Goal: Answer question/provide support: Share knowledge or assist other users

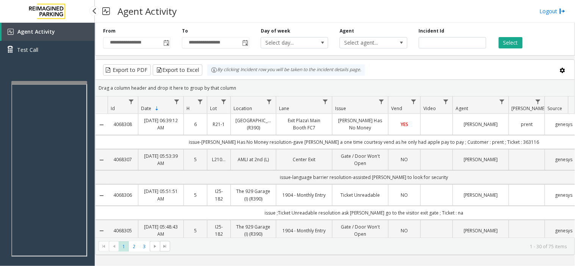
click at [49, 79] on div "Agent Activity Test Call" at bounding box center [47, 156] width 95 height 266
drag, startPoint x: 55, startPoint y: 83, endPoint x: 52, endPoint y: 78, distance: 6.3
click at [52, 78] on app-root "**********" at bounding box center [287, 133] width 575 height 266
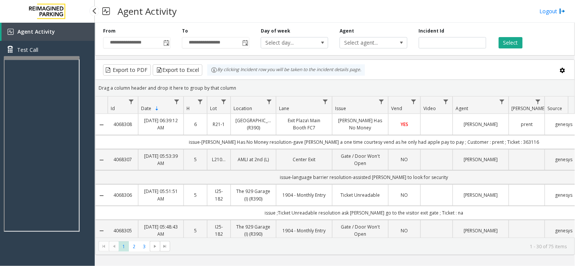
click at [44, 55] on app-root "**********" at bounding box center [287, 133] width 575 height 266
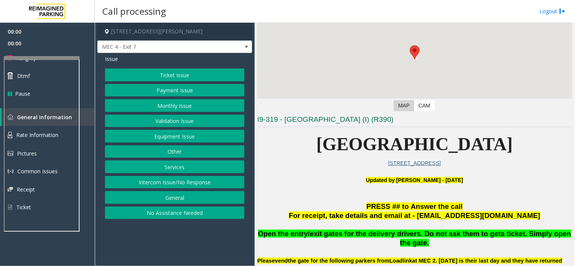
scroll to position [168, 0]
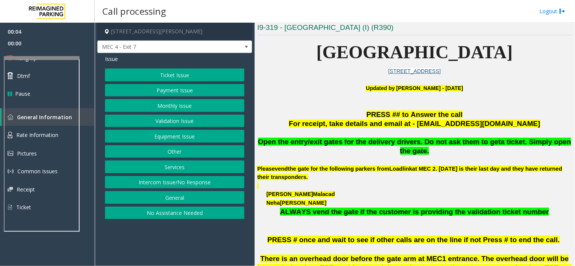
click at [192, 135] on button "Equipment Issue" at bounding box center [174, 136] width 139 height 13
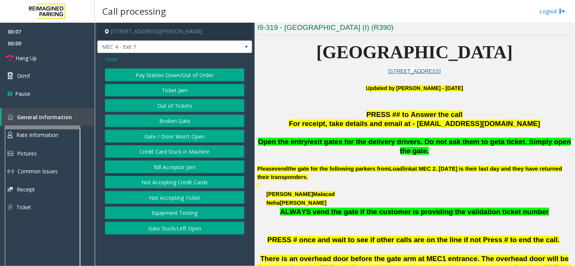
click at [57, 126] on div at bounding box center [43, 127] width 76 height 3
click at [57, 168] on div at bounding box center [43, 250] width 76 height 178
click at [51, 137] on span "Rate Information" at bounding box center [37, 134] width 42 height 7
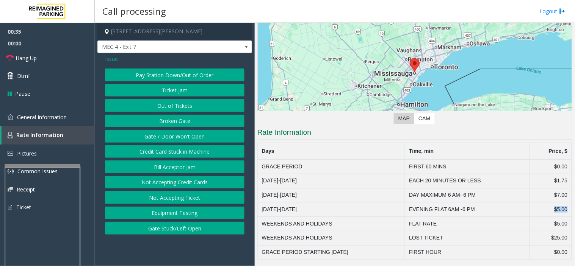
drag, startPoint x: 542, startPoint y: 206, endPoint x: 565, endPoint y: 205, distance: 22.4
click at [565, 205] on td "$5.00" at bounding box center [550, 210] width 42 height 14
click at [486, 213] on td "EVENING FLAT 6AM -6 PM" at bounding box center [467, 210] width 125 height 14
drag, startPoint x: 551, startPoint y: 209, endPoint x: 565, endPoint y: 207, distance: 14.6
click at [565, 207] on td "$5.00" at bounding box center [550, 210] width 42 height 14
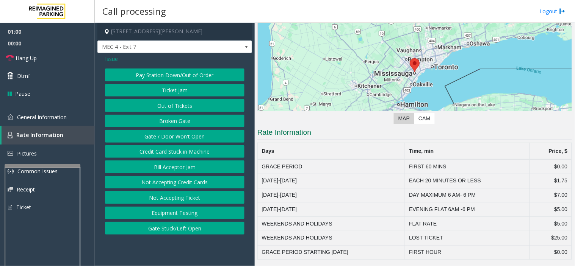
click at [116, 59] on span "Issue" at bounding box center [111, 59] width 13 height 8
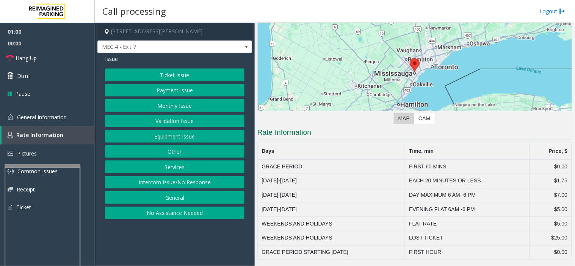
click at [173, 73] on button "Ticket Issue" at bounding box center [174, 75] width 139 height 13
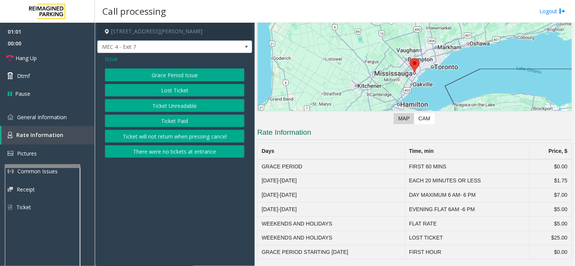
click at [190, 108] on button "Ticket Unreadable" at bounding box center [174, 105] width 139 height 13
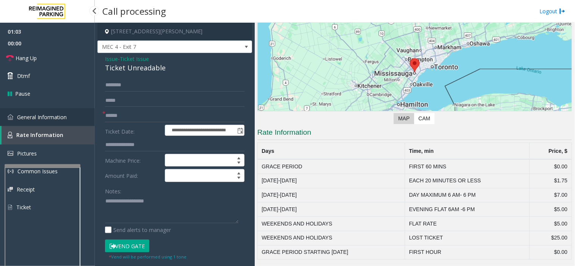
click at [38, 120] on link "General Information" at bounding box center [47, 117] width 95 height 18
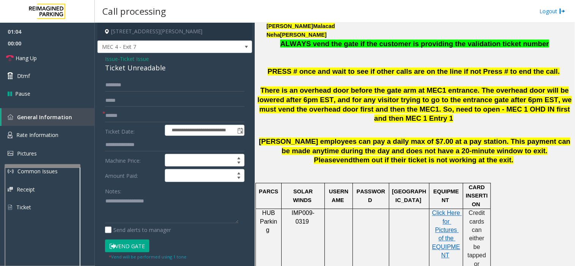
scroll to position [126, 0]
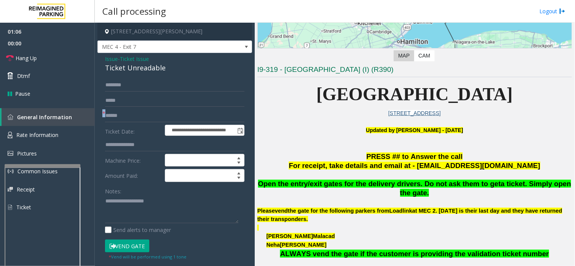
click at [105, 114] on div "*" at bounding box center [174, 115] width 139 height 13
click at [106, 115] on input "text" at bounding box center [174, 115] width 139 height 13
type input "********"
click at [129, 72] on div "Ticket Unreadable" at bounding box center [174, 68] width 139 height 10
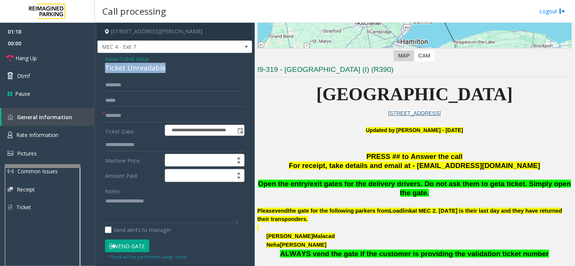
click at [129, 72] on div "Ticket Unreadable" at bounding box center [174, 68] width 139 height 10
copy div "Ticket Unreadable"
click at [130, 198] on textarea at bounding box center [171, 210] width 133 height 28
paste textarea "**********"
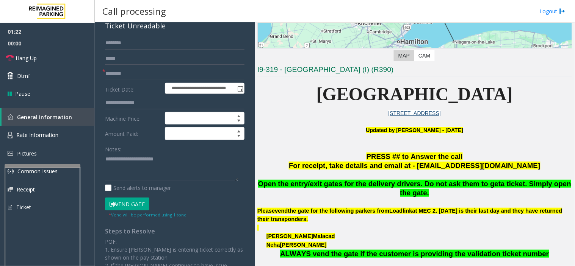
click at [133, 201] on button "Vend Gate" at bounding box center [127, 204] width 44 height 13
click at [126, 174] on textarea at bounding box center [171, 167] width 133 height 28
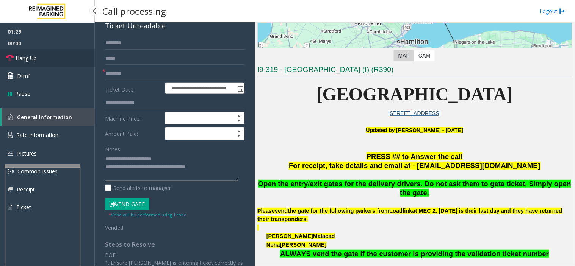
type textarea "**********"
click at [20, 54] on span "Hang Up" at bounding box center [26, 58] width 21 height 8
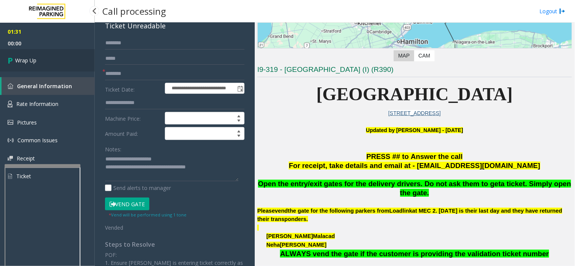
click at [32, 58] on span "Wrap Up" at bounding box center [25, 60] width 21 height 8
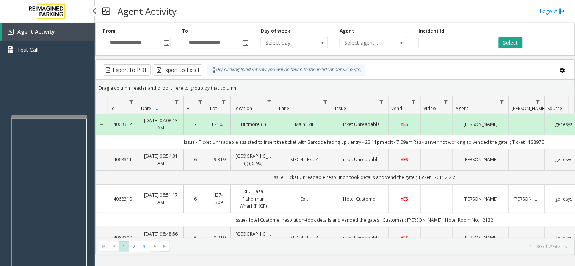
click at [42, 116] on div at bounding box center [49, 117] width 76 height 3
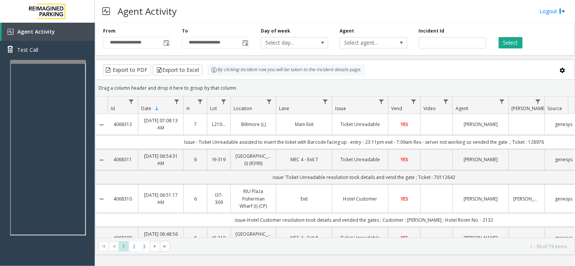
click at [28, 61] on div at bounding box center [48, 61] width 76 height 3
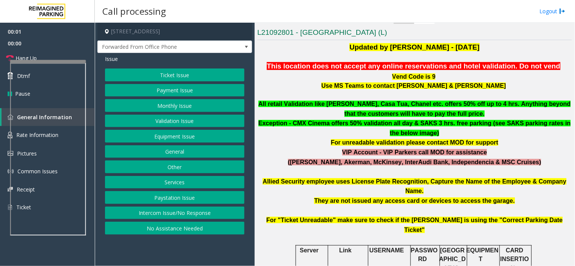
scroll to position [252, 0]
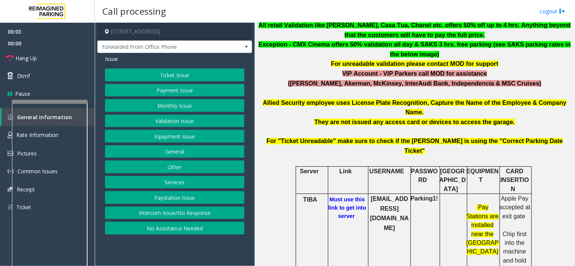
click at [44, 102] on div at bounding box center [50, 101] width 76 height 3
click at [334, 196] on h6 "Must use this link to get into server" at bounding box center [347, 208] width 41 height 25
click at [335, 197] on b "Must use this link to get into server" at bounding box center [347, 208] width 38 height 23
click at [383, 196] on b "[EMAIL_ADDRESS][DOMAIN_NAME]" at bounding box center [389, 214] width 39 height 36
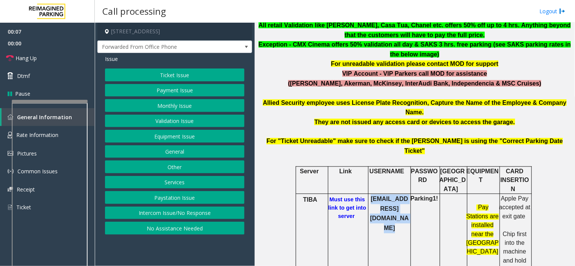
click at [383, 196] on b "[EMAIL_ADDRESS][DOMAIN_NAME]" at bounding box center [389, 214] width 39 height 36
drag, startPoint x: 383, startPoint y: 161, endPoint x: 383, endPoint y: 166, distance: 4.2
click at [383, 195] on p "[EMAIL_ADDRESS][DOMAIN_NAME]" at bounding box center [389, 214] width 41 height 39
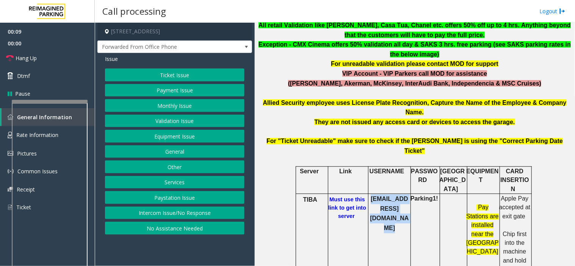
copy b "[EMAIL_ADDRESS][DOMAIN_NAME]"
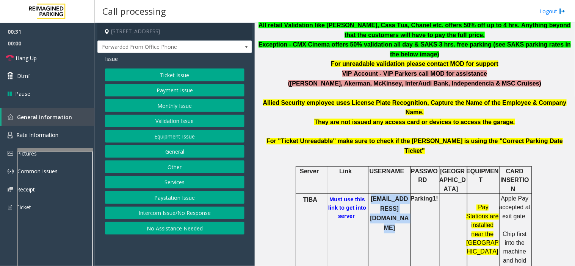
click at [77, 152] on div at bounding box center [55, 238] width 76 height 178
click at [180, 84] on button "Payment Issue" at bounding box center [174, 90] width 139 height 13
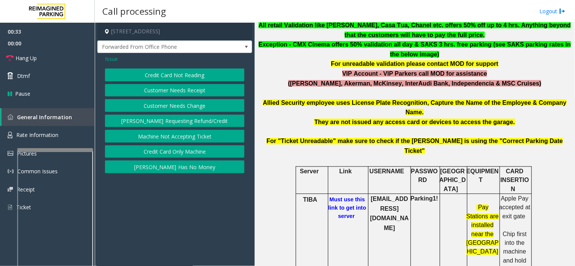
click at [117, 56] on span "Issue" at bounding box center [111, 59] width 13 height 8
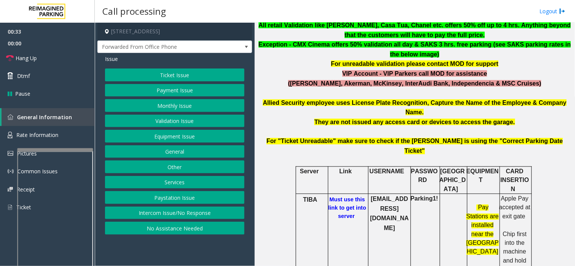
click at [186, 70] on button "Ticket Issue" at bounding box center [174, 75] width 139 height 13
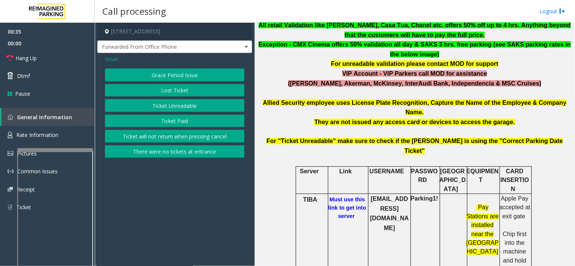
click at [183, 92] on button "Lost Ticket" at bounding box center [174, 90] width 139 height 13
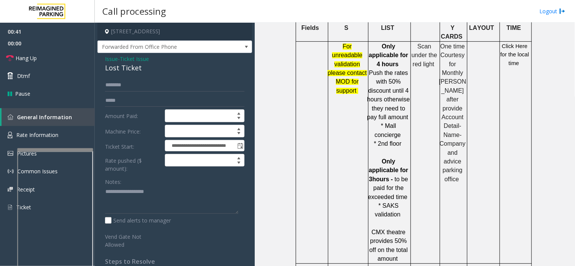
scroll to position [715, 0]
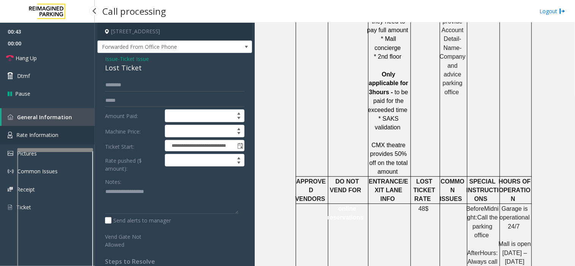
click at [43, 127] on link "Rate Information" at bounding box center [47, 135] width 95 height 19
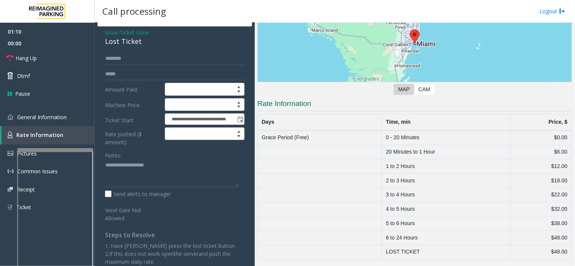
scroll to position [50, 0]
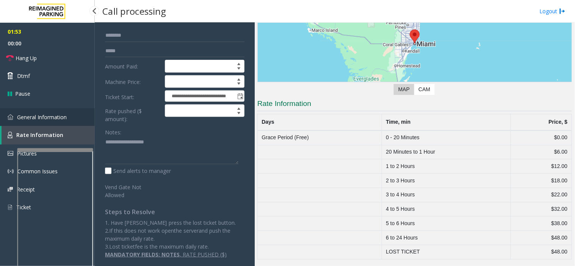
click at [36, 121] on link "General Information" at bounding box center [47, 117] width 95 height 18
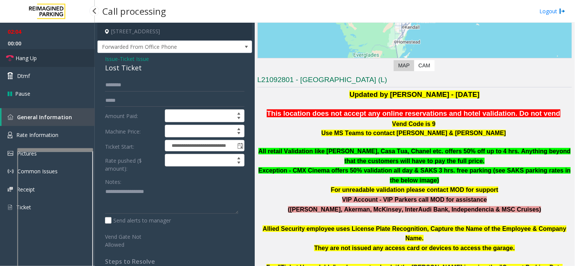
click at [34, 61] on span "Hang Up" at bounding box center [26, 58] width 21 height 8
click at [111, 71] on div "Lost Ticket" at bounding box center [174, 68] width 139 height 10
copy div "Lost Ticket"
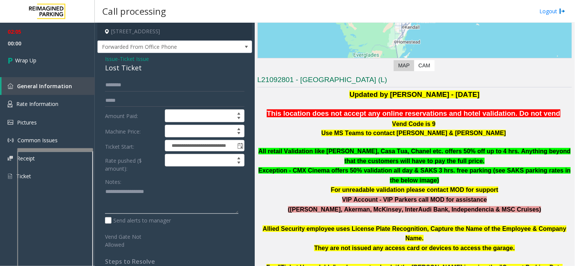
click at [141, 198] on textarea at bounding box center [171, 200] width 133 height 28
paste textarea "**********"
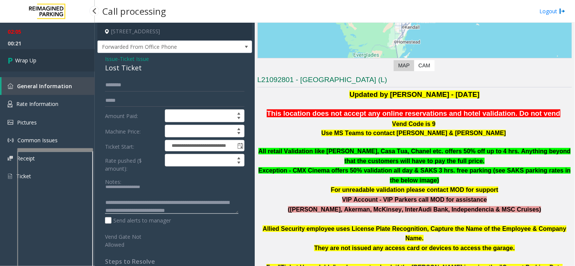
type textarea "**********"
click at [53, 66] on link "Wrap Up" at bounding box center [47, 60] width 95 height 22
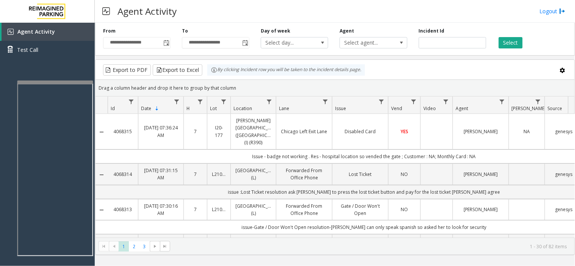
click at [37, 81] on div at bounding box center [55, 82] width 76 height 3
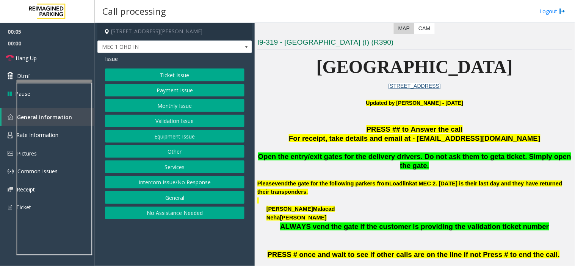
scroll to position [168, 0]
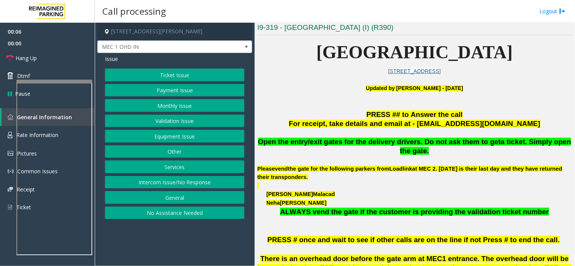
click at [191, 134] on button "Equipment Issue" at bounding box center [174, 136] width 139 height 13
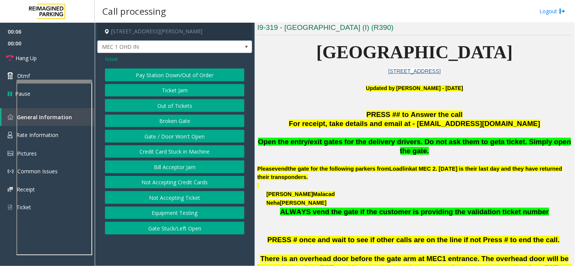
click at [191, 134] on button "Gate / Door Won't Open" at bounding box center [174, 136] width 139 height 13
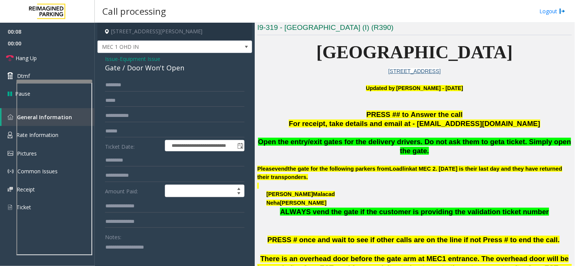
click at [110, 61] on span "Issue" at bounding box center [111, 59] width 13 height 8
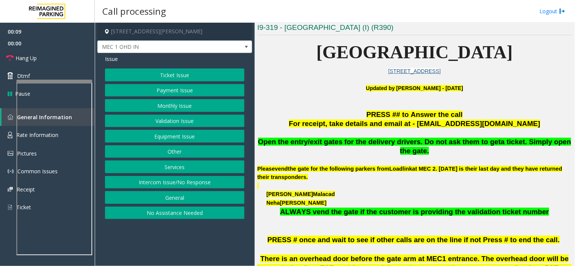
click at [176, 170] on button "Services" at bounding box center [174, 167] width 139 height 13
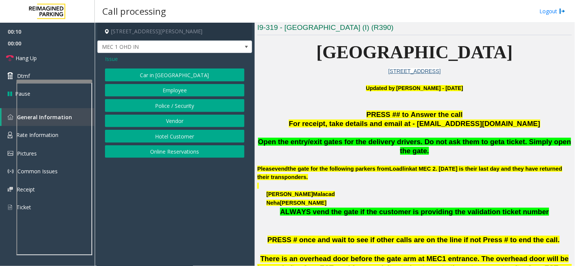
click at [174, 125] on button "Vendor" at bounding box center [174, 121] width 139 height 13
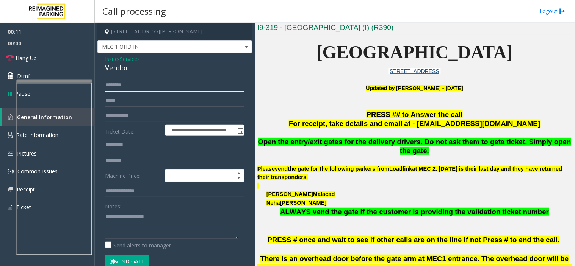
click at [131, 87] on input "text" at bounding box center [174, 85] width 139 height 13
click at [133, 160] on input "text" at bounding box center [174, 160] width 139 height 13
type input "*"
click at [110, 159] on input "**********" at bounding box center [174, 160] width 139 height 13
type input "**********"
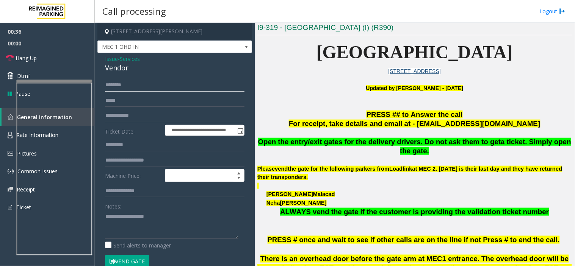
click at [121, 88] on input "text" at bounding box center [174, 85] width 139 height 13
type input "*"
click at [110, 88] on input "********" at bounding box center [174, 85] width 139 height 13
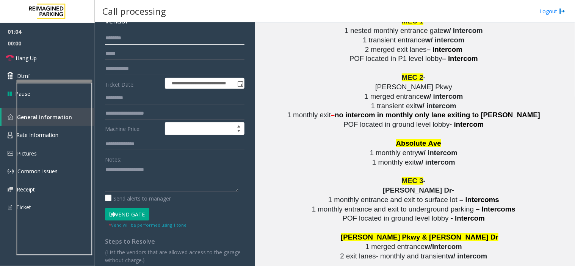
scroll to position [77, 0]
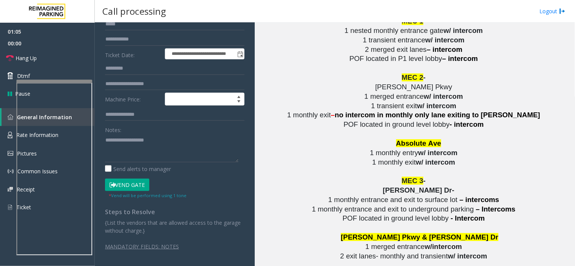
type input "********"
click at [134, 186] on button "Vend Gate" at bounding box center [127, 185] width 44 height 13
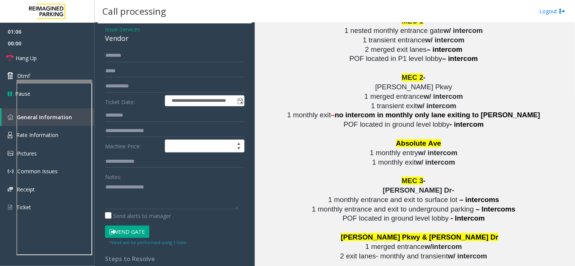
scroll to position [0, 0]
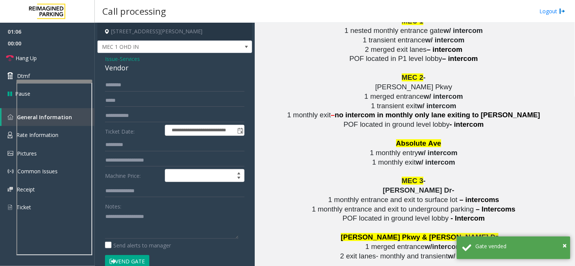
click at [120, 67] on div "Vendor" at bounding box center [174, 68] width 139 height 10
copy div "Vendor"
click at [136, 211] on textarea at bounding box center [171, 225] width 133 height 28
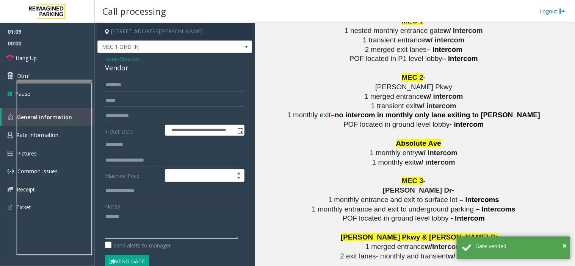
paste textarea "******"
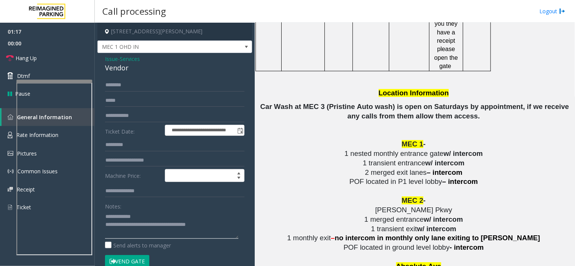
scroll to position [1179, 0]
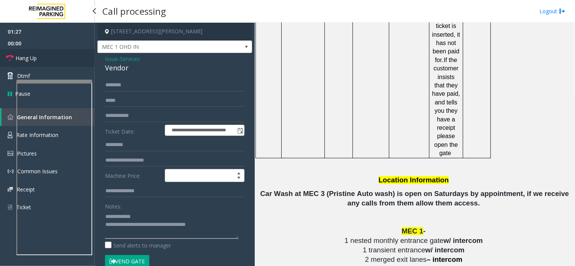
type textarea "**********"
click at [22, 63] on link "Hang Up" at bounding box center [47, 58] width 95 height 18
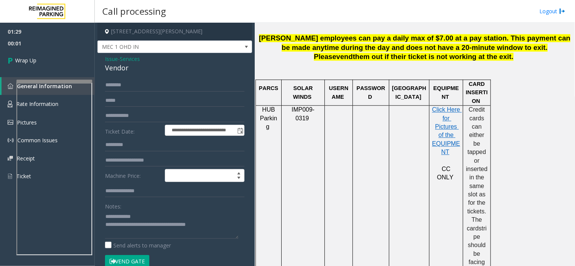
scroll to position [294, 0]
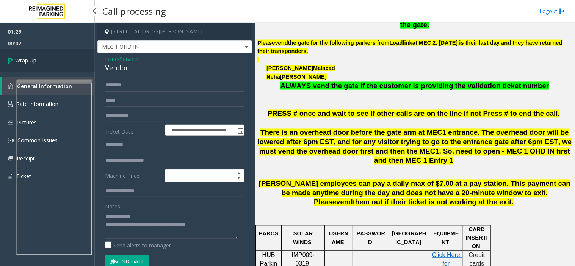
click at [25, 66] on link "Wrap Up" at bounding box center [47, 60] width 95 height 22
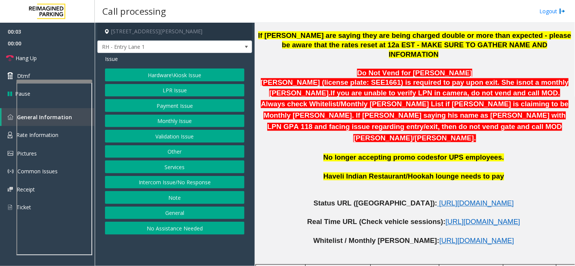
scroll to position [379, 0]
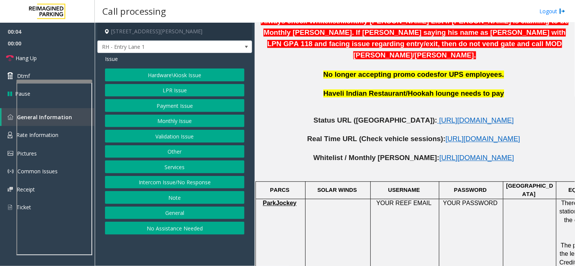
click at [205, 183] on button "Intercom Issue/No Response" at bounding box center [174, 182] width 139 height 13
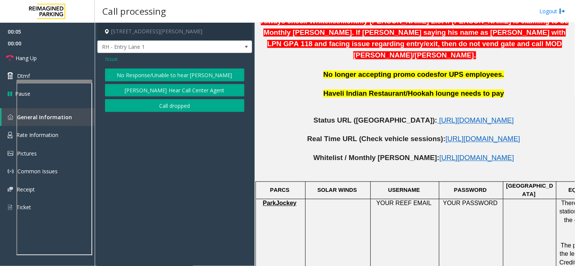
click at [162, 70] on button "No Response/Unable to hear [PERSON_NAME]" at bounding box center [174, 75] width 139 height 13
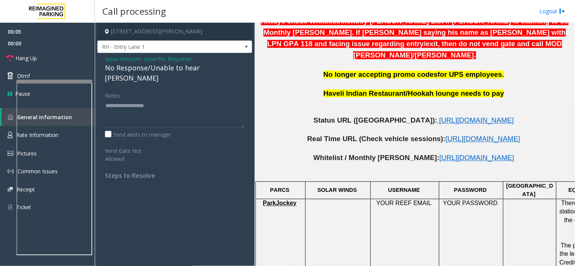
click at [160, 68] on div "No Response/Unable to hear [PERSON_NAME]" at bounding box center [174, 73] width 139 height 20
copy div "No Response/Unable to hear [PERSON_NAME]"
drag, startPoint x: 158, startPoint y: 88, endPoint x: 146, endPoint y: 110, distance: 24.9
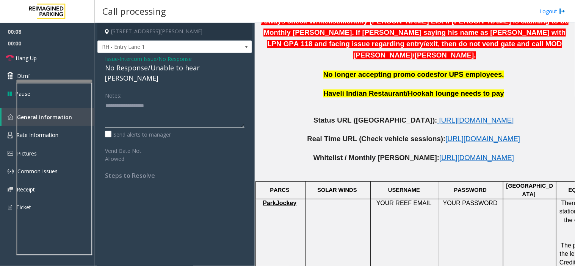
paste textarea "**********"
type textarea "**********"
click at [65, 83] on iframe at bounding box center [54, 169] width 76 height 173
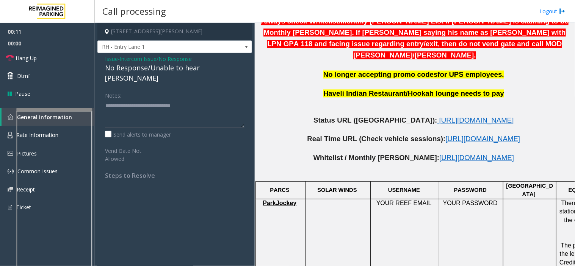
click at [66, 111] on div at bounding box center [54, 197] width 76 height 178
click at [52, 55] on link "Hang Up" at bounding box center [47, 58] width 95 height 18
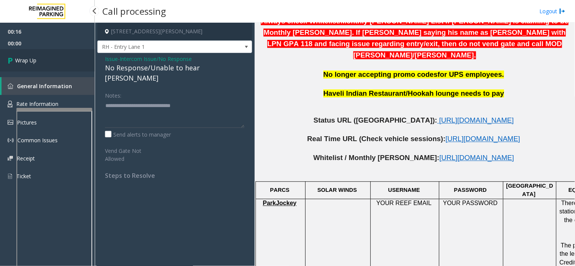
click at [62, 55] on link "Wrap Up" at bounding box center [47, 60] width 95 height 22
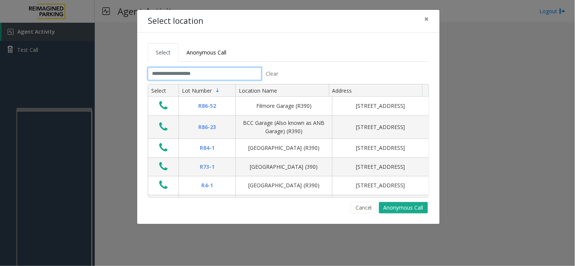
click at [203, 78] on input "text" at bounding box center [205, 73] width 114 height 13
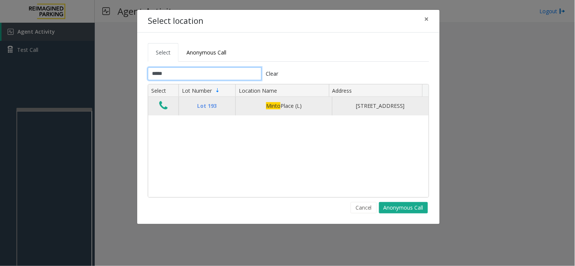
type input "*****"
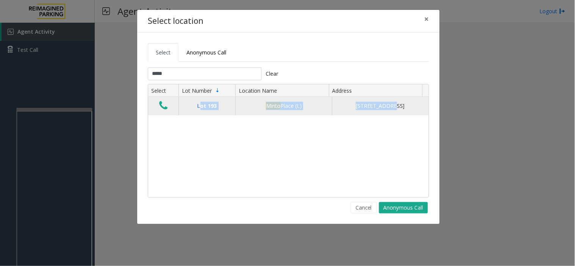
drag, startPoint x: 200, startPoint y: 106, endPoint x: 368, endPoint y: 108, distance: 167.5
click at [368, 108] on tr "Lot [GEOGRAPHIC_DATA] (L) [STREET_ADDRESS]" at bounding box center [288, 106] width 280 height 18
click at [368, 108] on div "[STREET_ADDRESS]" at bounding box center [380, 106] width 87 height 8
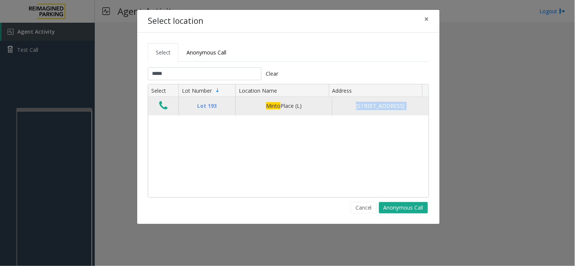
click at [161, 109] on icon "Data table" at bounding box center [163, 105] width 8 height 11
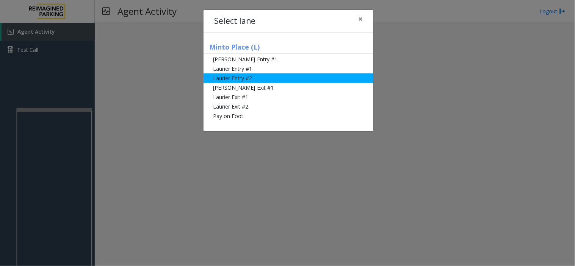
click at [232, 78] on li "Laurier Entry #2" at bounding box center [288, 78] width 170 height 9
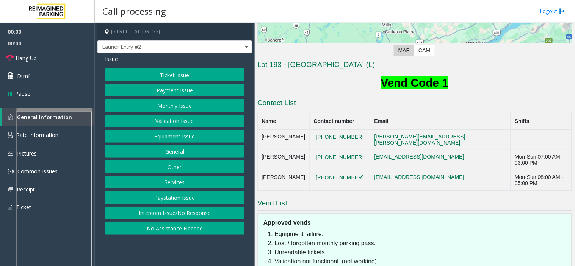
scroll to position [174, 0]
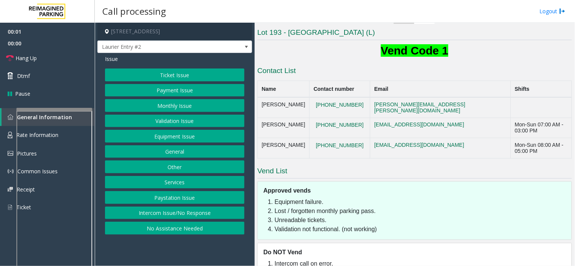
click at [153, 104] on button "Monthly Issue" at bounding box center [174, 105] width 139 height 13
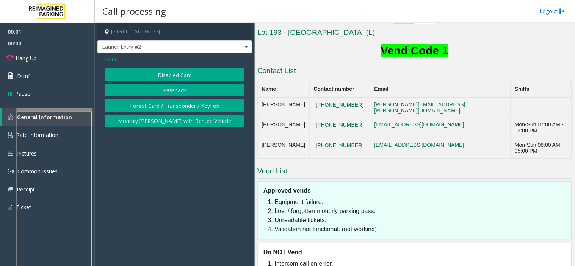
click at [161, 73] on button "Disabled Card" at bounding box center [174, 75] width 139 height 13
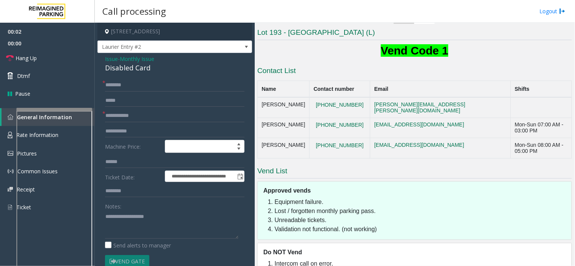
click at [123, 84] on input "text" at bounding box center [174, 85] width 139 height 13
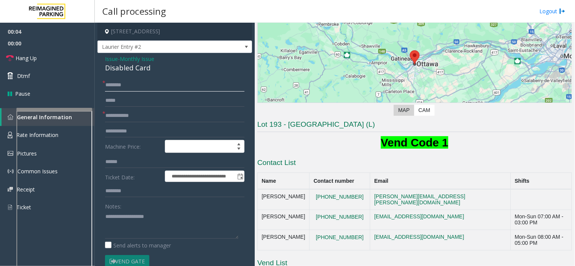
scroll to position [5, 0]
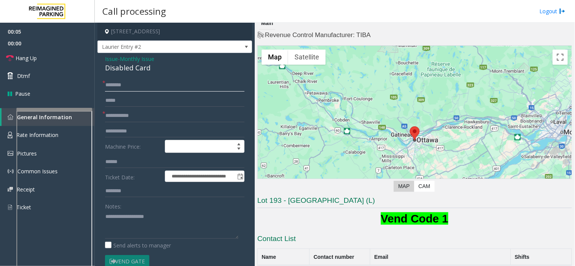
click at [131, 84] on input "text" at bounding box center [174, 85] width 139 height 13
type input "*****"
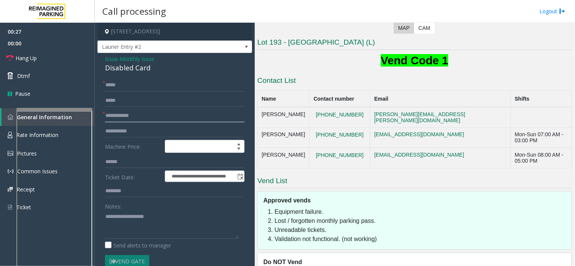
scroll to position [174, 0]
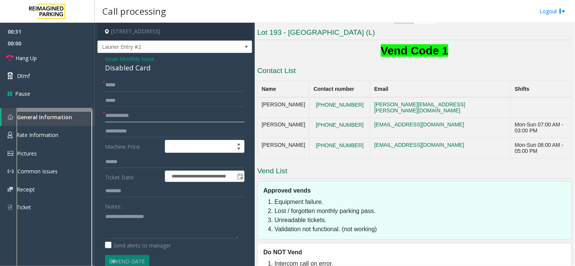
click at [120, 119] on input "text" at bounding box center [174, 115] width 139 height 13
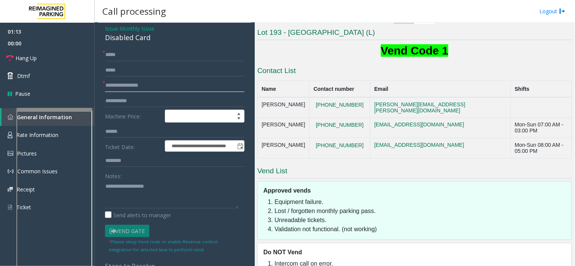
scroll to position [0, 0]
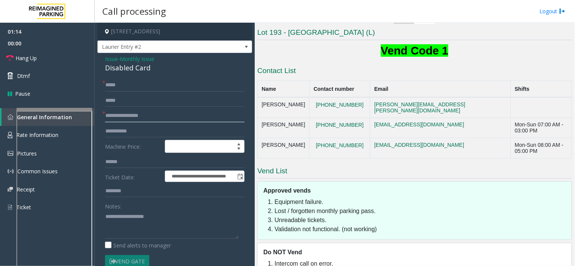
type input "**********"
click at [120, 69] on div "Disabled Card" at bounding box center [174, 68] width 139 height 10
copy div "Disabled Card"
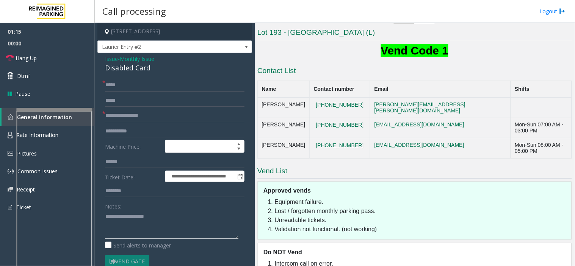
click at [124, 223] on textarea at bounding box center [171, 225] width 133 height 28
paste textarea "**********"
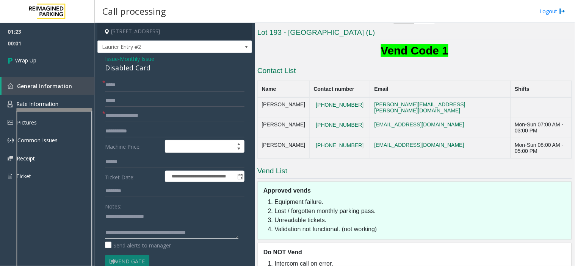
click at [169, 233] on textarea at bounding box center [171, 225] width 133 height 28
type textarea "**********"
click at [50, 63] on link "Wrap Up" at bounding box center [47, 60] width 95 height 22
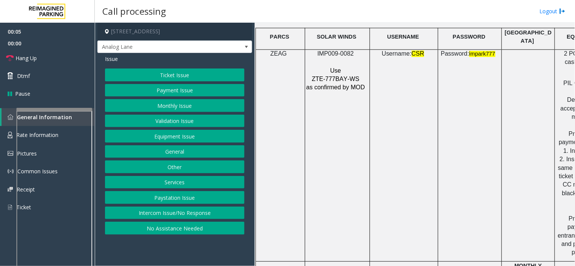
scroll to position [968, 0]
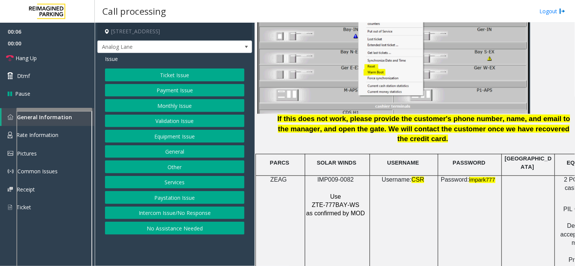
click at [336, 194] on span "Use" at bounding box center [335, 197] width 11 height 6
click at [336, 202] on span "ZTE-777BAY-WS" at bounding box center [335, 205] width 47 height 6
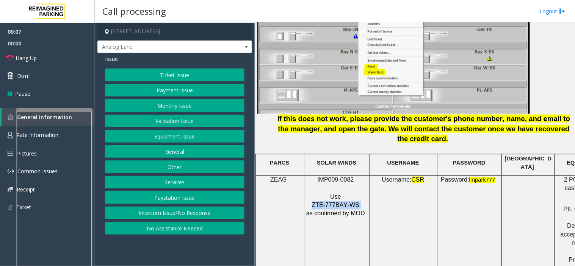
click at [336, 202] on span "ZTE-777BAY-WS" at bounding box center [335, 205] width 47 height 6
copy p "ZTE-777BAY-WS"
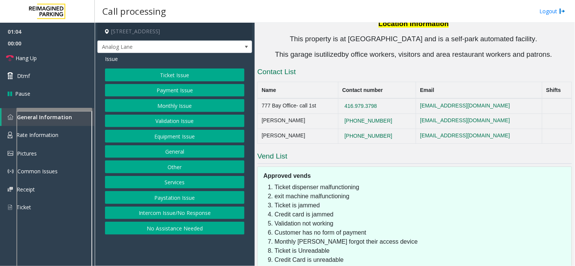
scroll to position [1590, 0]
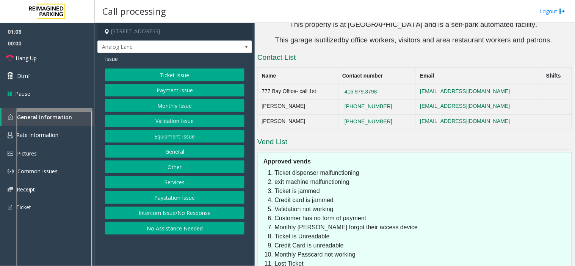
click at [180, 108] on button "Monthly Issue" at bounding box center [174, 105] width 139 height 13
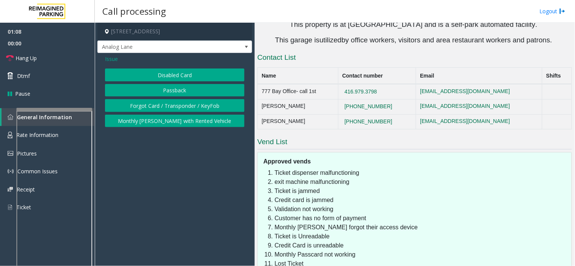
click at [106, 60] on span "Issue" at bounding box center [111, 59] width 13 height 8
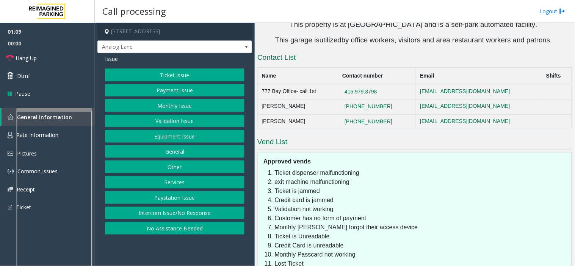
click at [175, 120] on button "Validation Issue" at bounding box center [174, 121] width 139 height 13
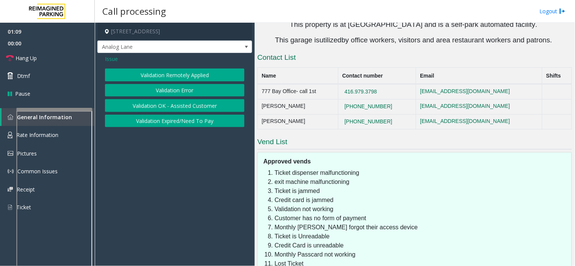
click at [182, 88] on button "Validation Error" at bounding box center [174, 90] width 139 height 13
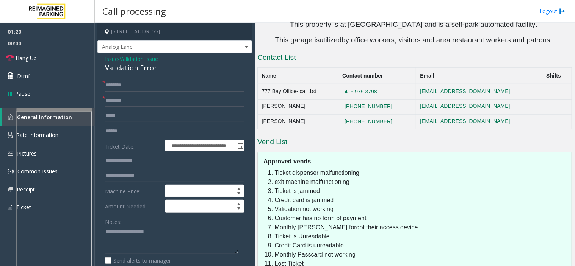
scroll to position [1506, 0]
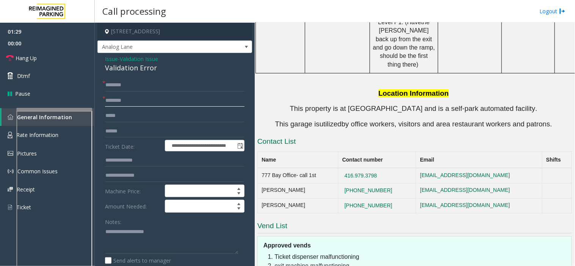
click at [119, 97] on input "text" at bounding box center [174, 100] width 139 height 13
type input "**"
click at [122, 88] on input "*" at bounding box center [174, 85] width 139 height 13
type input "**"
click at [108, 58] on span "Issue" at bounding box center [111, 59] width 13 height 8
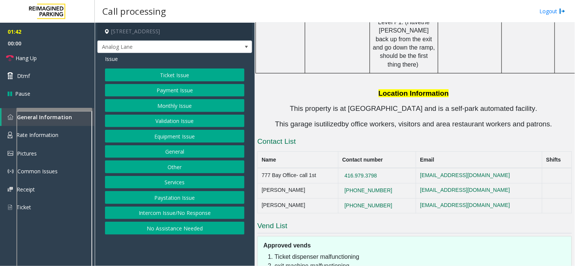
click at [178, 180] on button "Services" at bounding box center [174, 182] width 139 height 13
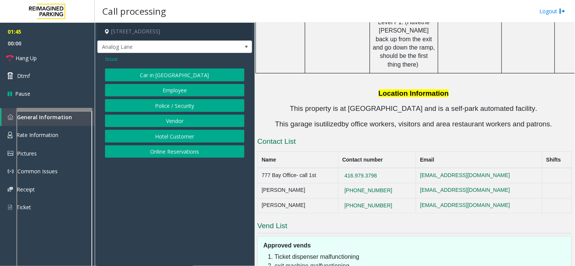
click at [194, 156] on button "Online Reservations" at bounding box center [174, 151] width 139 height 13
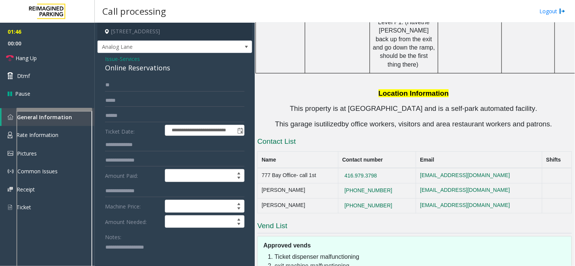
click at [119, 72] on div "Online Reservations" at bounding box center [174, 68] width 139 height 10
copy div "Online Reservations"
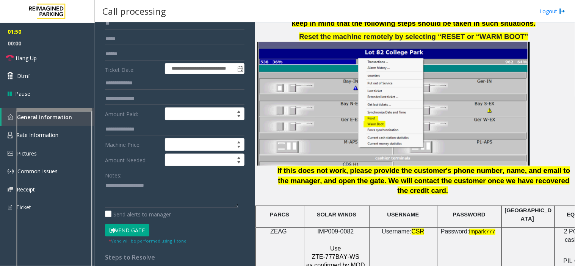
scroll to position [126, 0]
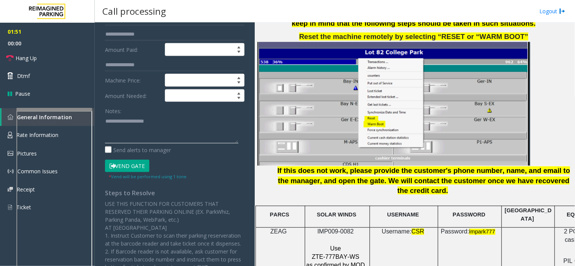
click at [141, 138] on textarea at bounding box center [171, 129] width 133 height 28
paste textarea "**********"
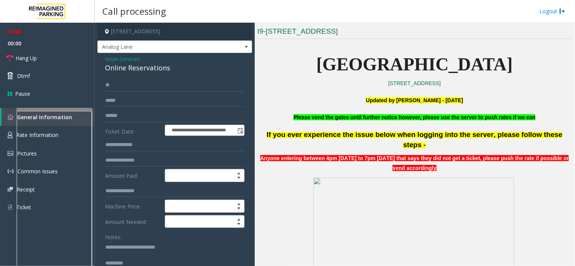
scroll to position [210, 0]
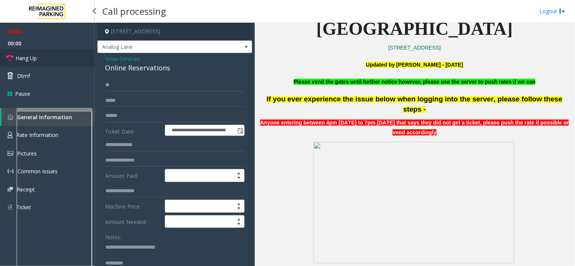
type textarea "**********"
click at [55, 56] on link "Hang Up" at bounding box center [47, 58] width 95 height 18
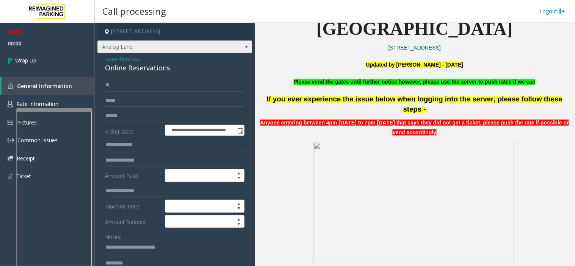
click at [106, 52] on span "Analog Lane" at bounding box center [174, 47] width 155 height 13
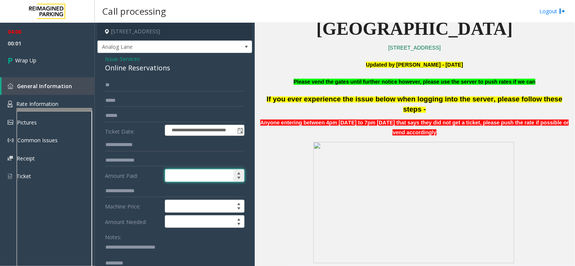
click at [178, 180] on input at bounding box center [204, 176] width 79 height 12
click at [112, 58] on span "Issue" at bounding box center [111, 59] width 13 height 8
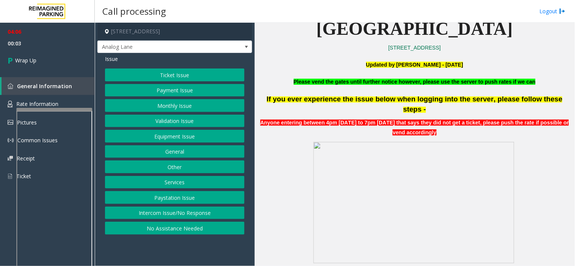
click at [176, 139] on button "Equipment Issue" at bounding box center [174, 136] width 139 height 13
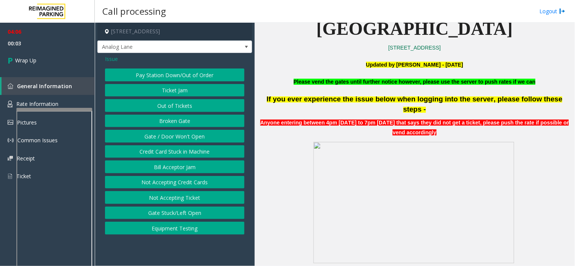
click at [176, 139] on button "Gate / Door Won't Open" at bounding box center [174, 136] width 139 height 13
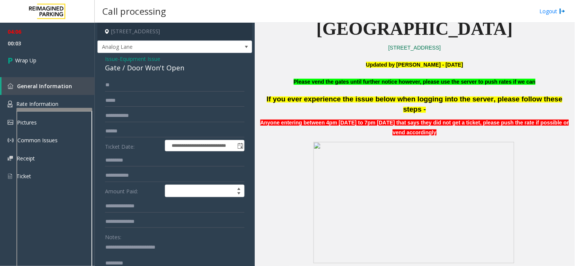
click at [138, 66] on div "Gate / Door Won't Open" at bounding box center [174, 68] width 139 height 10
copy div "Gate / Door Won't Open"
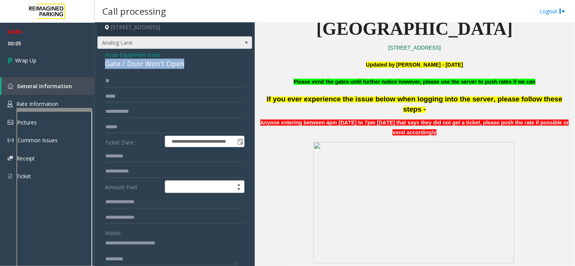
scroll to position [0, 0]
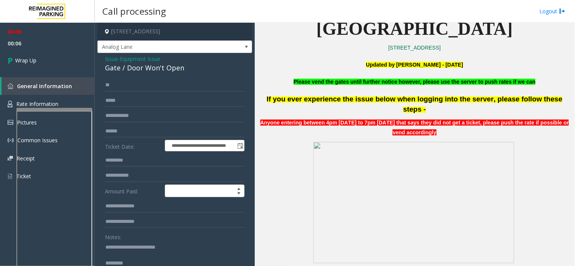
click at [109, 62] on span "Issue" at bounding box center [111, 59] width 13 height 8
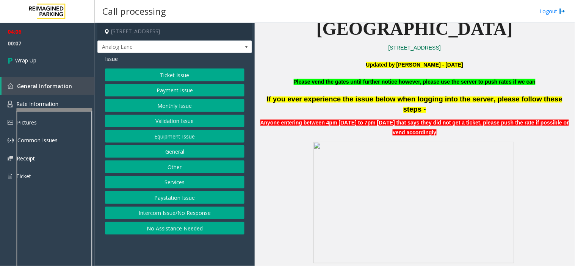
click at [180, 183] on button "Services" at bounding box center [174, 182] width 139 height 13
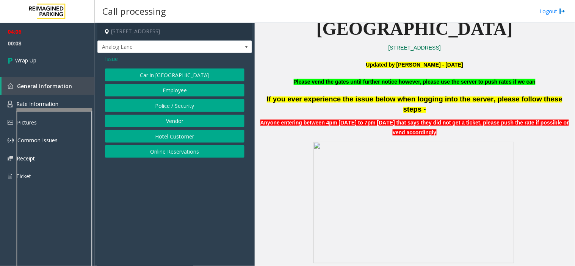
click at [175, 156] on button "Online Reservations" at bounding box center [174, 151] width 139 height 13
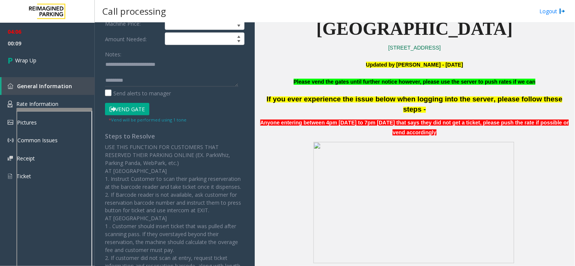
scroll to position [168, 0]
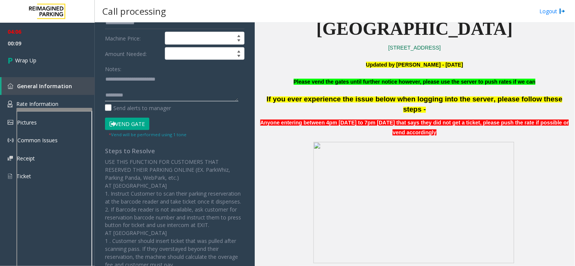
click at [145, 95] on textarea at bounding box center [171, 87] width 133 height 28
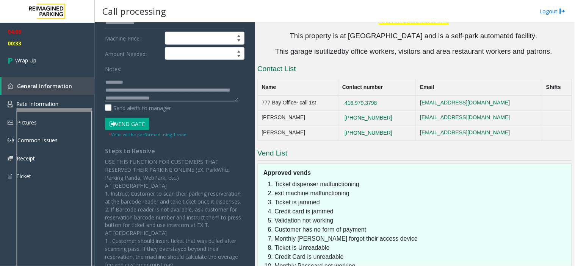
scroll to position [1590, 0]
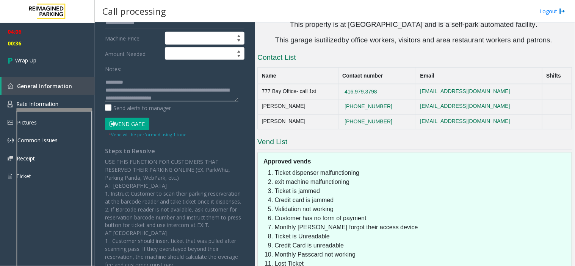
click at [154, 97] on textarea at bounding box center [171, 87] width 133 height 28
type textarea "**********"
click at [72, 52] on link "Wrap Up" at bounding box center [47, 60] width 95 height 22
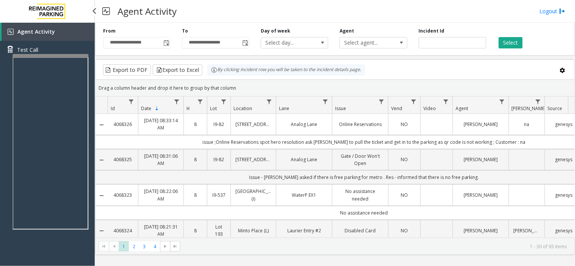
click at [41, 51] on app-root "**********" at bounding box center [287, 133] width 575 height 266
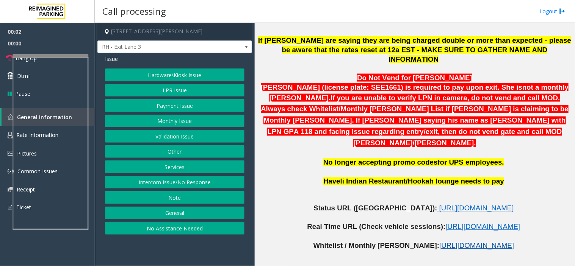
scroll to position [336, 0]
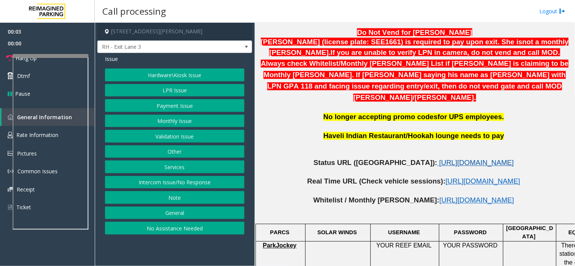
click at [439, 159] on span "[URL][DOMAIN_NAME]" at bounding box center [476, 163] width 75 height 8
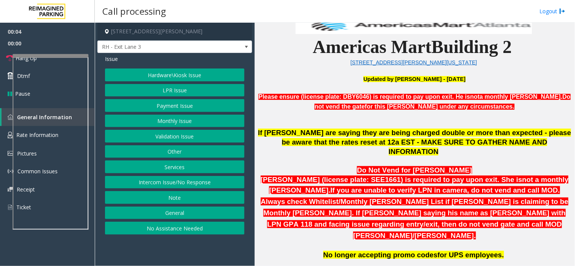
scroll to position [84, 0]
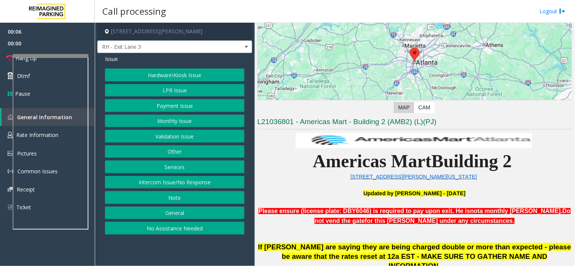
click at [177, 89] on button "LPR Issue" at bounding box center [174, 90] width 139 height 13
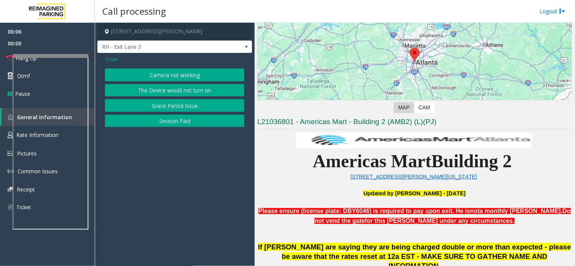
click at [169, 76] on button "Camera not working" at bounding box center [174, 75] width 139 height 13
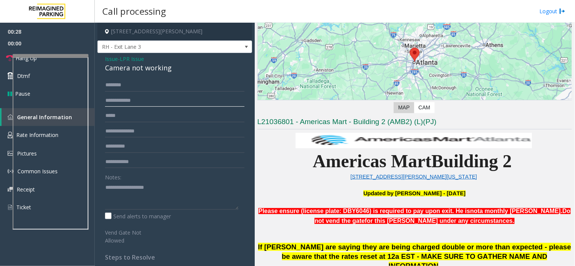
click at [133, 105] on input "text" at bounding box center [174, 100] width 139 height 13
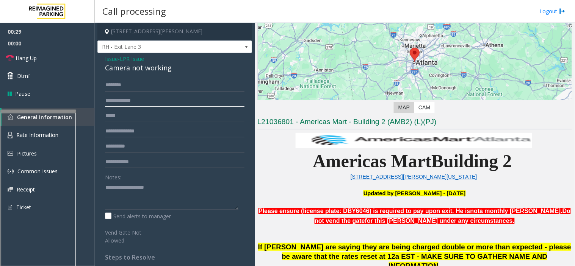
click at [44, 113] on div at bounding box center [38, 111] width 76 height 3
click at [143, 79] on input "text" at bounding box center [174, 85] width 139 height 13
click at [131, 81] on input "text" at bounding box center [174, 85] width 139 height 13
click at [147, 197] on textarea at bounding box center [171, 195] width 133 height 28
type textarea "**********"
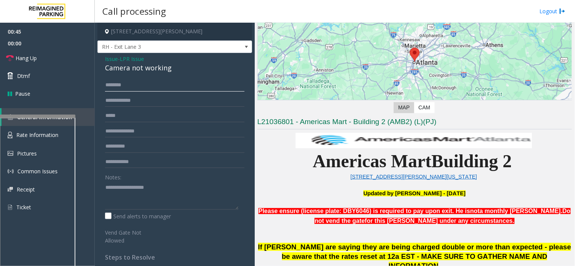
click at [143, 80] on input "text" at bounding box center [174, 85] width 139 height 13
click at [111, 61] on span "Issue" at bounding box center [111, 59] width 13 height 8
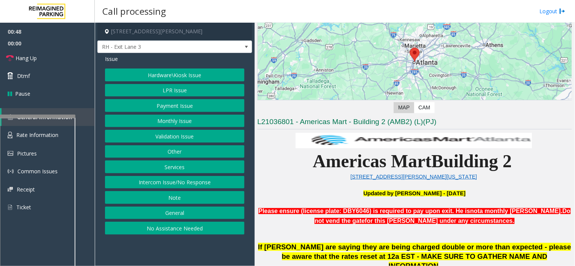
click at [171, 170] on button "Services" at bounding box center [174, 167] width 139 height 13
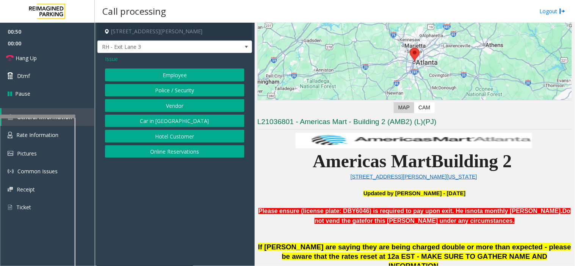
click at [158, 91] on button "Police / Security" at bounding box center [174, 90] width 139 height 13
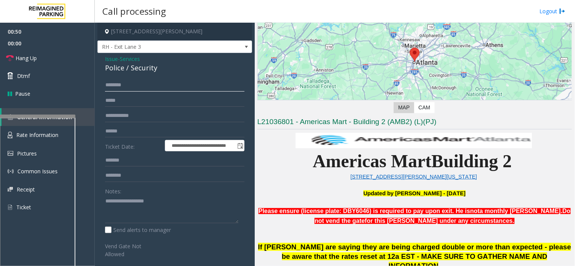
click at [134, 84] on input "text" at bounding box center [174, 85] width 139 height 13
type input "*"
click at [106, 83] on input "********" at bounding box center [174, 85] width 139 height 13
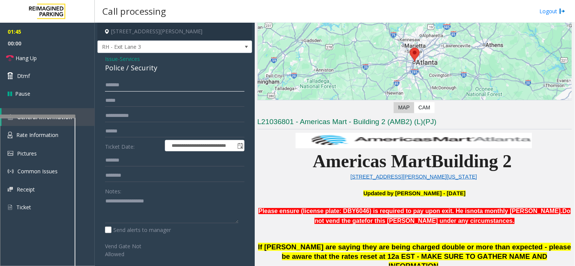
type input "******"
click at [108, 67] on div "Police / Security" at bounding box center [174, 68] width 139 height 10
copy div "Police"
click at [203, 208] on textarea at bounding box center [171, 210] width 133 height 28
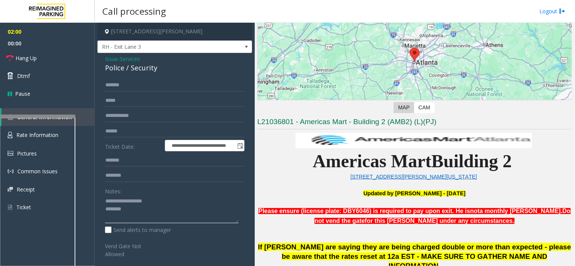
paste textarea "*******"
click at [8, 59] on icon at bounding box center [10, 59] width 8 height 8
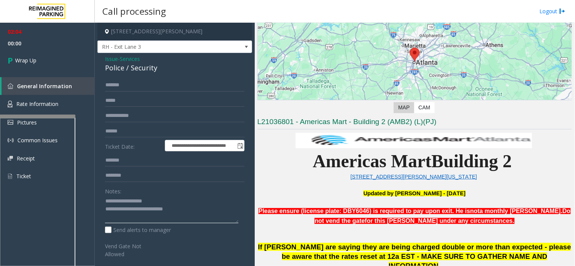
click at [118, 217] on textarea at bounding box center [171, 210] width 133 height 28
type textarea "**********"
click at [41, 53] on link "Wrap Up" at bounding box center [47, 60] width 95 height 22
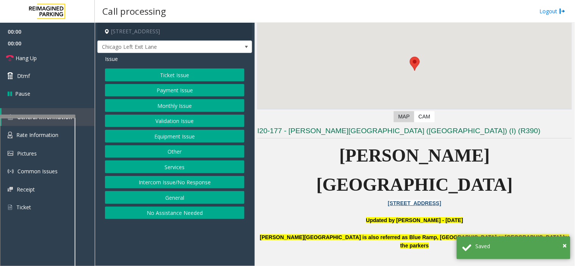
scroll to position [84, 0]
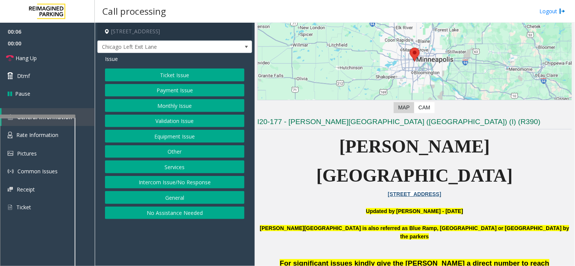
click at [171, 116] on button "Validation Issue" at bounding box center [174, 121] width 139 height 13
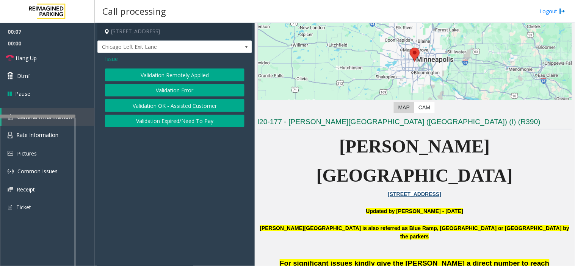
click at [110, 57] on span "Issue" at bounding box center [111, 59] width 13 height 8
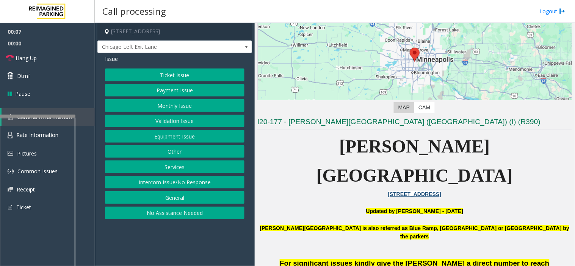
click at [173, 105] on button "Monthly Issue" at bounding box center [174, 105] width 139 height 13
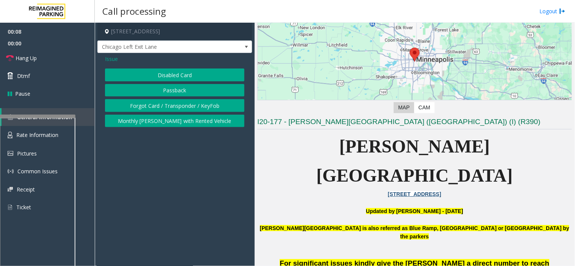
click at [165, 72] on button "Disabled Card" at bounding box center [174, 75] width 139 height 13
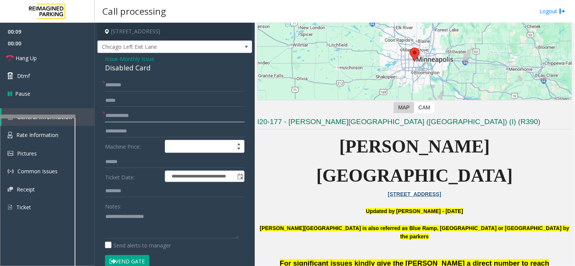
click at [120, 112] on input "text" at bounding box center [174, 115] width 139 height 13
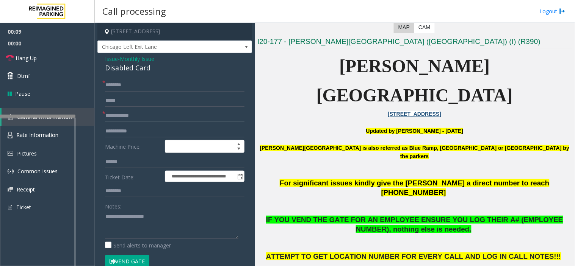
scroll to position [168, 0]
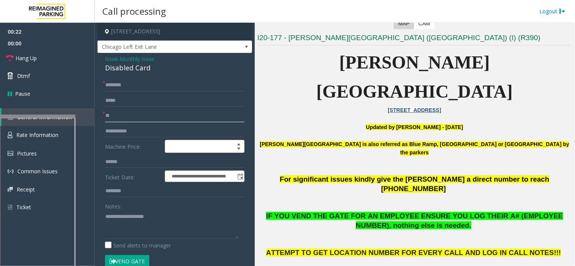
type input "*"
type input "********"
click at [139, 84] on input "text" at bounding box center [174, 85] width 139 height 13
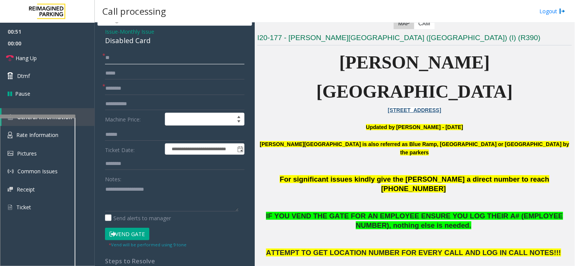
scroll to position [42, 0]
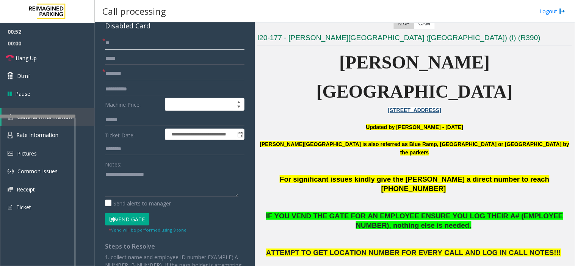
type input "**"
drag, startPoint x: 137, startPoint y: 70, endPoint x: 67, endPoint y: 58, distance: 70.7
click at [67, 58] on app-root "**********" at bounding box center [287, 133] width 575 height 266
click at [135, 178] on textarea at bounding box center [171, 183] width 133 height 28
paste textarea "*********"
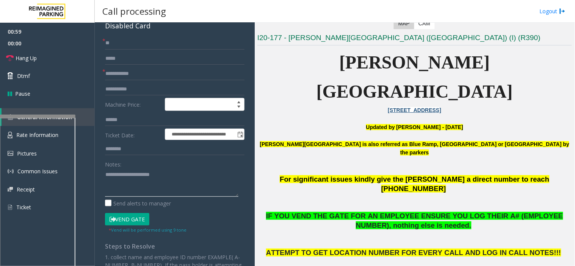
type textarea "**********"
click at [133, 74] on input "text" at bounding box center [174, 73] width 139 height 13
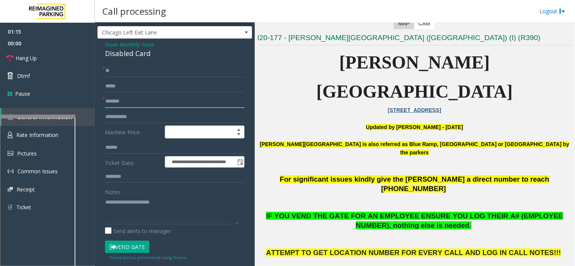
scroll to position [0, 0]
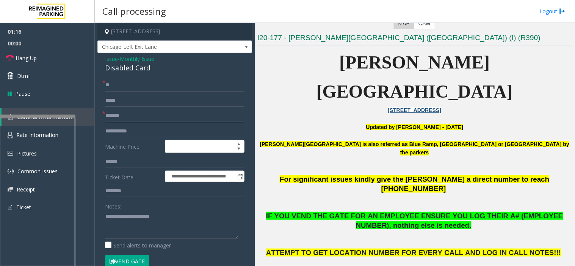
type input "*******"
type textarea "**********"
drag, startPoint x: 108, startPoint y: 115, endPoint x: 116, endPoint y: 111, distance: 8.1
click at [108, 115] on input "*******" at bounding box center [174, 115] width 139 height 13
type input "*******"
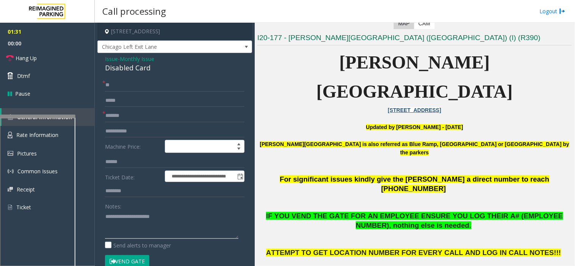
click at [183, 231] on textarea at bounding box center [171, 225] width 133 height 28
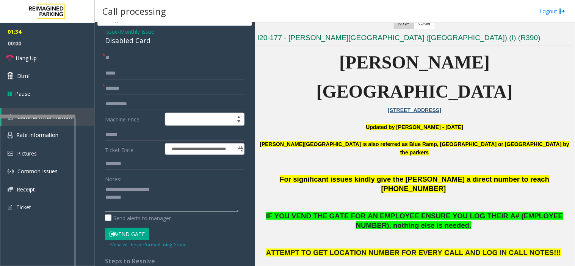
scroll to position [42, 0]
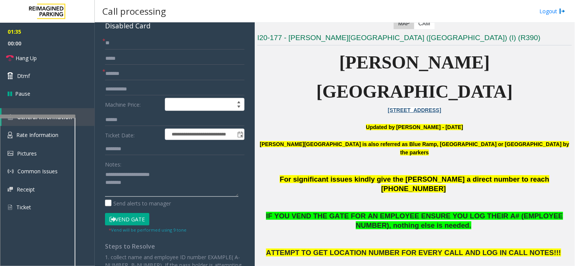
click at [135, 187] on textarea at bounding box center [171, 183] width 133 height 28
click at [15, 52] on link "Hang Up" at bounding box center [47, 58] width 95 height 18
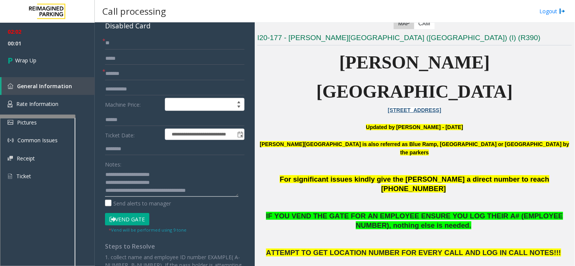
click at [143, 189] on textarea at bounding box center [171, 183] width 133 height 28
drag, startPoint x: 474, startPoint y: 169, endPoint x: 535, endPoint y: 169, distance: 60.6
click at [535, 212] on span "IF YOU VEND THE GATE FOR AN EMPLOYEE ENSURE YOU LOG THEIR A# (EMPLOYEE NUMBER),…" at bounding box center [414, 220] width 297 height 17
click at [144, 188] on textarea at bounding box center [171, 183] width 133 height 28
paste textarea "**********"
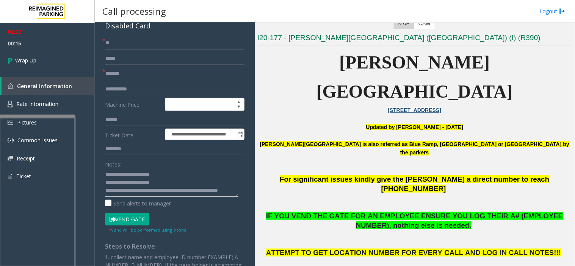
scroll to position [0, 0]
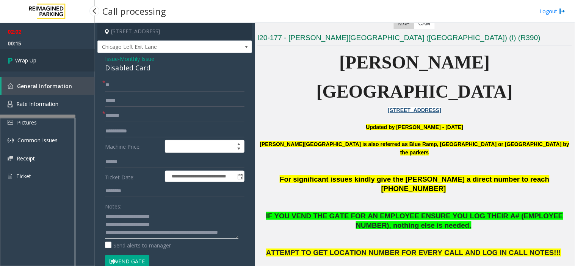
type textarea "**********"
click at [43, 59] on link "Wrap Up" at bounding box center [47, 60] width 95 height 22
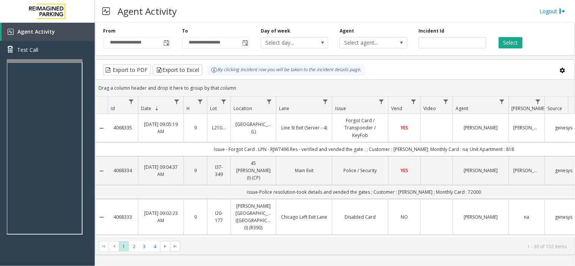
click at [45, 59] on div at bounding box center [45, 60] width 76 height 3
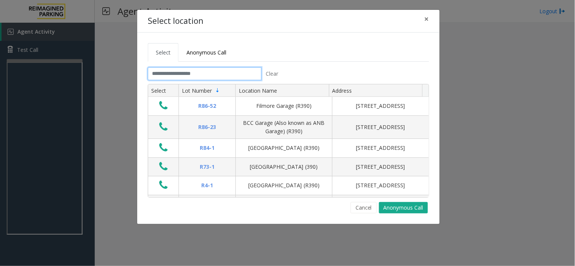
click at [176, 72] on input "text" at bounding box center [205, 73] width 114 height 13
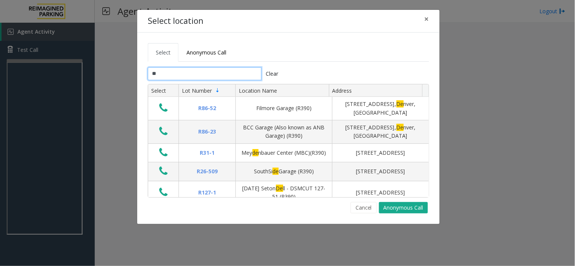
click at [206, 73] on input "**" at bounding box center [205, 73] width 114 height 13
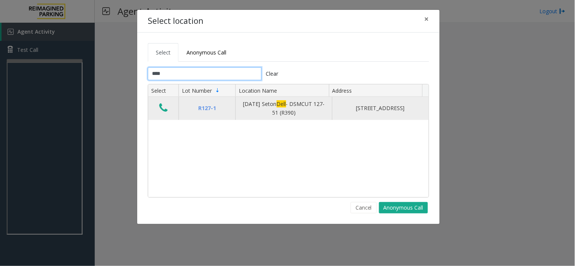
type input "****"
click at [166, 107] on icon "Data table" at bounding box center [163, 108] width 8 height 11
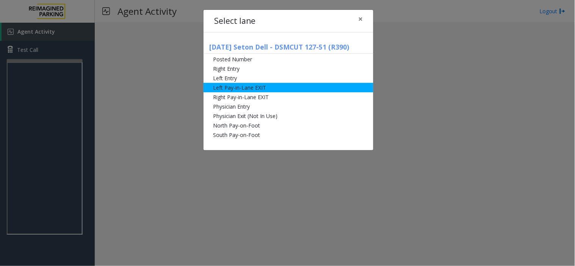
click at [251, 84] on li "Left Pay-in-Lane EXIT" at bounding box center [288, 87] width 170 height 9
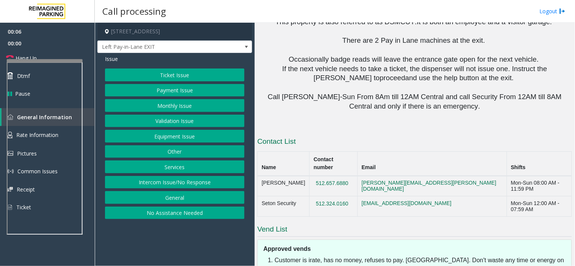
scroll to position [421, 0]
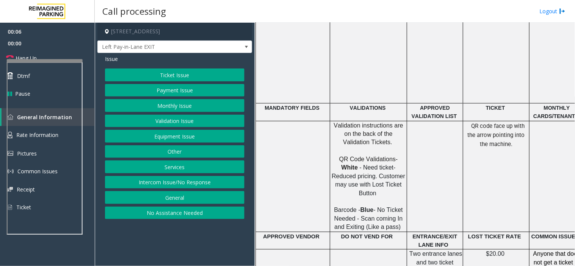
click at [191, 106] on button "Monthly Issue" at bounding box center [174, 105] width 139 height 13
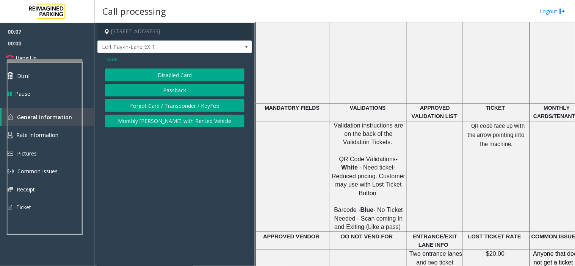
click at [174, 75] on button "Disabled Card" at bounding box center [174, 75] width 139 height 13
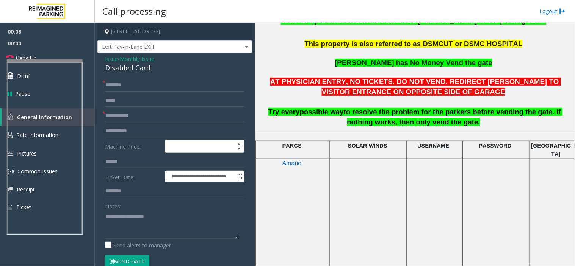
scroll to position [126, 0]
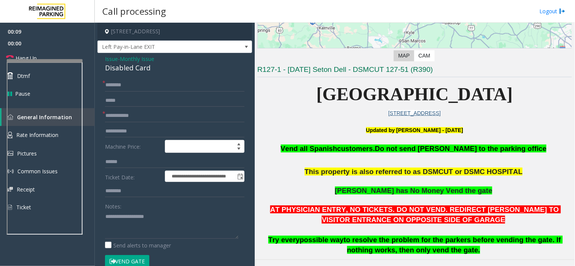
click at [112, 72] on div "Disabled Card" at bounding box center [174, 68] width 139 height 10
click at [113, 212] on textarea at bounding box center [171, 225] width 133 height 28
paste textarea "**********"
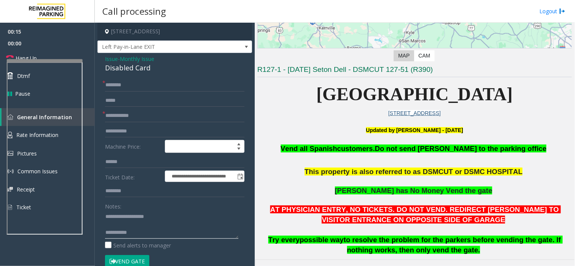
type textarea "**********"
click at [154, 116] on input "text" at bounding box center [174, 115] width 139 height 13
type input "**********"
click at [134, 90] on input "text" at bounding box center [174, 85] width 139 height 13
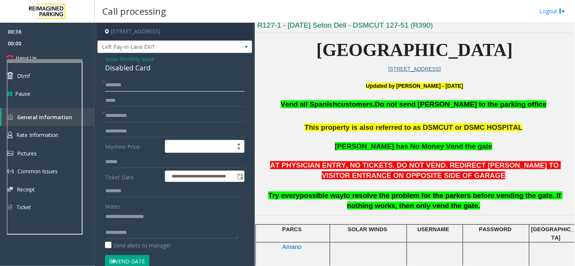
scroll to position [168, 0]
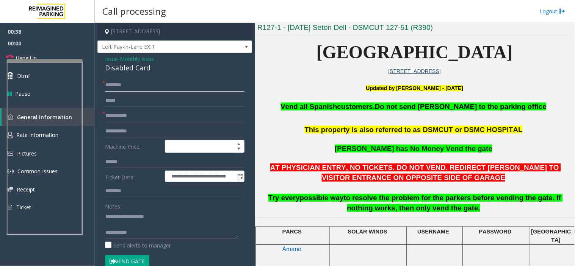
click at [123, 83] on input "text" at bounding box center [174, 85] width 139 height 13
type input "*"
type input "******"
click at [150, 229] on textarea at bounding box center [171, 225] width 133 height 28
click at [153, 236] on textarea at bounding box center [171, 225] width 133 height 28
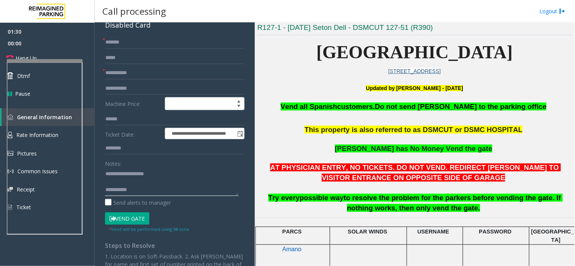
scroll to position [84, 0]
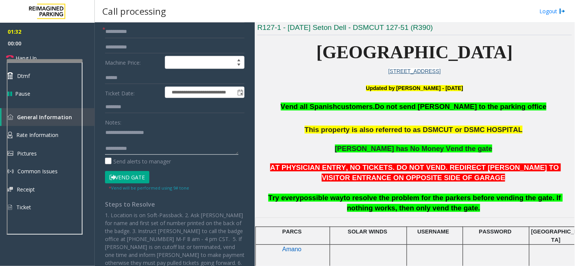
click at [150, 145] on textarea at bounding box center [171, 141] width 133 height 28
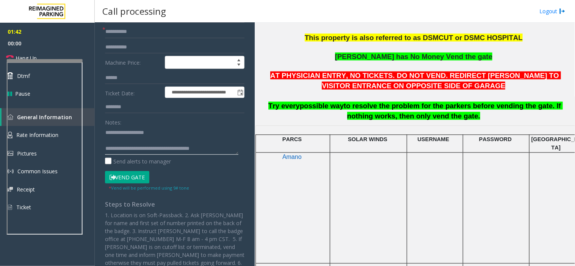
scroll to position [0, 0]
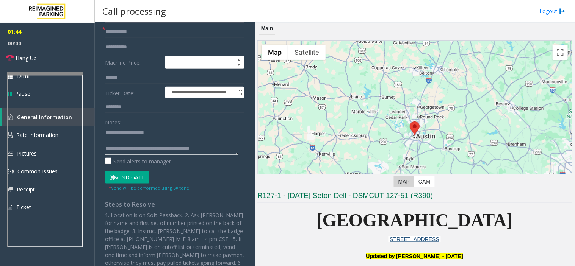
click at [34, 81] on div at bounding box center [45, 161] width 76 height 178
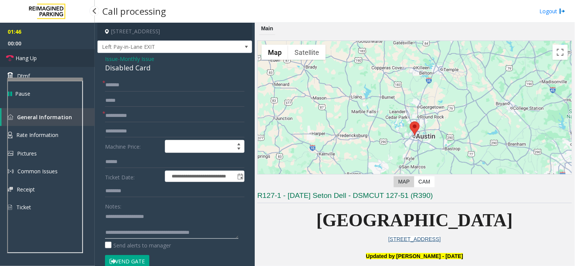
type textarea "**********"
click at [38, 54] on link "Hang Up" at bounding box center [47, 58] width 95 height 18
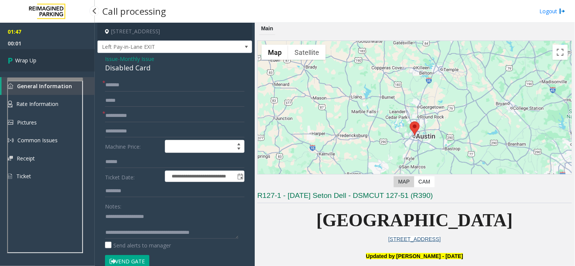
click at [42, 57] on link "Wrap Up" at bounding box center [47, 60] width 95 height 22
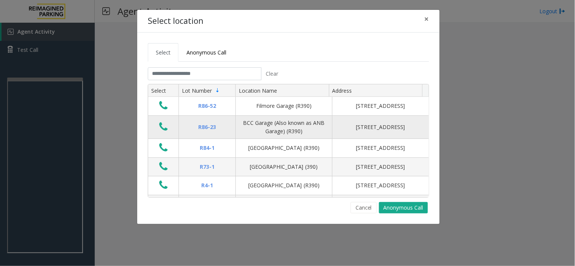
scroll to position [126, 0]
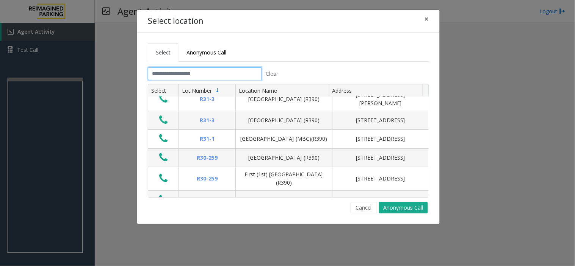
click at [213, 76] on input "text" at bounding box center [205, 73] width 114 height 13
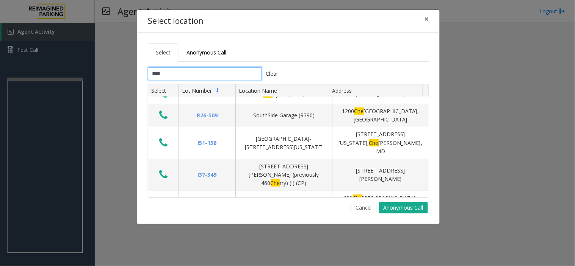
scroll to position [0, 0]
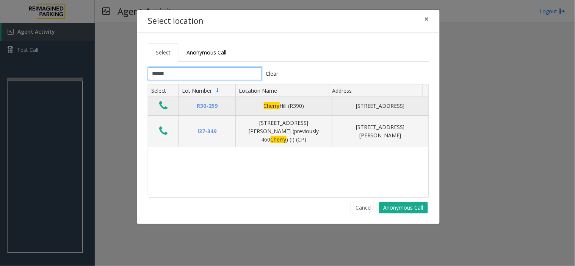
type input "******"
click at [164, 106] on icon "Data table" at bounding box center [163, 105] width 8 height 11
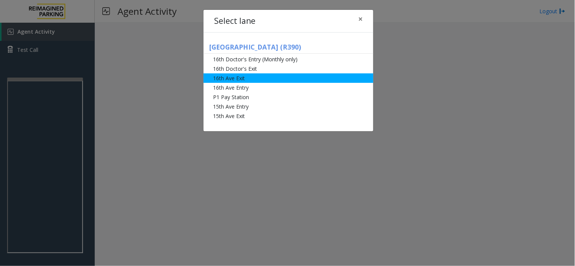
click at [246, 78] on li "16th Ave Exit" at bounding box center [288, 78] width 170 height 9
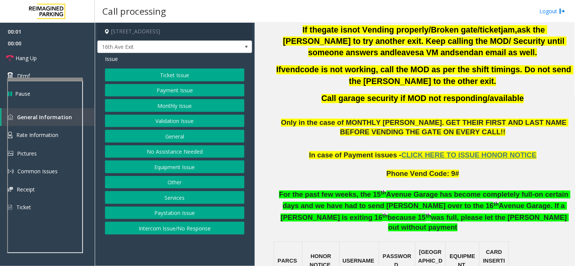
scroll to position [547, 0]
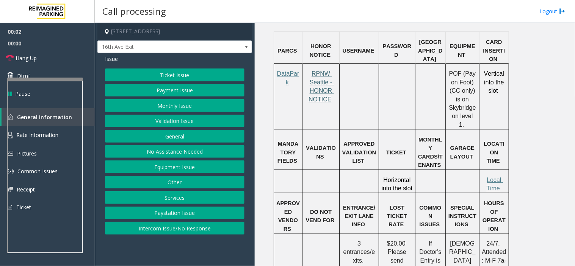
click at [321, 70] on span "RPNW Seattle - HONOR NOTICE" at bounding box center [320, 86] width 25 height 32
click at [495, 177] on span "Local Time" at bounding box center [494, 184] width 17 height 15
click at [206, 69] on button "Ticket Issue" at bounding box center [174, 75] width 139 height 13
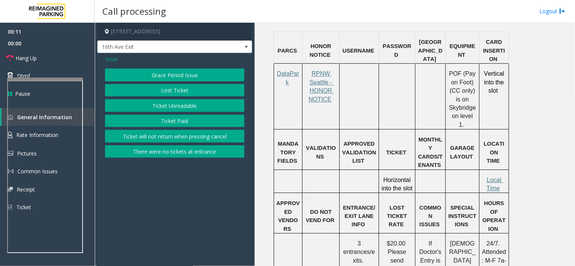
click at [191, 104] on button "Ticket Unreadable" at bounding box center [174, 105] width 139 height 13
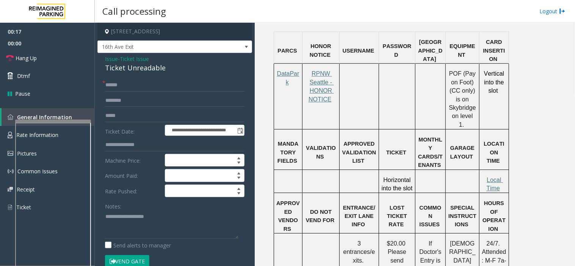
click at [49, 120] on div at bounding box center [53, 121] width 76 height 3
click at [139, 44] on span "16th Ave Exit" at bounding box center [159, 47] width 123 height 12
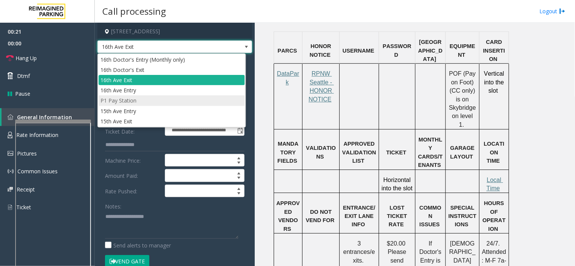
click at [136, 100] on li "P1 Pay Station" at bounding box center [172, 100] width 146 height 10
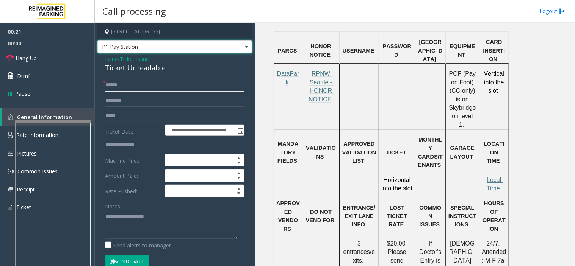
click at [173, 84] on input "text" at bounding box center [174, 85] width 139 height 13
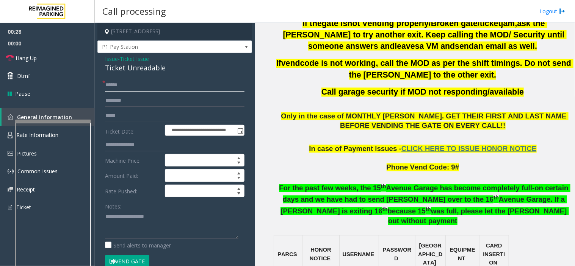
scroll to position [336, 0]
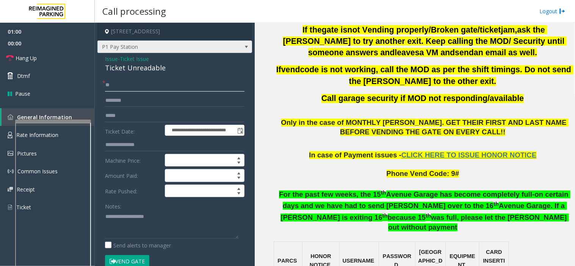
type input "**"
click at [131, 44] on span "P1 Pay Station" at bounding box center [159, 47] width 123 height 12
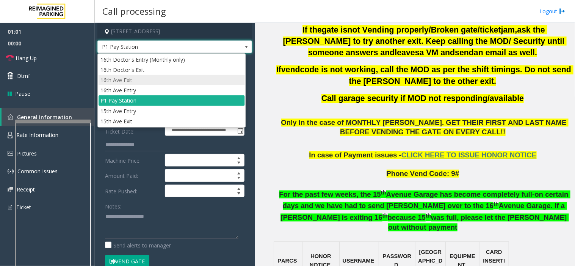
click at [127, 82] on li "16th Ave Exit" at bounding box center [172, 80] width 146 height 10
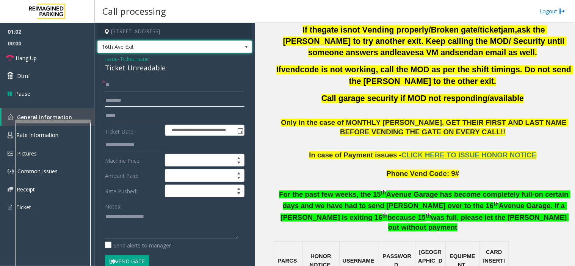
click at [125, 97] on input "text" at bounding box center [174, 100] width 139 height 13
click at [39, 123] on div at bounding box center [53, 121] width 76 height 3
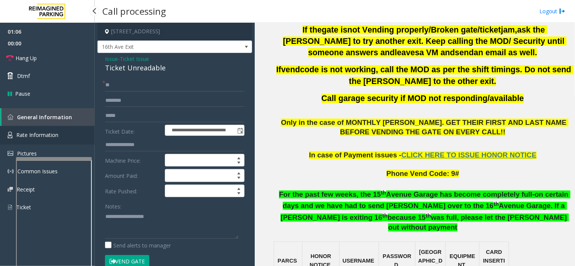
click at [39, 138] on span "Rate Information" at bounding box center [37, 134] width 42 height 7
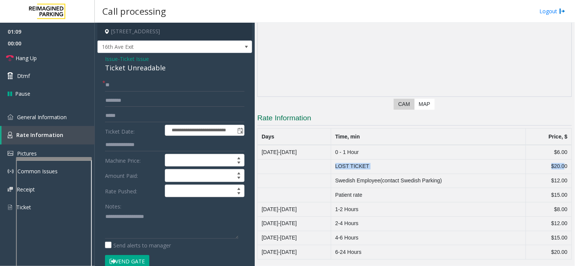
drag, startPoint x: 332, startPoint y: 166, endPoint x: 557, endPoint y: 164, distance: 225.4
click at [557, 164] on tr "LOST TICKET $20.00" at bounding box center [415, 167] width 314 height 14
click at [76, 122] on link "General Information" at bounding box center [47, 117] width 95 height 18
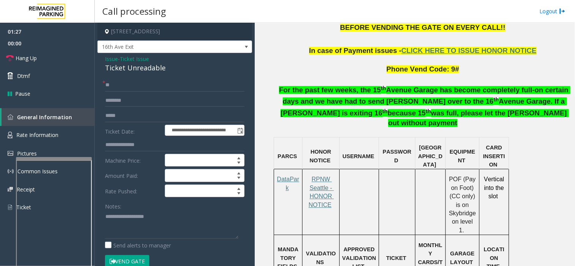
scroll to position [547, 0]
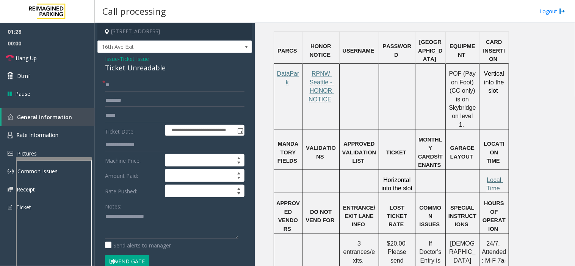
click at [491, 177] on span "Local Time" at bounding box center [494, 184] width 17 height 15
click at [136, 99] on input "text" at bounding box center [174, 100] width 139 height 13
click at [147, 103] on input "text" at bounding box center [174, 100] width 139 height 13
type input "********"
click at [110, 102] on input "********" at bounding box center [174, 100] width 139 height 13
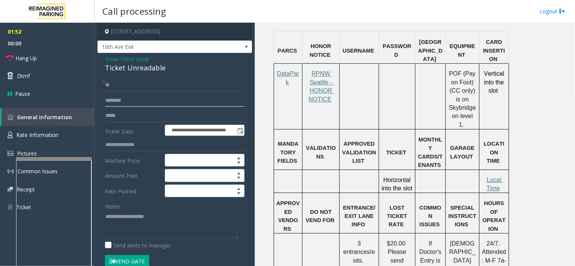
click at [110, 102] on input "********" at bounding box center [174, 100] width 139 height 13
click at [130, 213] on textarea at bounding box center [171, 225] width 133 height 28
click at [131, 82] on input "**" at bounding box center [174, 85] width 139 height 13
type input "*"
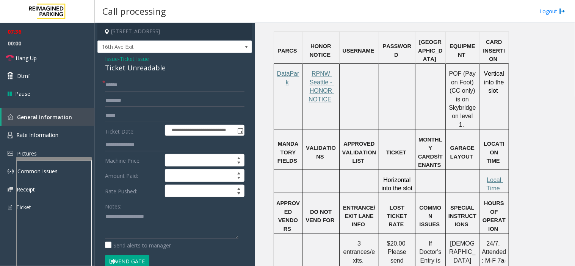
click at [113, 55] on span "Issue" at bounding box center [111, 59] width 13 height 8
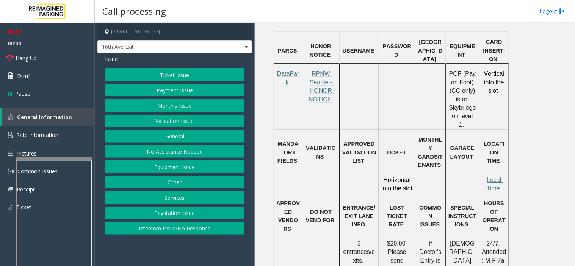
click at [188, 72] on button "Ticket Issue" at bounding box center [174, 75] width 139 height 13
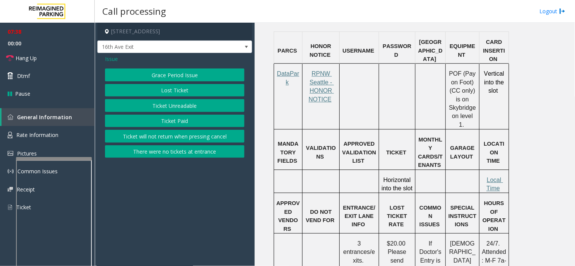
click at [176, 91] on button "Lost Ticket" at bounding box center [174, 90] width 139 height 13
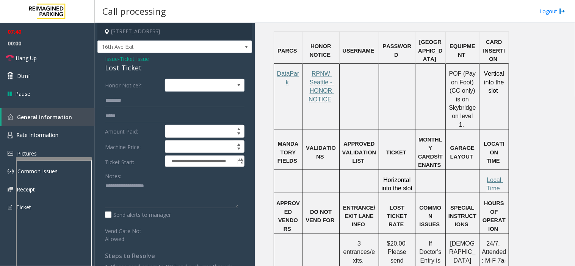
scroll to position [631, 0]
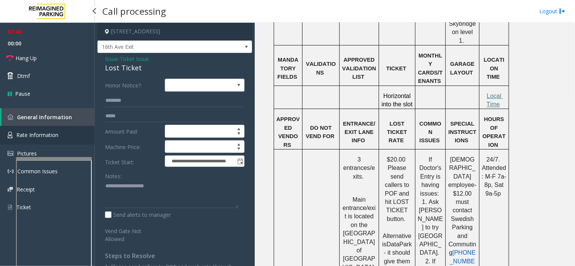
click at [47, 133] on span "Rate Information" at bounding box center [37, 134] width 42 height 7
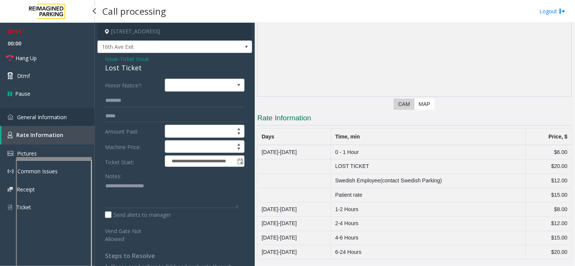
click at [35, 120] on span "General Information" at bounding box center [42, 117] width 50 height 7
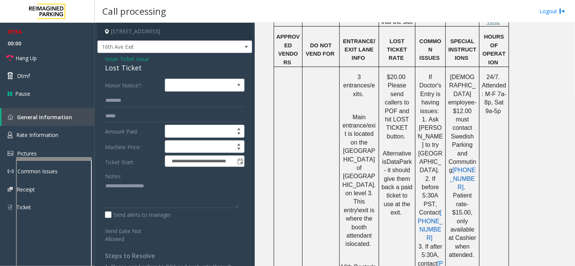
scroll to position [715, 0]
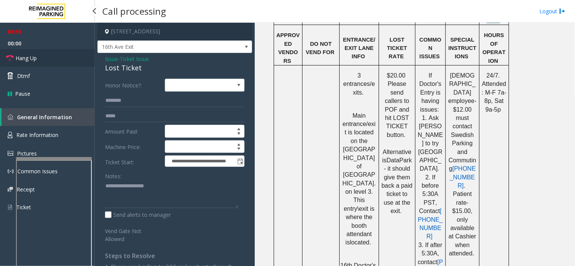
click at [13, 56] on icon at bounding box center [10, 59] width 8 height 8
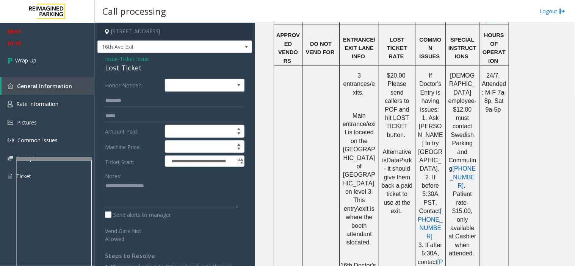
click at [120, 69] on div "Lost Ticket" at bounding box center [174, 68] width 139 height 10
drag, startPoint x: 130, startPoint y: 210, endPoint x: 134, endPoint y: 195, distance: 15.7
click at [130, 208] on div "Notes: Send alerts to manager" at bounding box center [174, 195] width 139 height 50
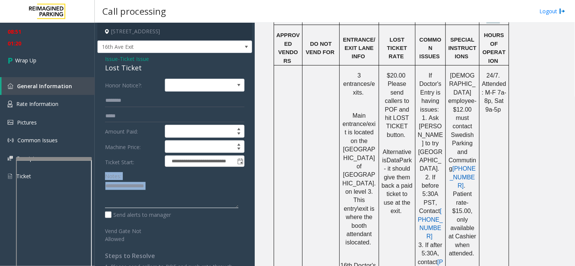
click at [134, 195] on textarea at bounding box center [171, 194] width 133 height 28
paste textarea "**********"
drag, startPoint x: 110, startPoint y: 187, endPoint x: 117, endPoint y: 183, distance: 7.7
click at [110, 187] on textarea at bounding box center [171, 194] width 133 height 28
click at [174, 178] on div "Notes:" at bounding box center [174, 189] width 139 height 39
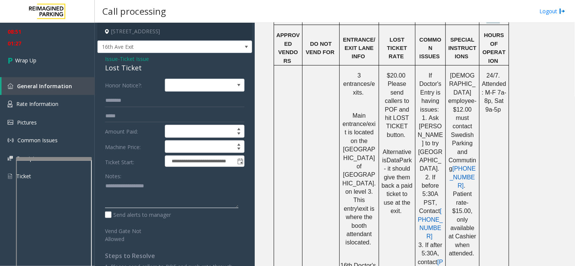
click at [168, 186] on textarea at bounding box center [171, 194] width 133 height 28
click at [168, 193] on textarea at bounding box center [171, 194] width 133 height 28
type textarea "**********"
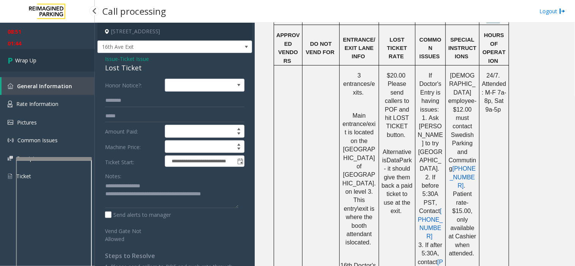
click at [48, 62] on link "Wrap Up" at bounding box center [47, 60] width 95 height 22
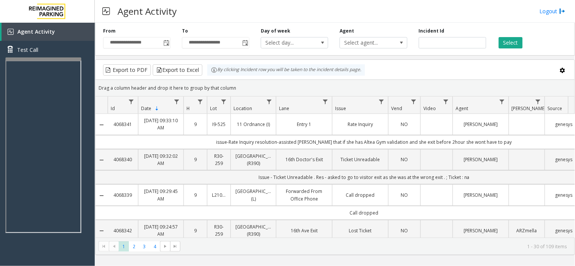
click at [51, 58] on div at bounding box center [43, 59] width 76 height 3
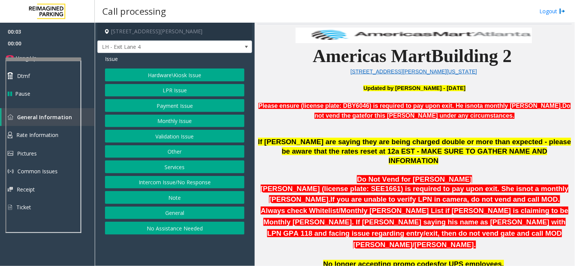
scroll to position [336, 0]
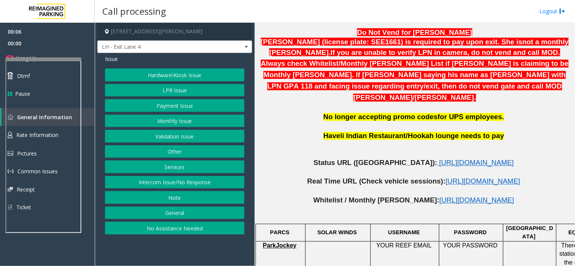
click at [167, 86] on button "LPR Issue" at bounding box center [174, 90] width 139 height 13
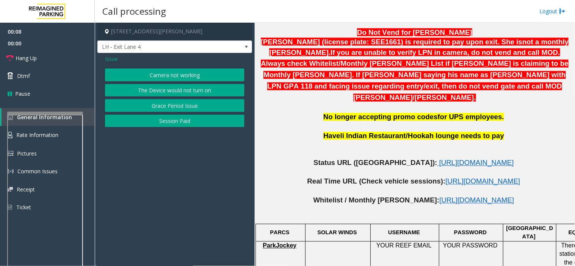
click at [64, 113] on div at bounding box center [45, 113] width 76 height 3
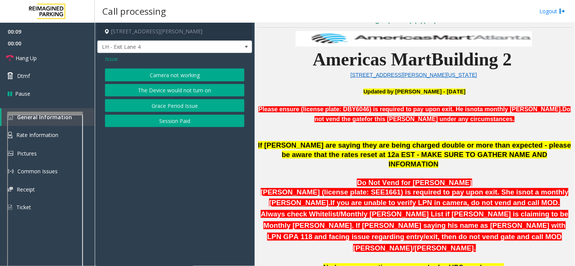
scroll to position [168, 0]
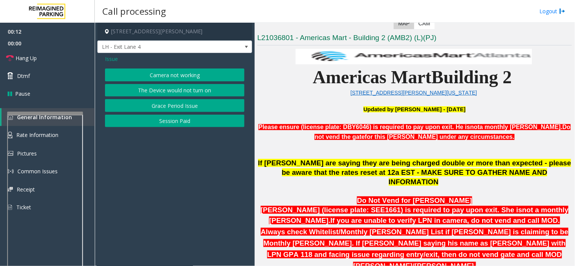
click at [180, 74] on button "Camera not working" at bounding box center [174, 75] width 139 height 13
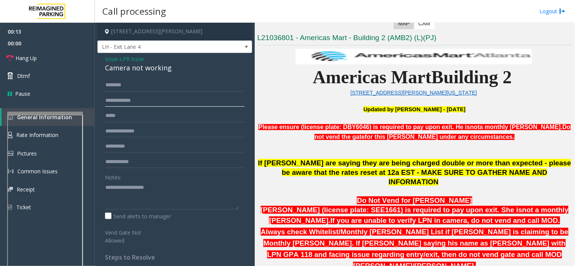
click at [138, 104] on input "text" at bounding box center [174, 100] width 139 height 13
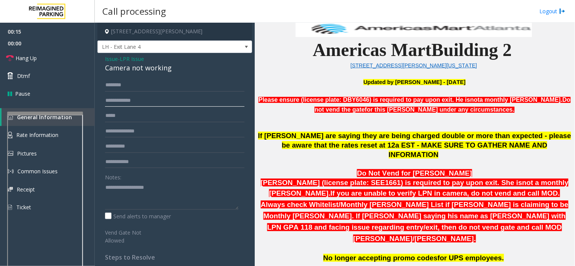
scroll to position [210, 0]
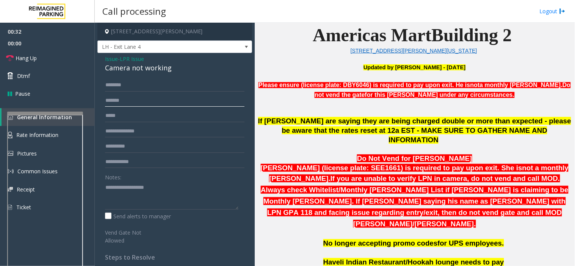
type input "*******"
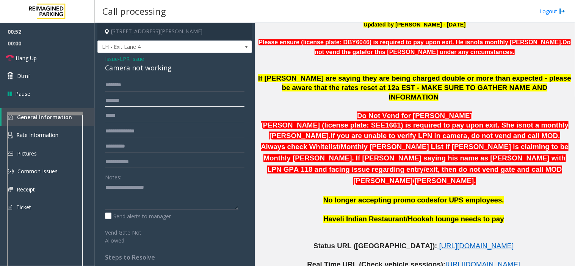
scroll to position [252, 0]
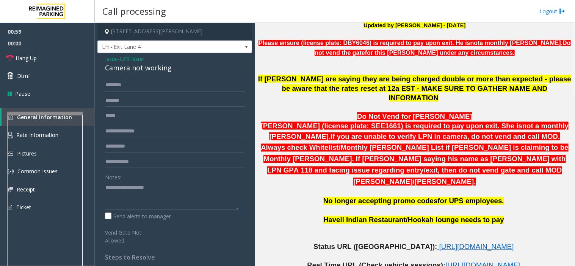
click at [142, 67] on div "Camera not working" at bounding box center [174, 68] width 139 height 10
click at [132, 183] on textarea at bounding box center [171, 195] width 133 height 28
paste textarea "**********"
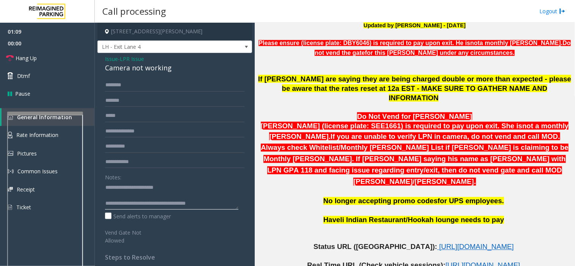
click at [113, 186] on textarea at bounding box center [171, 195] width 133 height 28
type textarea "**********"
click at [122, 86] on input "text" at bounding box center [174, 85] width 139 height 13
click at [133, 88] on input "******" at bounding box center [174, 85] width 139 height 13
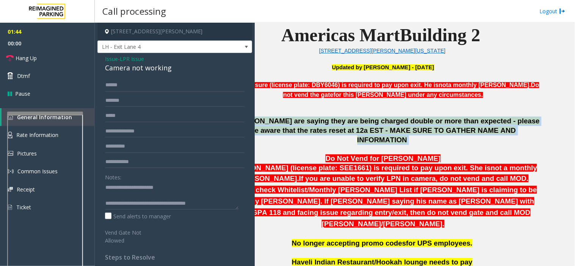
scroll to position [210, 0]
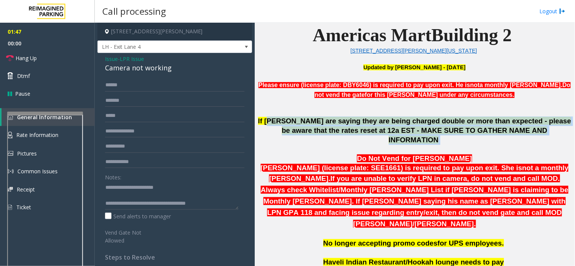
drag, startPoint x: 274, startPoint y: 122, endPoint x: 390, endPoint y: 138, distance: 117.4
click at [390, 145] on p at bounding box center [414, 149] width 314 height 9
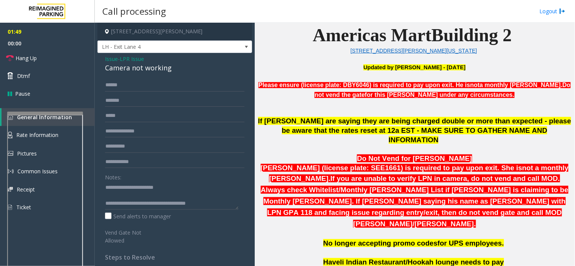
click at [463, 128] on span "If [PERSON_NAME] are saying they are being charged double or more than expected…" at bounding box center [414, 130] width 313 height 27
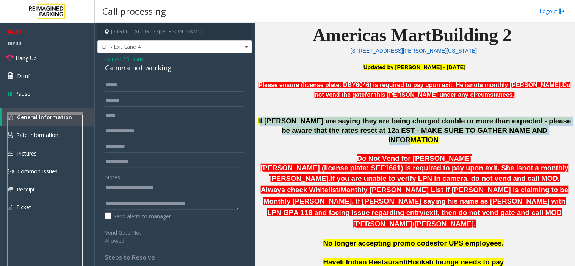
drag, startPoint x: 264, startPoint y: 122, endPoint x: 518, endPoint y: 126, distance: 253.5
click at [518, 126] on span "If [PERSON_NAME] are saying they are being charged double or more than expected…" at bounding box center [414, 130] width 313 height 27
click at [343, 131] on span "If [PERSON_NAME] are saying they are being charged double or more than expected…" at bounding box center [414, 130] width 313 height 27
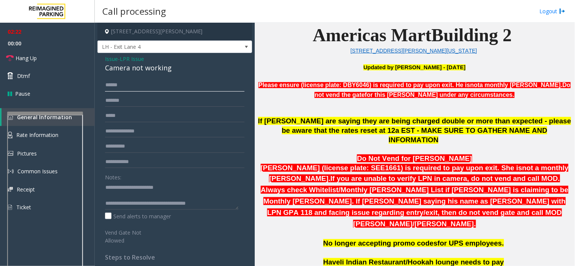
click at [124, 88] on input "******" at bounding box center [174, 85] width 139 height 13
click at [115, 84] on input "******" at bounding box center [174, 85] width 139 height 13
type input "*****"
click at [40, 55] on link "Hang Up" at bounding box center [47, 58] width 95 height 18
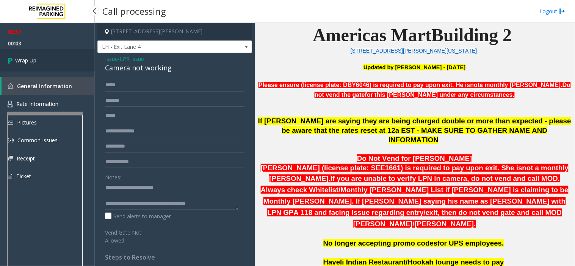
click at [44, 65] on link "Wrap Up" at bounding box center [47, 60] width 95 height 22
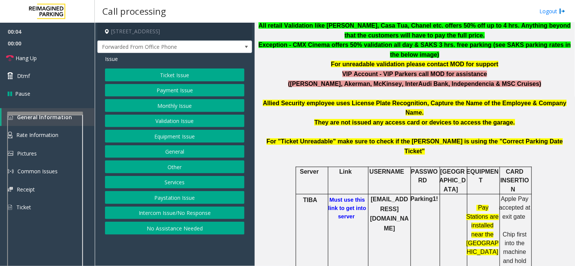
scroll to position [379, 0]
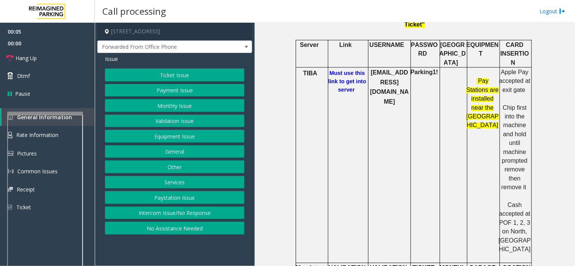
click at [198, 214] on button "Intercom Issue/No Response" at bounding box center [174, 213] width 139 height 13
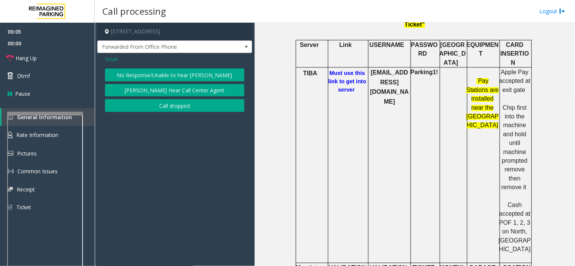
click at [181, 73] on button "No Response/Unable to hear [PERSON_NAME]" at bounding box center [174, 75] width 139 height 13
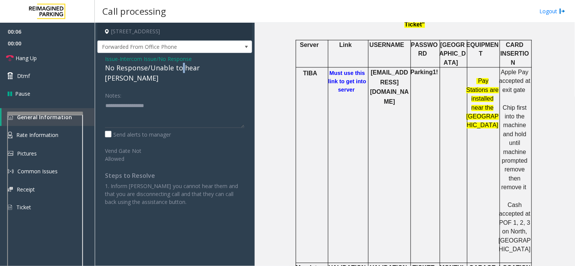
click at [180, 73] on div "No Response/Unable to hear [PERSON_NAME]" at bounding box center [174, 73] width 139 height 20
click at [180, 71] on div "No Response/Unable to hear [PERSON_NAME]" at bounding box center [174, 73] width 139 height 20
paste textarea "**********"
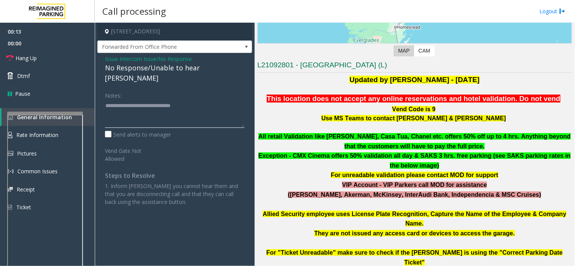
scroll to position [126, 0]
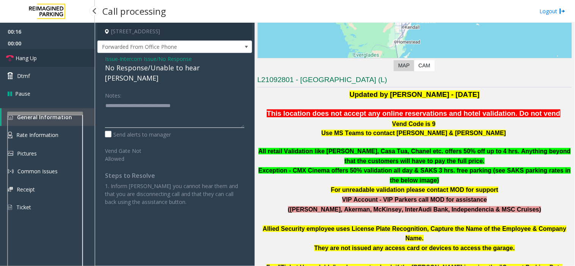
type textarea "**********"
click at [42, 51] on link "Hang Up" at bounding box center [47, 58] width 95 height 18
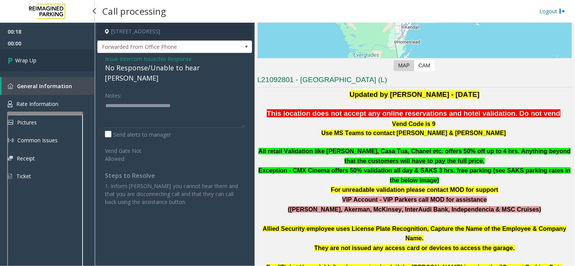
click at [36, 63] on span "Wrap Up" at bounding box center [25, 60] width 21 height 8
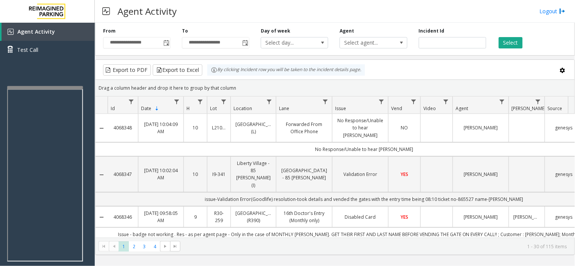
click at [36, 86] on div at bounding box center [45, 87] width 76 height 3
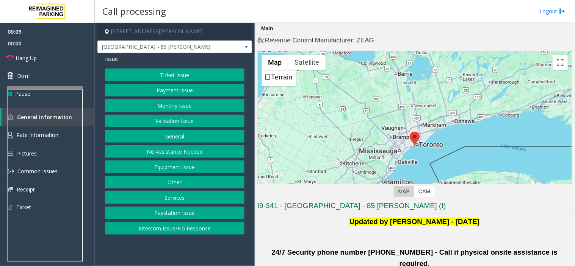
click at [201, 119] on button "Validation Issue" at bounding box center [174, 121] width 139 height 13
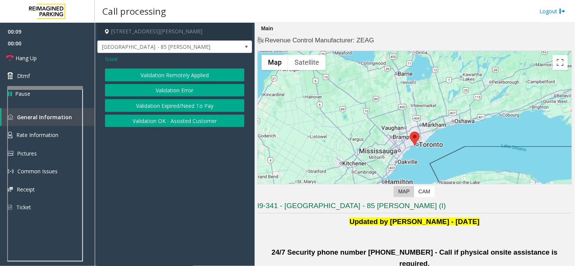
click at [195, 90] on button "Validation Error" at bounding box center [174, 90] width 139 height 13
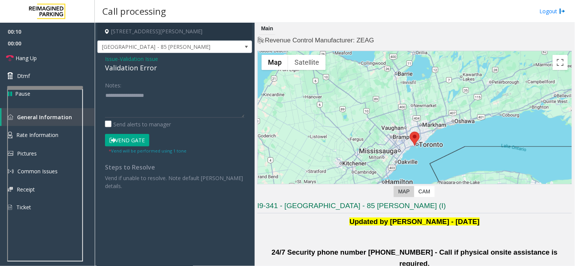
click at [143, 67] on div "Validation Error" at bounding box center [174, 68] width 139 height 10
click at [149, 96] on textarea at bounding box center [174, 103] width 139 height 28
paste textarea "**********"
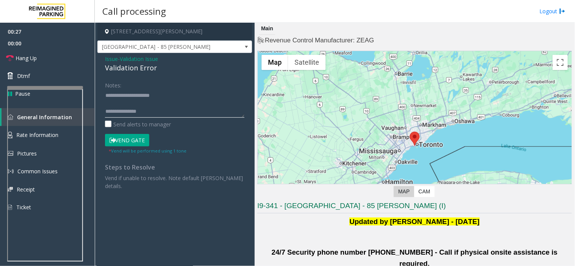
type textarea "**********"
drag, startPoint x: 111, startPoint y: 57, endPoint x: 133, endPoint y: 61, distance: 22.4
click at [112, 57] on span "Issue" at bounding box center [111, 59] width 13 height 8
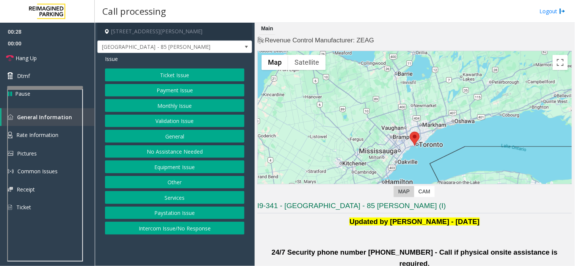
click at [192, 74] on button "Ticket Issue" at bounding box center [174, 75] width 139 height 13
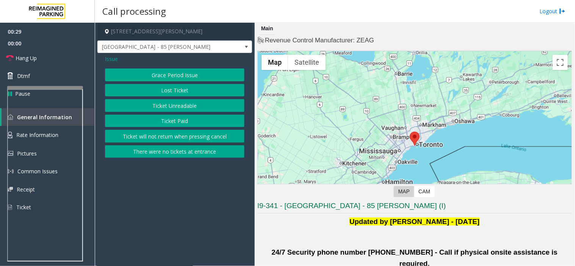
click at [188, 104] on button "Ticket Unreadable" at bounding box center [174, 105] width 139 height 13
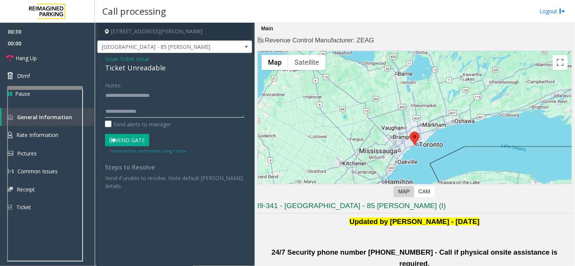
click at [148, 114] on textarea at bounding box center [174, 103] width 139 height 28
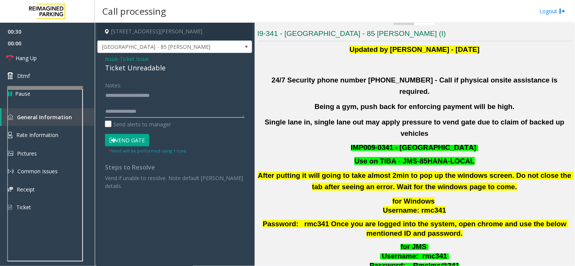
scroll to position [84, 0]
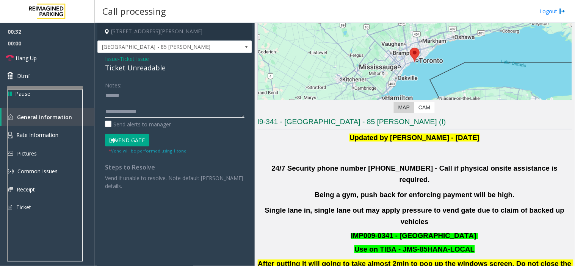
drag, startPoint x: 150, startPoint y: 95, endPoint x: 122, endPoint y: 94, distance: 28.1
click at [122, 94] on textarea at bounding box center [174, 103] width 139 height 28
click at [135, 69] on div "Ticket Unreadable" at bounding box center [174, 68] width 139 height 10
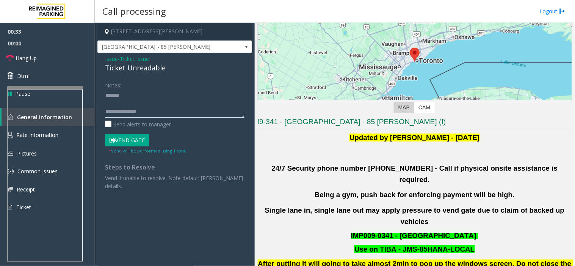
click at [134, 92] on textarea at bounding box center [174, 103] width 139 height 28
paste textarea "**********"
click at [158, 110] on textarea at bounding box center [174, 103] width 139 height 28
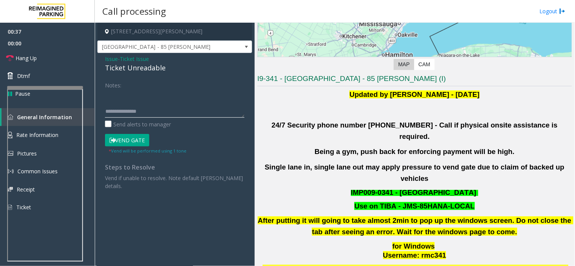
scroll to position [168, 0]
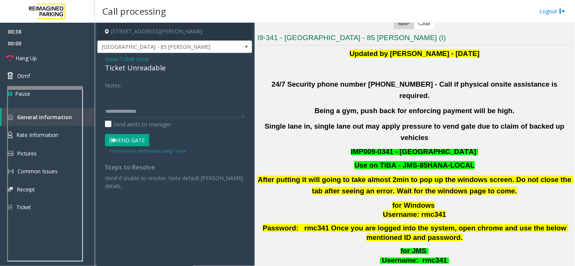
click at [360, 148] on span "IMP009-0341 - [GEOGRAPHIC_DATA]" at bounding box center [413, 152] width 125 height 8
click at [436, 161] on font "Use on TIBA - JMS-85HANA-LOCAL" at bounding box center [414, 165] width 120 height 8
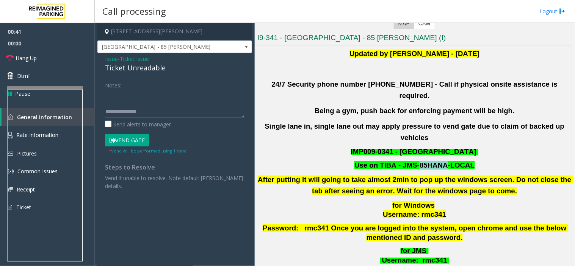
drag, startPoint x: 401, startPoint y: 143, endPoint x: 469, endPoint y: 142, distance: 67.8
click at [469, 161] on p "Use on TIBA - JMS-85HANA-LOCAL" at bounding box center [415, 165] width 316 height 9
click at [150, 111] on textarea at bounding box center [174, 103] width 139 height 28
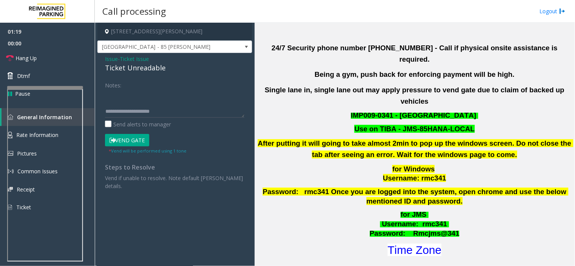
scroll to position [210, 0]
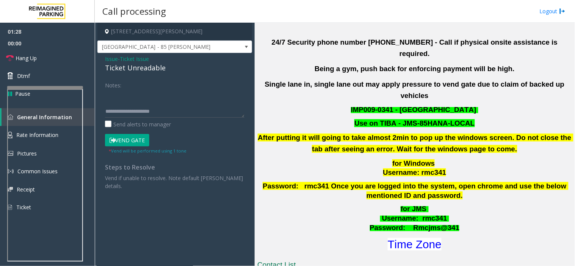
click at [421, 205] on span "for JMS" at bounding box center [413, 209] width 26 height 8
click at [426, 214] on span ": rmc341" at bounding box center [431, 218] width 31 height 8
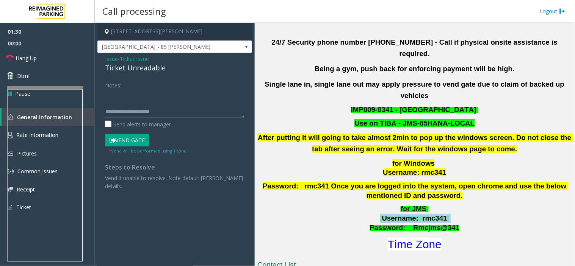
click at [426, 214] on span ": rmc341" at bounding box center [431, 218] width 31 height 8
click at [124, 139] on button "Vend Gate" at bounding box center [127, 140] width 44 height 13
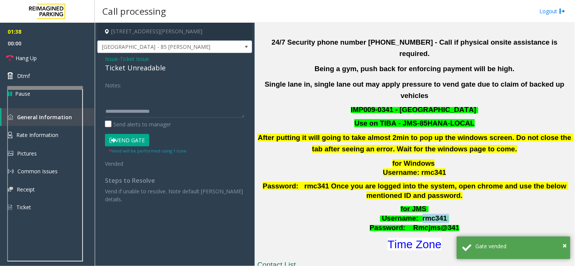
scroll to position [16, 0]
click at [184, 108] on textarea at bounding box center [174, 103] width 139 height 28
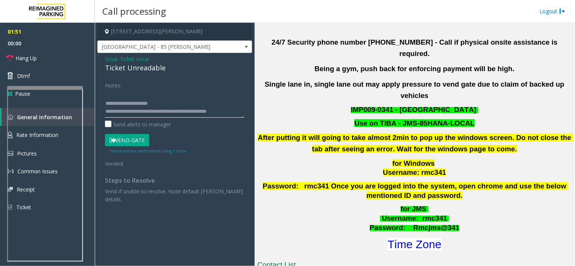
scroll to position [21, 0]
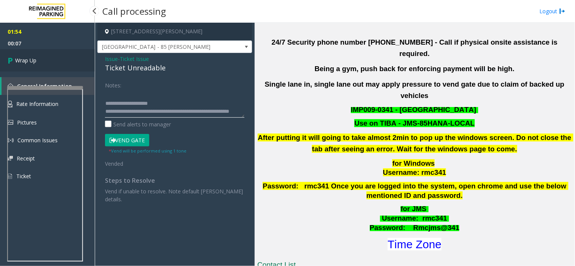
type textarea "**********"
click at [55, 55] on link "Wrap Up" at bounding box center [47, 60] width 95 height 22
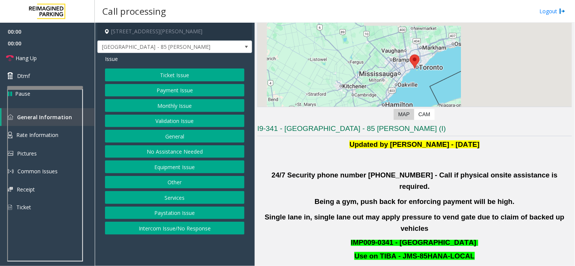
scroll to position [168, 0]
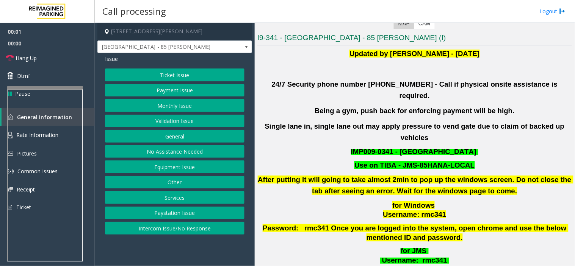
click at [177, 124] on button "Validation Issue" at bounding box center [174, 121] width 139 height 13
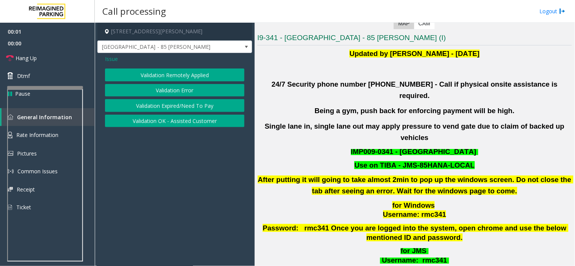
click at [171, 92] on button "Validation Error" at bounding box center [174, 90] width 139 height 13
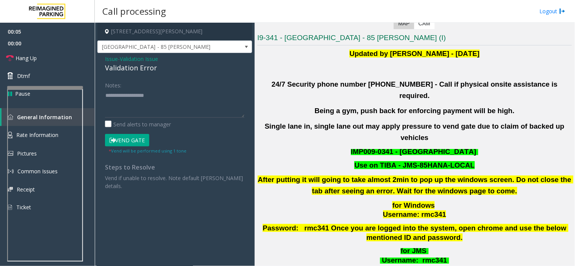
click at [141, 69] on div "Validation Error" at bounding box center [174, 68] width 139 height 10
drag, startPoint x: 141, startPoint y: 69, endPoint x: 112, endPoint y: 62, distance: 30.0
click at [112, 62] on span "Issue" at bounding box center [111, 59] width 13 height 8
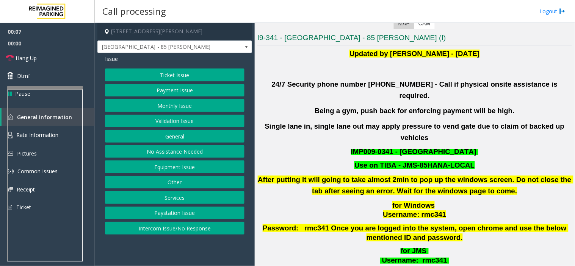
click at [186, 82] on div "Ticket Issue Payment Issue Monthly Issue Validation Issue General No Assistance…" at bounding box center [174, 152] width 139 height 166
click at [191, 76] on button "Ticket Issue" at bounding box center [174, 75] width 139 height 13
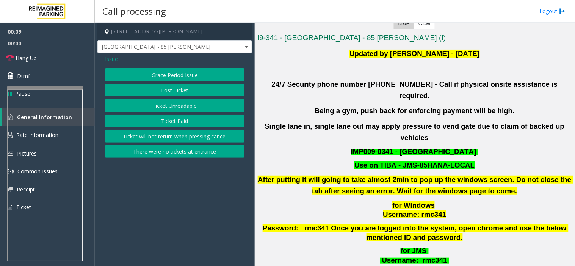
click at [183, 100] on button "Ticket Unreadable" at bounding box center [174, 105] width 139 height 13
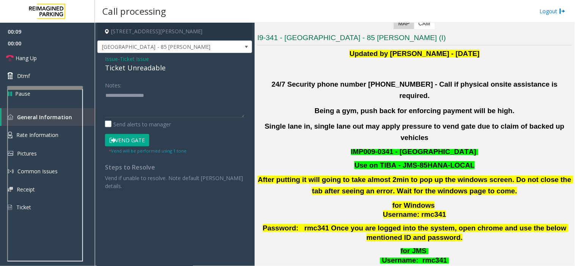
click at [138, 70] on div "Ticket Unreadable" at bounding box center [174, 68] width 139 height 10
click at [131, 100] on textarea at bounding box center [174, 103] width 139 height 28
drag, startPoint x: 400, startPoint y: 141, endPoint x: 471, endPoint y: 141, distance: 70.9
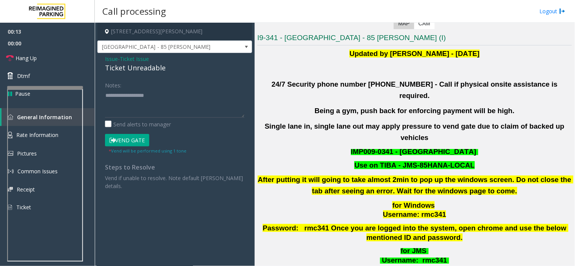
click at [471, 161] on p "Use on TIBA - JMS-85HANA-LOCAL" at bounding box center [415, 165] width 316 height 9
click at [145, 104] on textarea at bounding box center [174, 103] width 139 height 28
click at [160, 91] on textarea at bounding box center [174, 103] width 139 height 28
click at [167, 100] on textarea at bounding box center [174, 103] width 139 height 28
click at [137, 70] on div "Ticket Unreadable" at bounding box center [174, 68] width 139 height 10
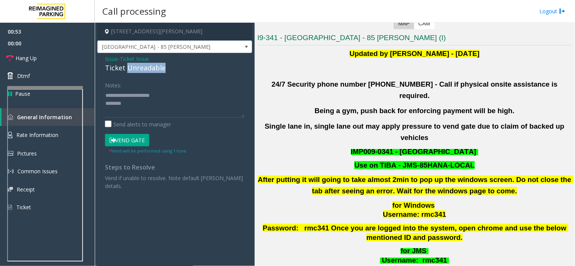
click at [137, 70] on div "Ticket Unreadable" at bounding box center [174, 68] width 139 height 10
click at [135, 108] on textarea at bounding box center [174, 103] width 139 height 28
paste textarea "**********"
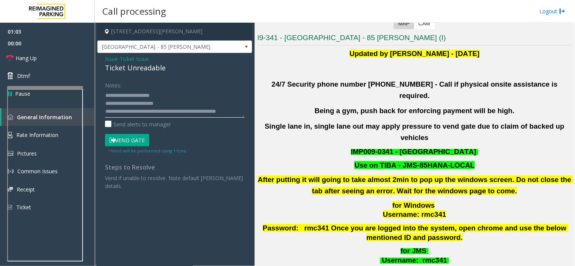
scroll to position [5, 0]
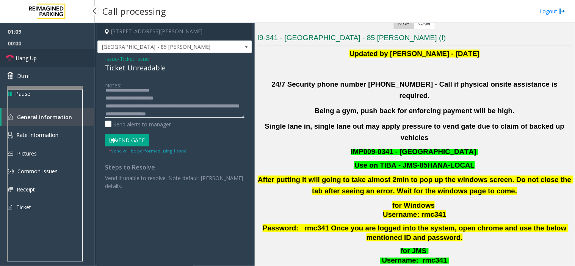
type textarea "**********"
click at [22, 65] on link "Hang Up" at bounding box center [47, 58] width 95 height 18
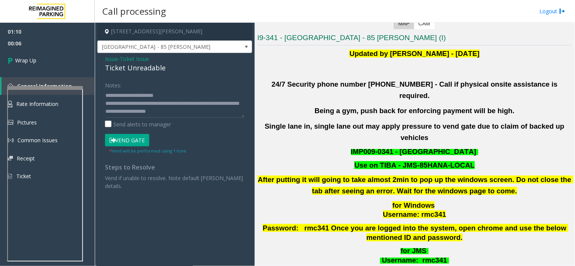
scroll to position [0, 0]
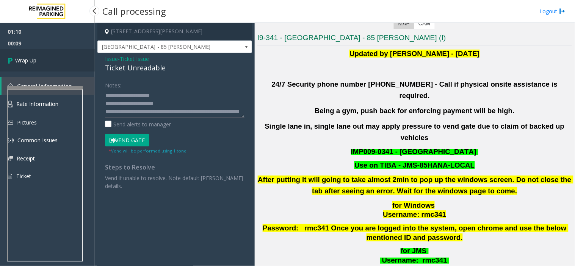
click at [51, 63] on link "Wrap Up" at bounding box center [47, 60] width 95 height 22
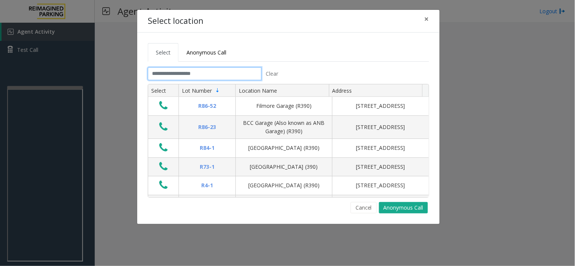
click at [204, 71] on input "text" at bounding box center [205, 73] width 114 height 13
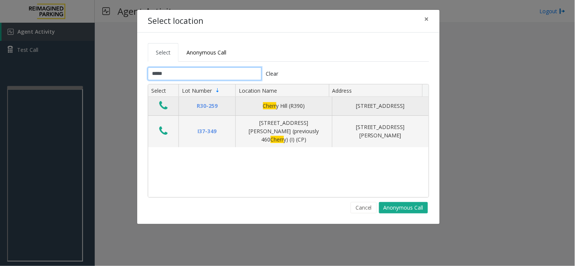
type input "*****"
drag, startPoint x: 256, startPoint y: 104, endPoint x: 310, endPoint y: 105, distance: 53.8
click at [310, 105] on div "[PERSON_NAME] (R390)" at bounding box center [283, 106] width 87 height 8
click at [160, 102] on icon "Data table" at bounding box center [163, 105] width 8 height 11
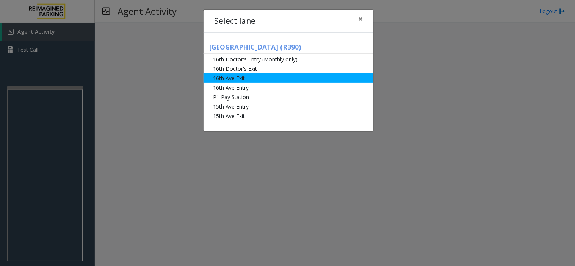
click at [247, 75] on li "16th Ave Exit" at bounding box center [288, 78] width 170 height 9
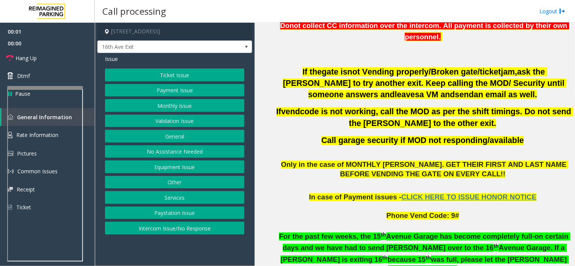
scroll to position [463, 0]
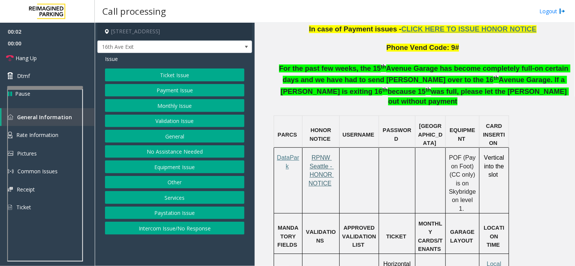
click at [326, 155] on span "RPNW Seattle - HONOR NOTICE" at bounding box center [320, 171] width 25 height 32
click at [192, 70] on button "Ticket Issue" at bounding box center [174, 75] width 139 height 13
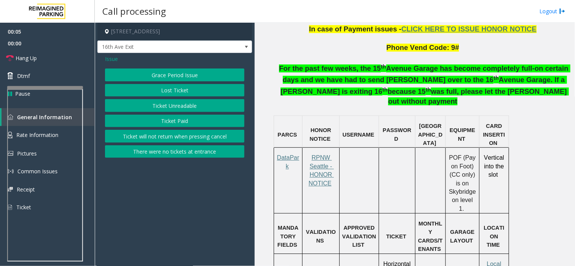
click at [197, 103] on button "Ticket Unreadable" at bounding box center [174, 105] width 139 height 13
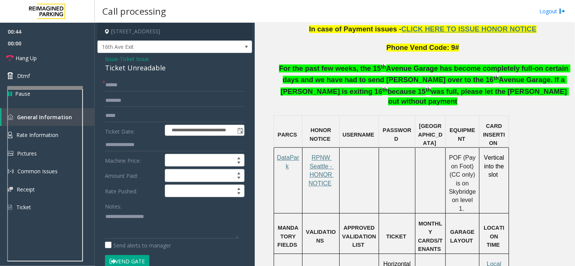
scroll to position [589, 0]
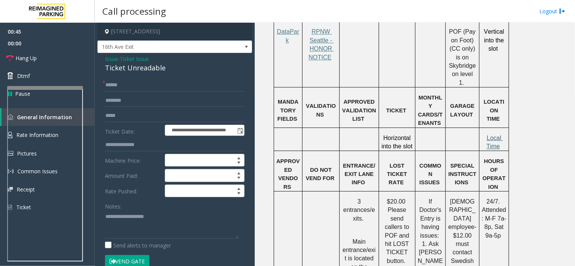
click at [491, 135] on span "Local Time" at bounding box center [494, 142] width 17 height 15
click at [139, 64] on div "Ticket Unreadable" at bounding box center [174, 68] width 139 height 10
click at [131, 225] on textarea at bounding box center [171, 225] width 133 height 28
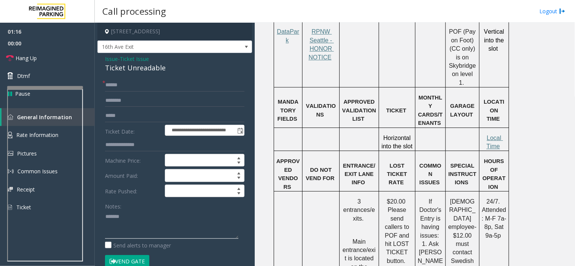
paste textarea "**********"
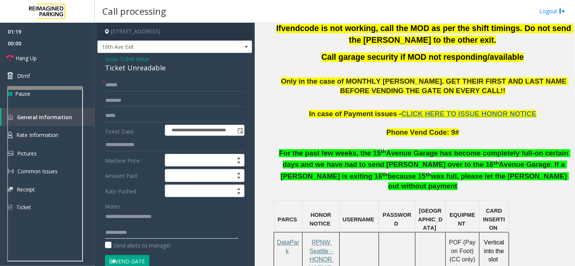
scroll to position [252, 0]
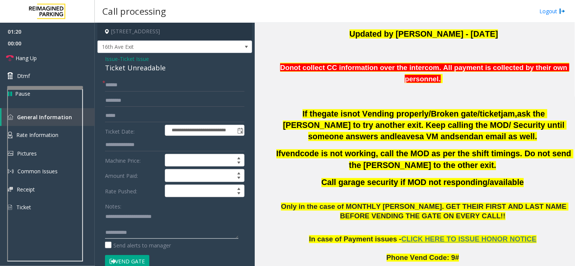
type textarea "**********"
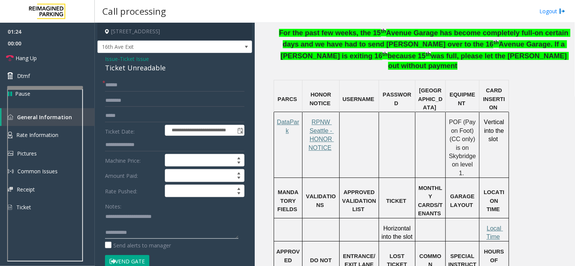
scroll to position [547, 0]
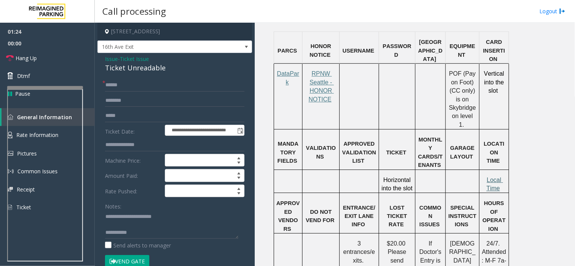
click at [499, 177] on span "Local Time" at bounding box center [494, 184] width 17 height 15
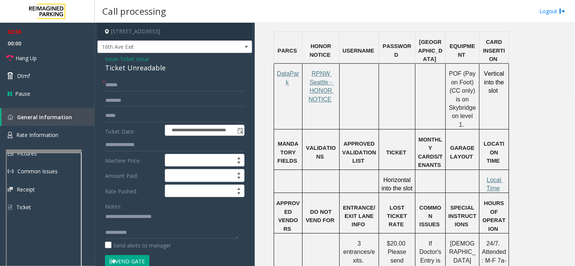
click at [50, 150] on div at bounding box center [44, 151] width 76 height 3
click at [50, 131] on span "Rate Information" at bounding box center [37, 134] width 42 height 7
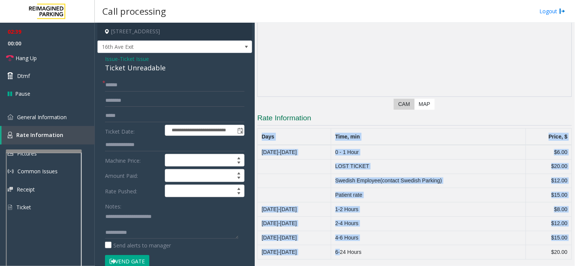
drag, startPoint x: 342, startPoint y: 252, endPoint x: 625, endPoint y: 252, distance: 283.0
click at [574, 252] on html "**********" at bounding box center [287, 133] width 575 height 266
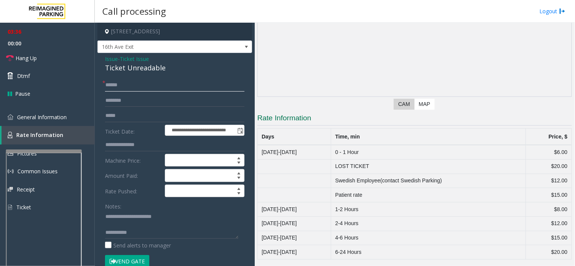
click at [153, 89] on input "text" at bounding box center [174, 85] width 139 height 13
click at [122, 85] on input "text" at bounding box center [174, 85] width 139 height 13
type input "******"
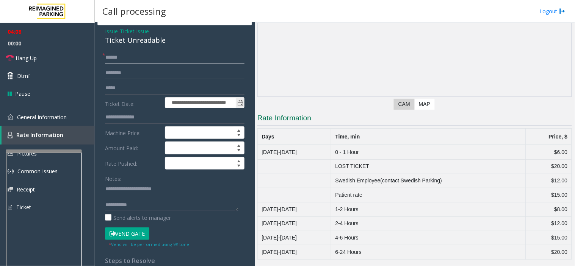
scroll to position [42, 0]
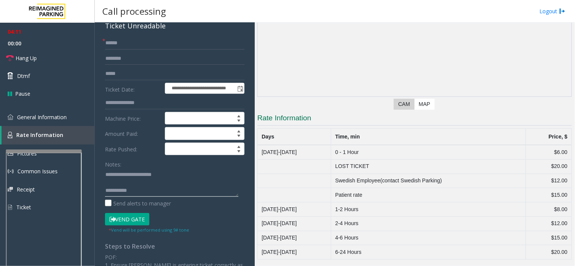
click at [150, 194] on textarea at bounding box center [171, 183] width 133 height 28
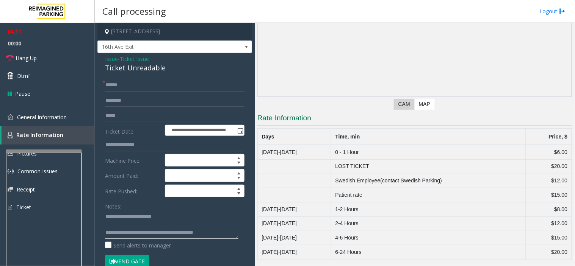
type textarea "**********"
click at [131, 99] on input "text" at bounding box center [174, 100] width 139 height 13
paste input "**********"
type input "**********"
click at [54, 59] on link "Hang Up" at bounding box center [47, 58] width 95 height 18
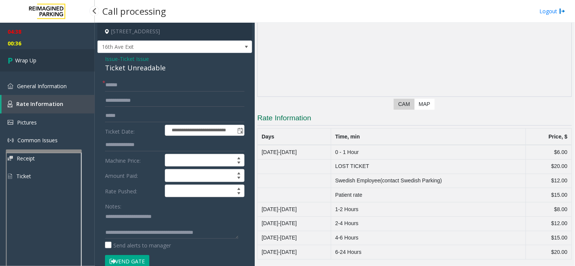
click at [29, 55] on link "Wrap Up" at bounding box center [47, 60] width 95 height 22
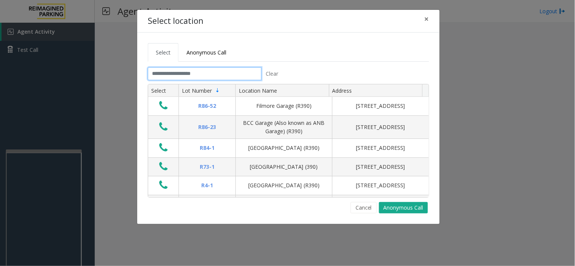
click at [225, 74] on input "text" at bounding box center [205, 73] width 114 height 13
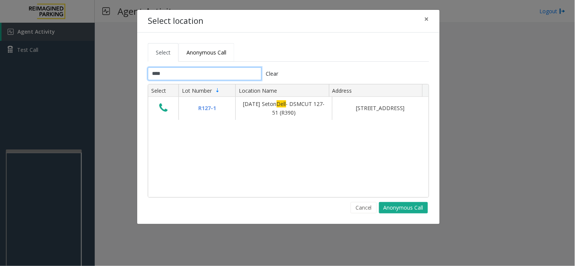
type input "****"
click at [200, 50] on span "Anonymous Call" at bounding box center [206, 52] width 40 height 7
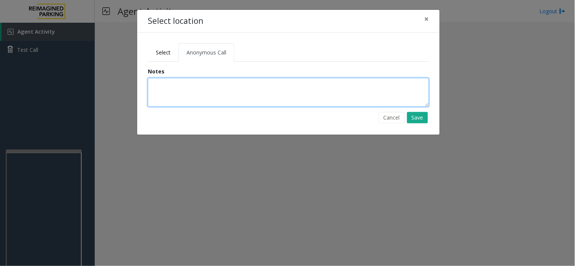
click at [215, 103] on textarea at bounding box center [288, 92] width 281 height 29
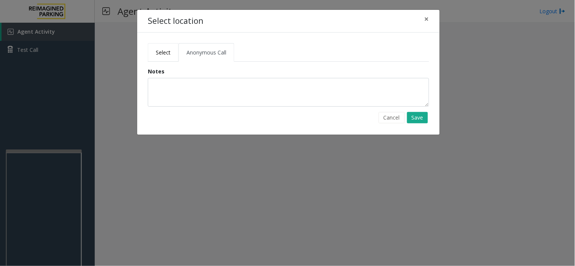
click at [160, 50] on span "Select" at bounding box center [163, 52] width 15 height 7
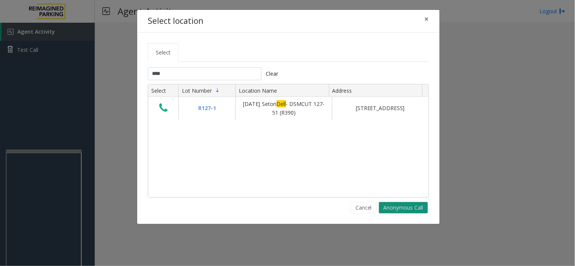
click at [404, 205] on button "Anonymous Call" at bounding box center [403, 207] width 49 height 11
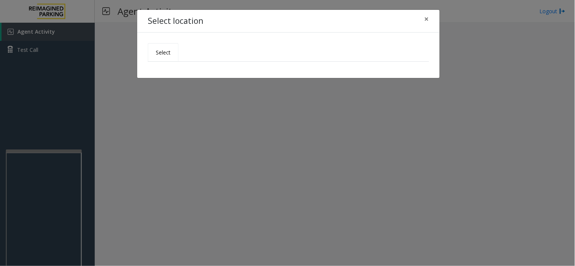
click at [171, 55] on link "Select" at bounding box center [163, 52] width 31 height 19
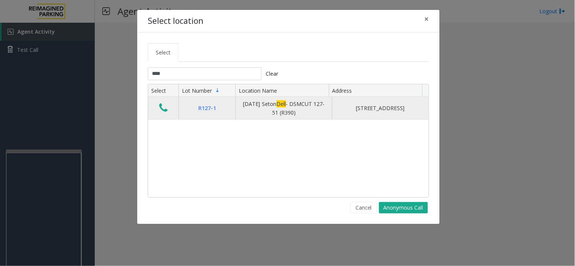
click at [161, 102] on td "Data table" at bounding box center [163, 108] width 30 height 23
click at [163, 105] on icon "Data table" at bounding box center [163, 108] width 8 height 11
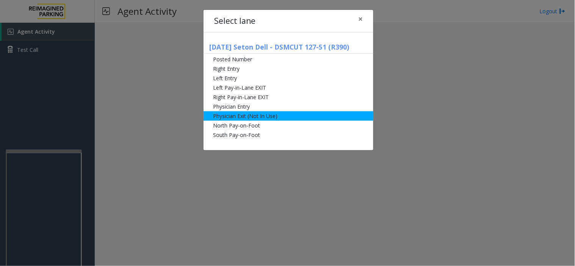
click at [252, 113] on li "Physician Exit (Not In Use)" at bounding box center [288, 115] width 170 height 9
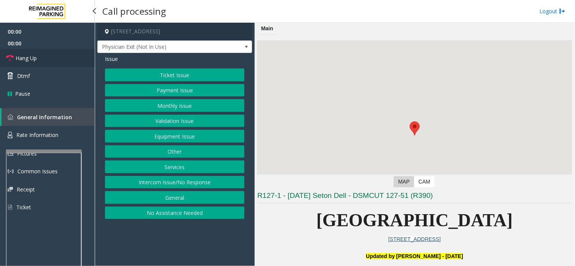
click at [42, 61] on link "Hang Up" at bounding box center [47, 58] width 95 height 18
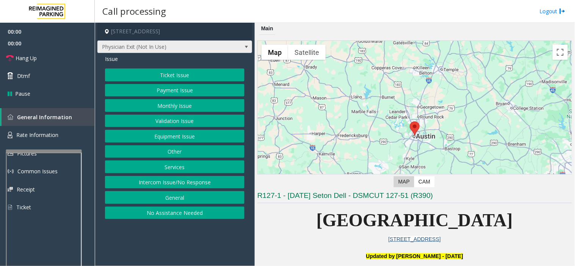
click at [130, 50] on span "Physician Exit (Not In Use)" at bounding box center [159, 47] width 123 height 12
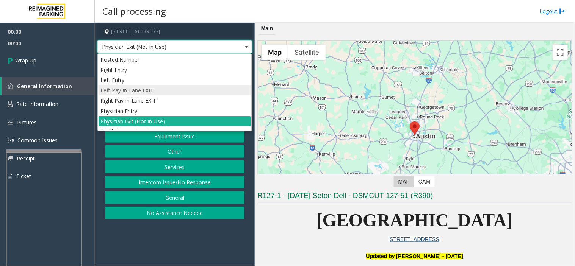
click at [123, 91] on li "Left Pay-in-Lane EXIT" at bounding box center [175, 90] width 152 height 10
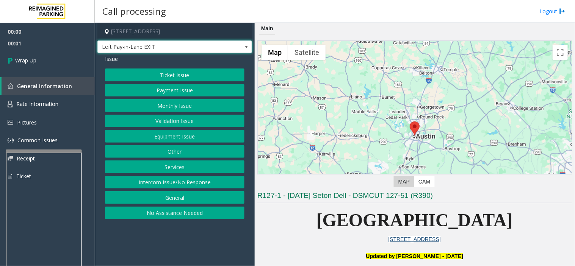
click at [175, 188] on button "Intercom Issue/No Response" at bounding box center [174, 182] width 139 height 13
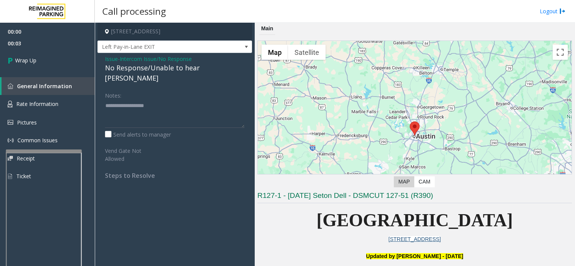
click at [144, 72] on div "No Response/Unable to hear [PERSON_NAME]" at bounding box center [174, 73] width 139 height 20
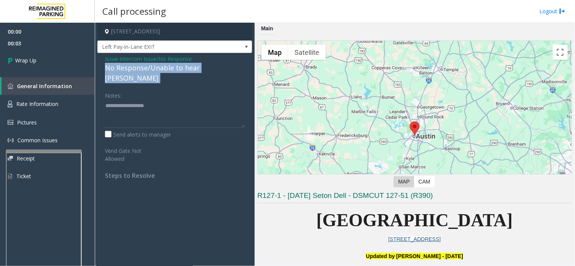
click at [144, 72] on div "No Response/Unable to hear [PERSON_NAME]" at bounding box center [174, 73] width 139 height 20
paste textarea "**********"
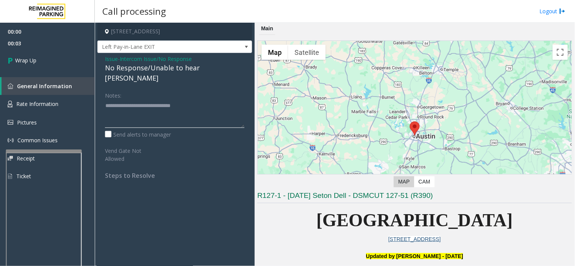
click at [146, 100] on textarea at bounding box center [174, 114] width 139 height 28
type textarea "**********"
click at [56, 63] on link "Wrap Up" at bounding box center [47, 60] width 95 height 22
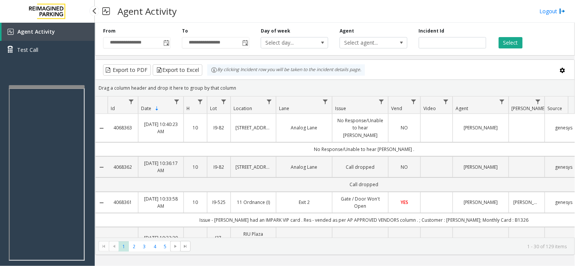
click at [46, 84] on app-root "**********" at bounding box center [287, 133] width 575 height 266
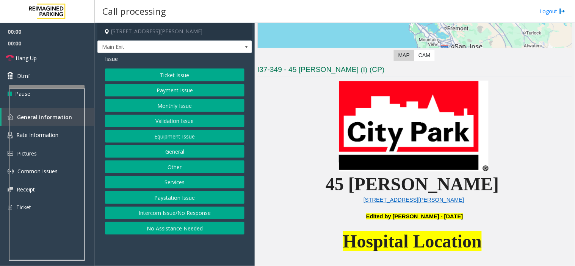
scroll to position [252, 0]
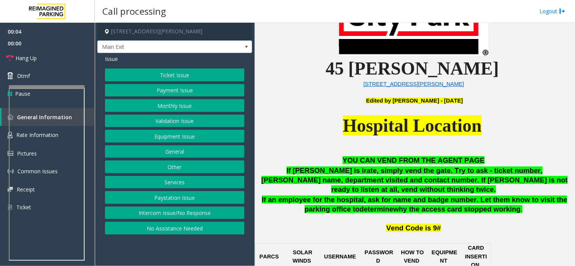
click at [157, 103] on button "Monthly Issue" at bounding box center [174, 105] width 139 height 13
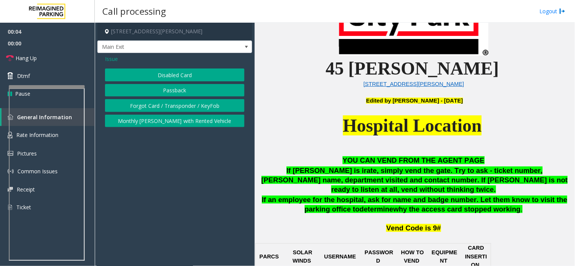
click at [155, 67] on div "Issue Disabled Card Passback Forgot Card / Transponder / KeyFob Monthly Parker …" at bounding box center [174, 92] width 155 height 78
click at [159, 65] on div "Issue Disabled Card Passback Forgot Card / Transponder / KeyFob Monthly Parker …" at bounding box center [174, 92] width 155 height 78
click at [160, 72] on button "Disabled Card" at bounding box center [174, 75] width 139 height 13
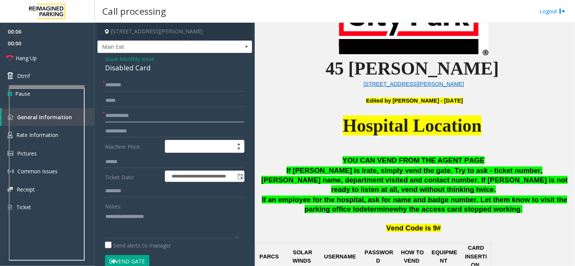
click at [134, 114] on input "text" at bounding box center [174, 115] width 139 height 13
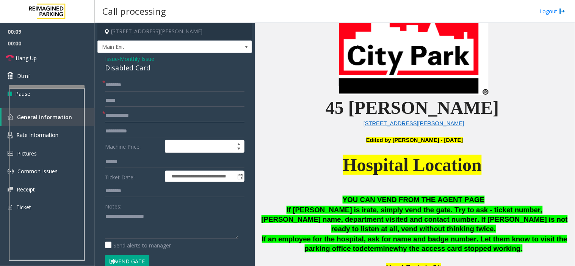
scroll to position [210, 0]
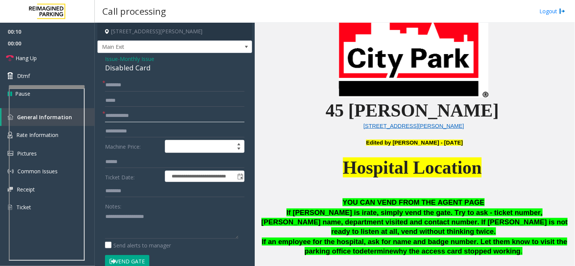
click at [105, 114] on input "text" at bounding box center [174, 115] width 139 height 13
type input "*******"
click at [127, 88] on input "text" at bounding box center [174, 85] width 139 height 13
click at [126, 85] on input "text" at bounding box center [174, 85] width 139 height 13
click at [128, 84] on input "text" at bounding box center [174, 85] width 139 height 13
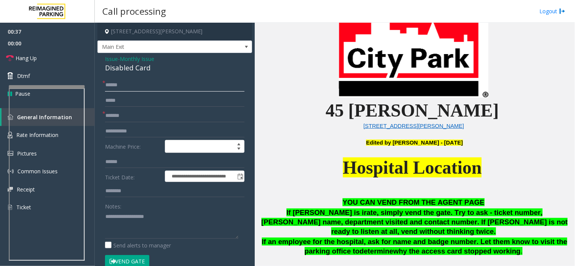
type input "******"
click at [133, 70] on div "Disabled Card" at bounding box center [174, 68] width 139 height 10
copy div "Disabled Card"
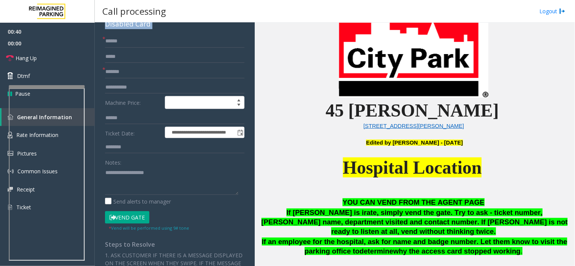
scroll to position [84, 0]
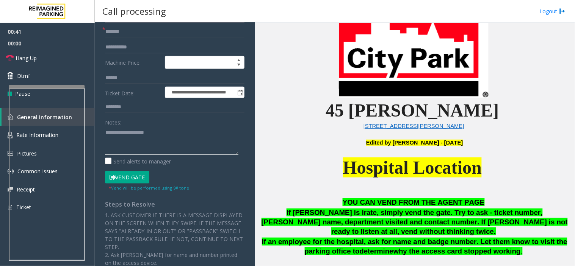
click at [127, 146] on textarea at bounding box center [171, 141] width 133 height 28
paste textarea "**********"
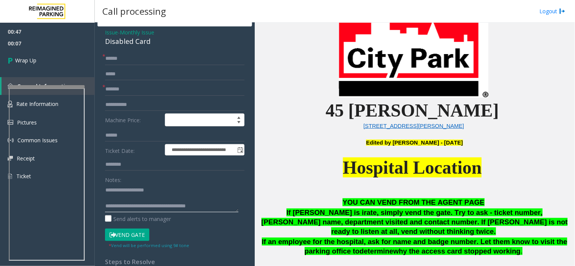
scroll to position [0, 0]
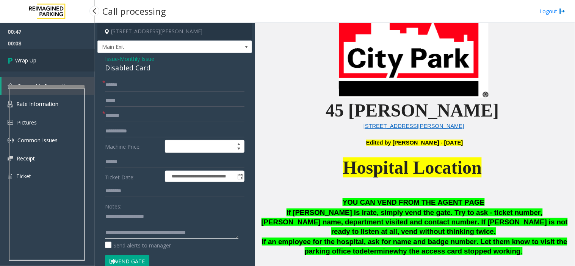
type textarea "**********"
click at [24, 66] on link "Wrap Up" at bounding box center [47, 60] width 95 height 22
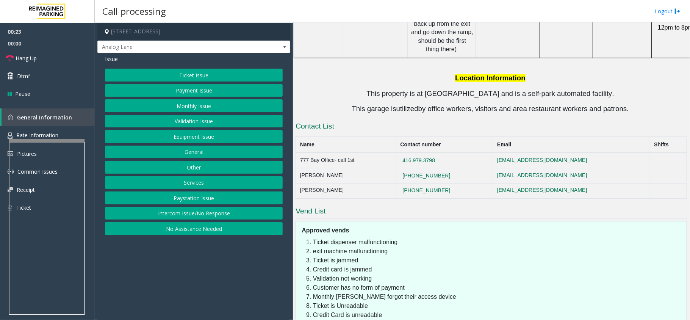
scroll to position [1545, 0]
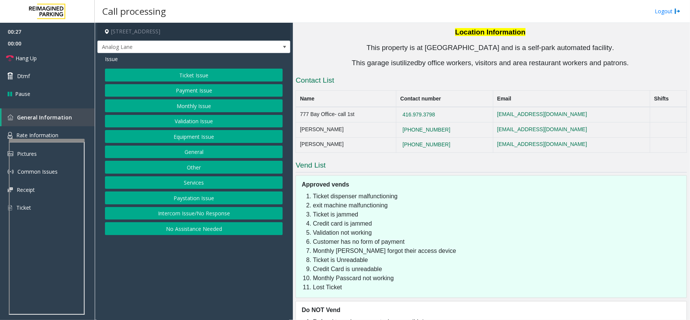
drag, startPoint x: 327, startPoint y: 232, endPoint x: 396, endPoint y: 231, distance: 69.0
click at [396, 266] on li "Monthly Passcard not working" at bounding box center [498, 278] width 370 height 9
drag, startPoint x: 321, startPoint y: 205, endPoint x: 407, endPoint y: 206, distance: 86.4
click at [407, 246] on li "Monthly [PERSON_NAME] forgot their access device" at bounding box center [498, 250] width 370 height 9
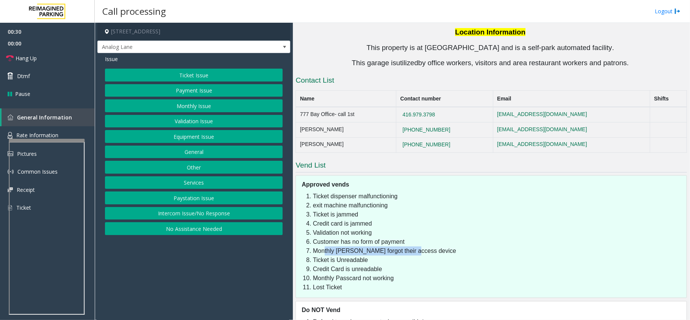
click at [181, 105] on button "Monthly Issue" at bounding box center [194, 105] width 178 height 13
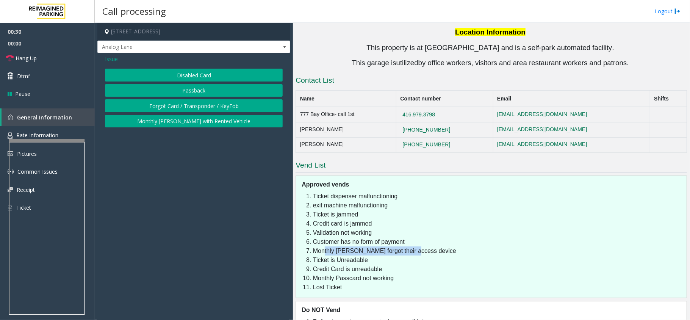
click at [188, 72] on button "Disabled Card" at bounding box center [194, 75] width 178 height 13
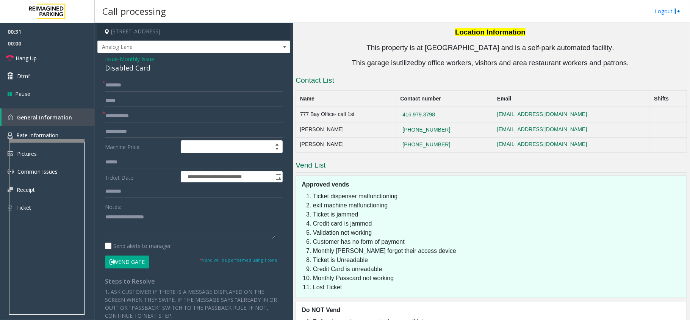
click at [135, 60] on span "Monthly Issue" at bounding box center [137, 59] width 34 height 8
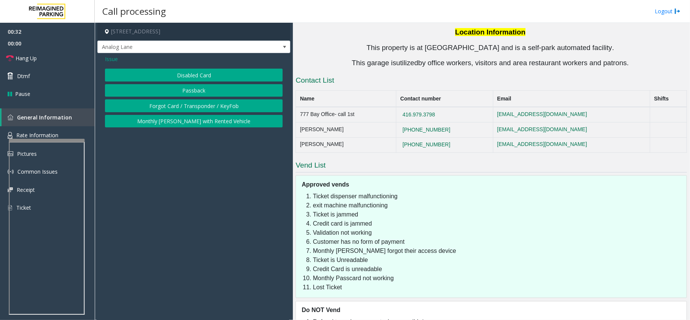
click at [170, 103] on button "Forgot Card / Transponder / KeyFob" at bounding box center [194, 105] width 178 height 13
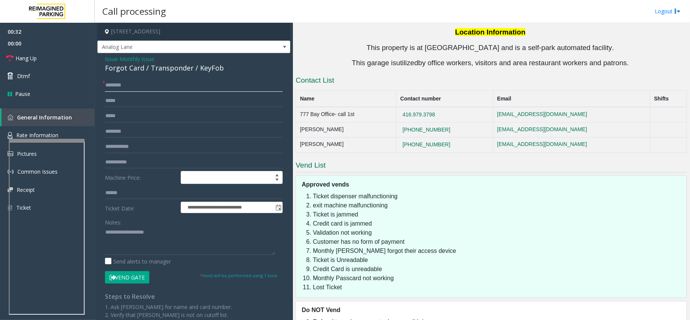
click at [128, 86] on input "text" at bounding box center [194, 85] width 178 height 13
click at [125, 85] on input "text" at bounding box center [194, 85] width 178 height 13
type input "**********"
drag, startPoint x: 144, startPoint y: 67, endPoint x: 102, endPoint y: 66, distance: 42.1
click at [102, 66] on div "**********" at bounding box center [193, 225] width 193 height 345
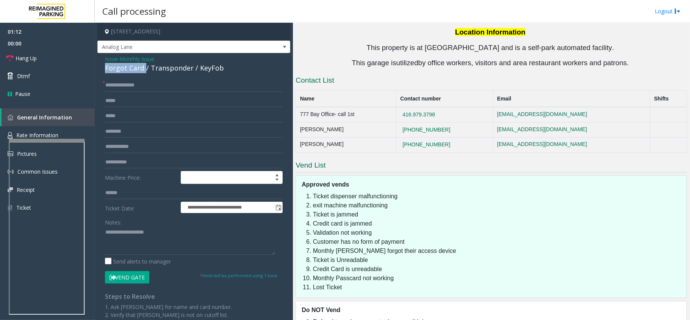
copy div "Forgot Card"
click at [126, 266] on button "Vend Gate" at bounding box center [127, 277] width 44 height 13
click at [131, 246] on textarea at bounding box center [190, 240] width 170 height 28
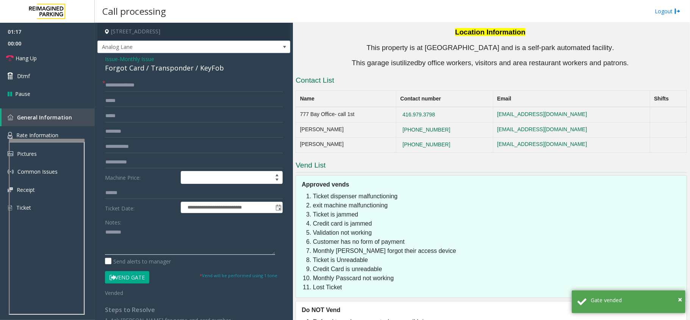
paste textarea "**********"
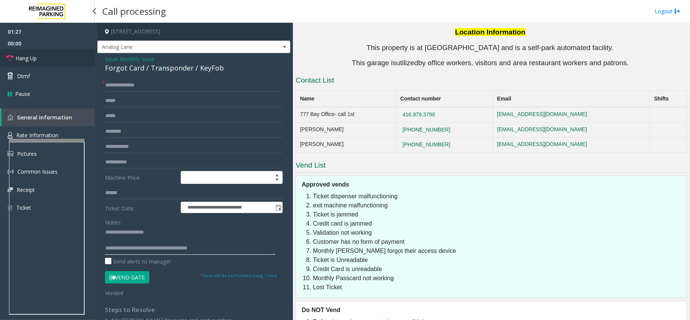
type textarea "**********"
click at [37, 53] on link "Hang Up" at bounding box center [47, 58] width 95 height 18
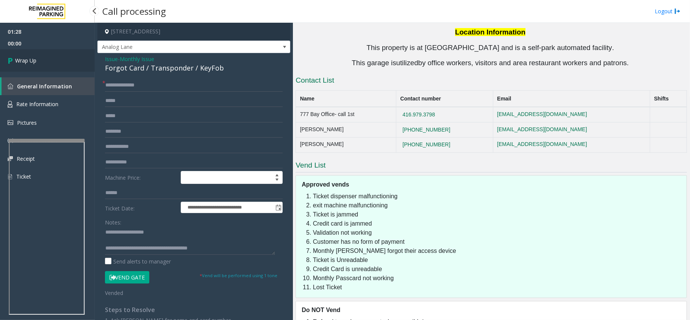
click at [37, 53] on link "Wrap Up" at bounding box center [47, 60] width 95 height 22
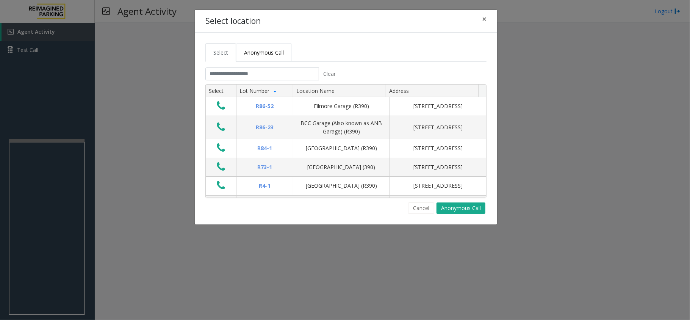
click at [284, 44] on link "Anonymous Call" at bounding box center [264, 52] width 56 height 19
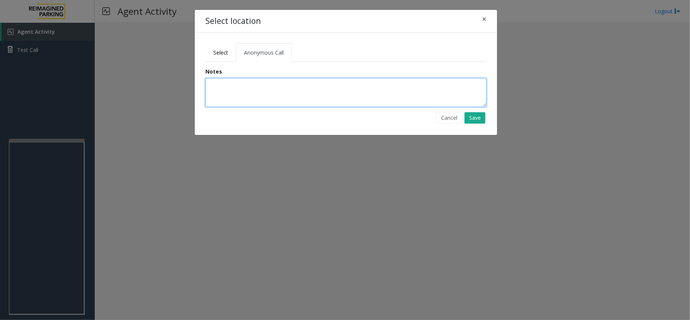
click at [281, 90] on textarea at bounding box center [345, 92] width 281 height 29
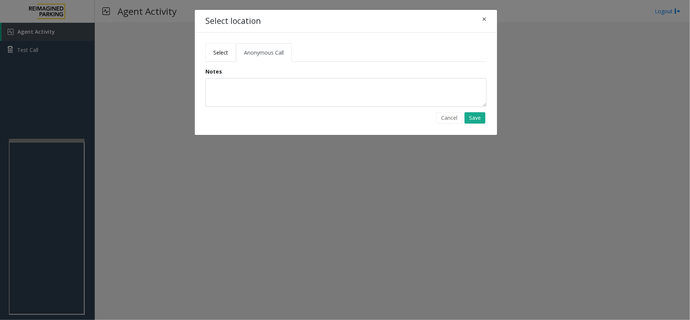
click at [216, 51] on span "Select" at bounding box center [220, 52] width 15 height 7
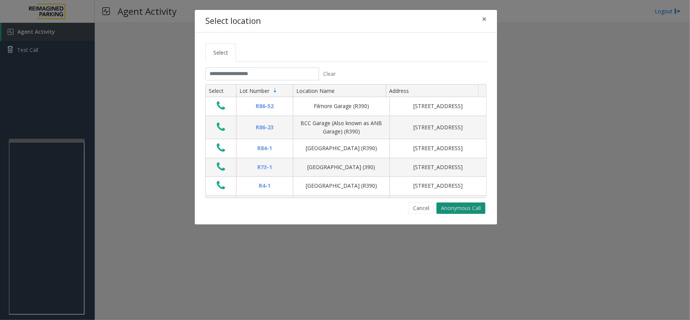
click at [459, 208] on button "Anonymous Call" at bounding box center [460, 207] width 49 height 11
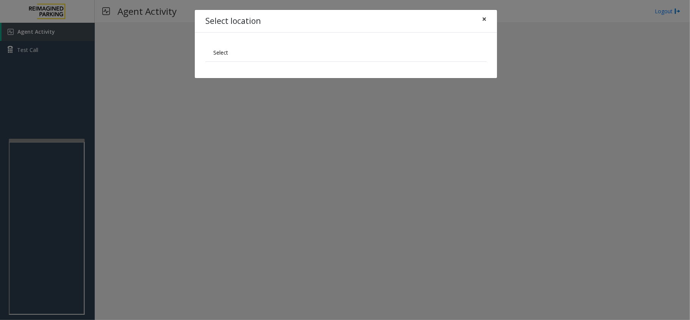
click at [484, 17] on span "×" at bounding box center [484, 19] width 5 height 11
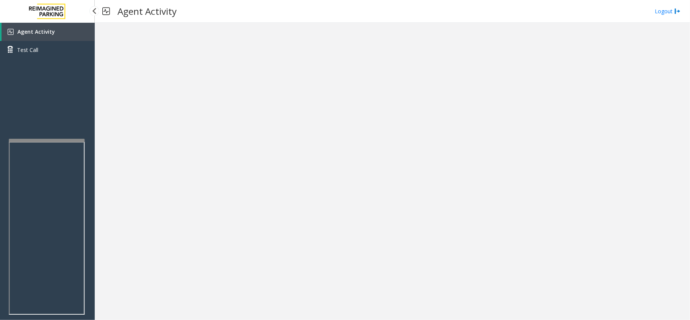
drag, startPoint x: 56, startPoint y: 33, endPoint x: 217, endPoint y: 2, distance: 163.6
click at [56, 33] on link "Agent Activity" at bounding box center [48, 32] width 93 height 18
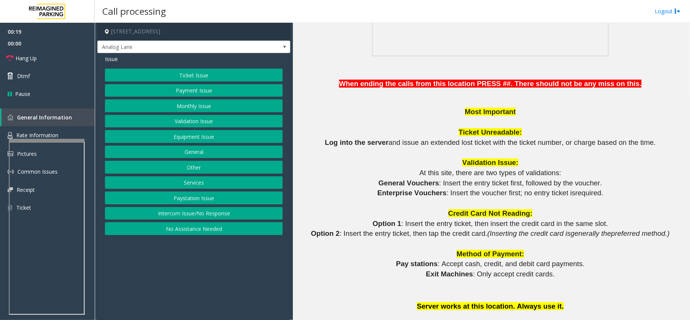
scroll to position [758, 0]
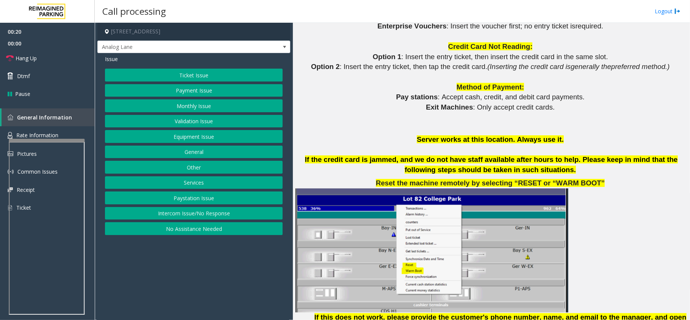
click at [183, 135] on button "Equipment Issue" at bounding box center [194, 136] width 178 height 13
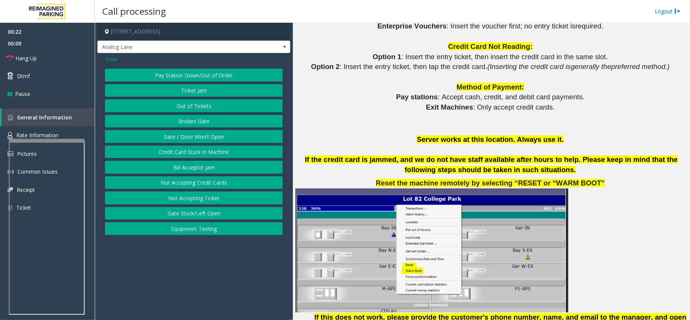
click at [189, 111] on button "Out of Tickets" at bounding box center [194, 105] width 178 height 13
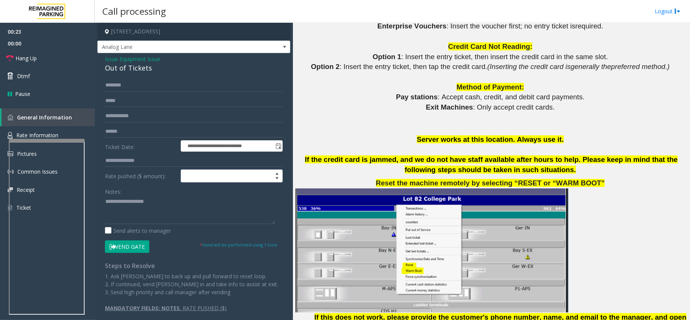
click at [111, 67] on div "Out of Tickets" at bounding box center [194, 68] width 178 height 10
copy div "Out of Tickets"
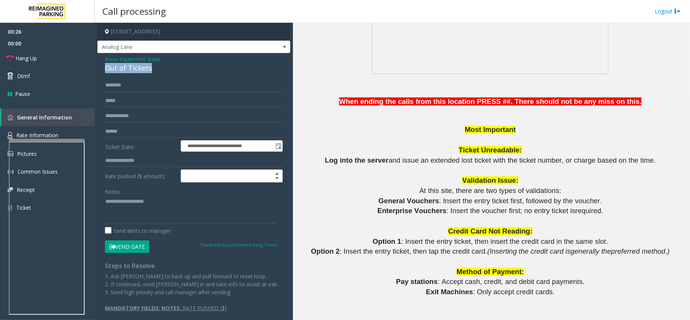
scroll to position [555, 0]
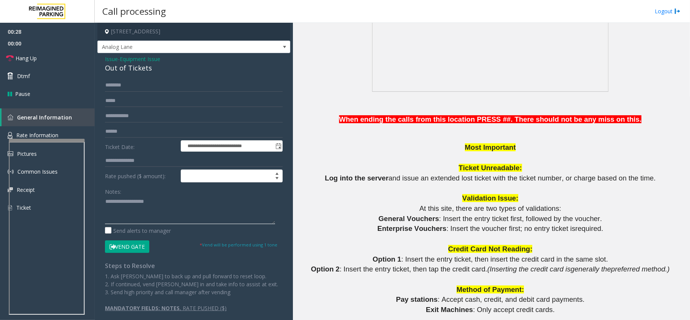
click at [141, 210] on textarea at bounding box center [190, 210] width 170 height 28
paste textarea "**********"
type textarea "**********"
click at [112, 86] on input "text" at bounding box center [194, 85] width 178 height 13
click at [120, 88] on input "text" at bounding box center [194, 85] width 178 height 13
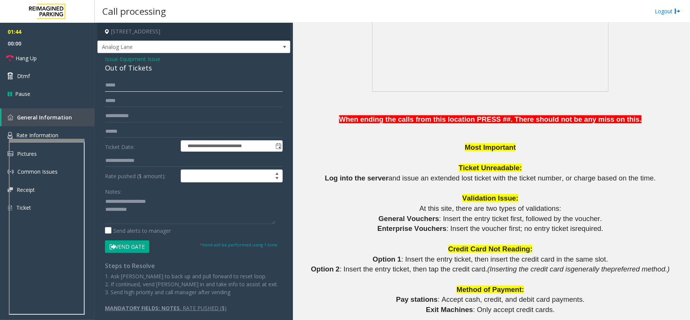
type input "*****"
click at [151, 205] on textarea at bounding box center [190, 210] width 170 height 28
click at [152, 210] on textarea at bounding box center [190, 210] width 170 height 28
type textarea "**********"
click at [129, 249] on button "Vend Gate" at bounding box center [127, 246] width 44 height 13
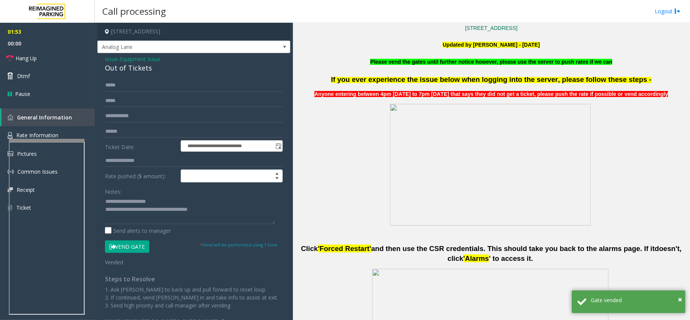
scroll to position [252, 0]
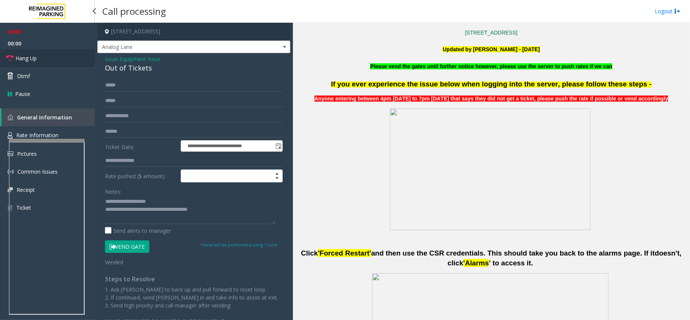
click at [33, 58] on span "Hang Up" at bounding box center [26, 58] width 21 height 8
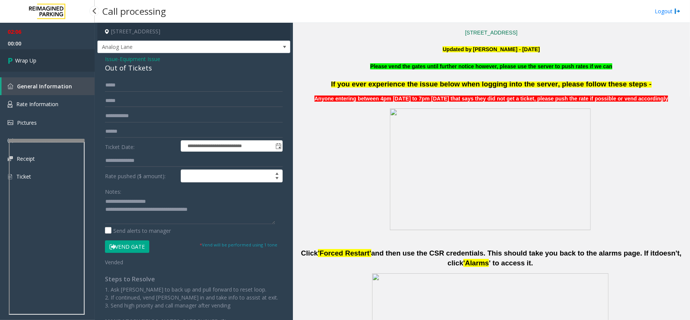
click at [33, 58] on span "Wrap Up" at bounding box center [25, 60] width 21 height 8
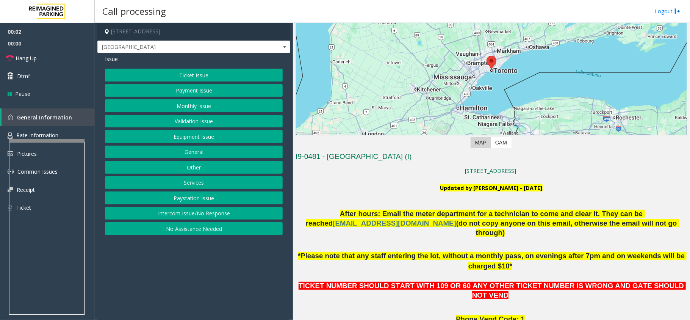
scroll to position [303, 0]
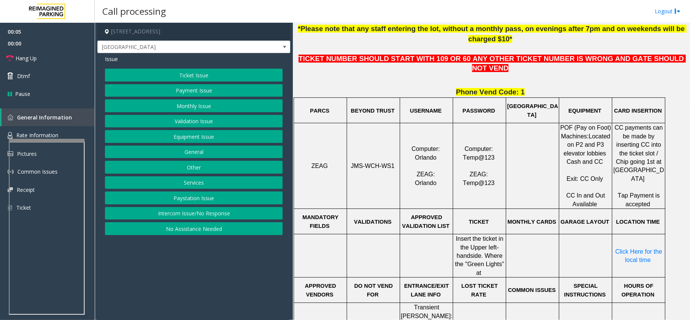
click at [368, 163] on span "JMS-WCH-WS1" at bounding box center [373, 166] width 44 height 6
copy p "JMS-WCH-WS1"
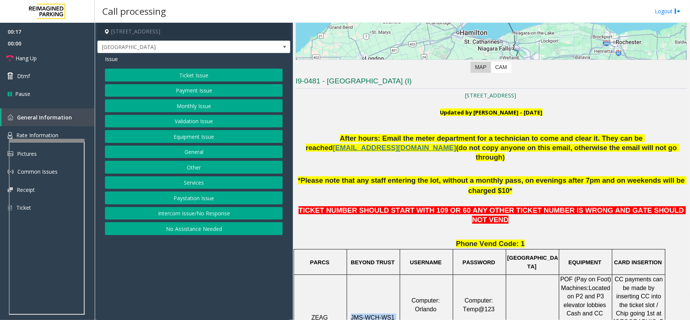
click at [200, 70] on button "Ticket Issue" at bounding box center [194, 75] width 178 height 13
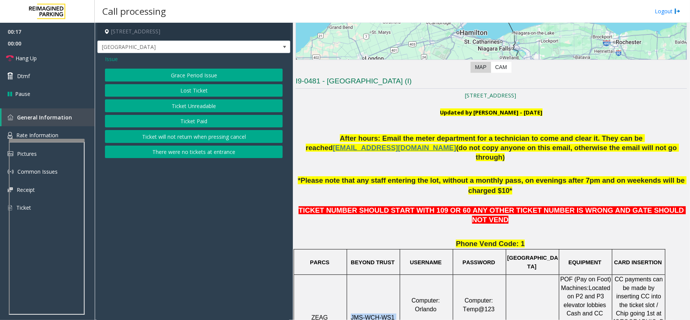
click at [204, 109] on button "Ticket Unreadable" at bounding box center [194, 105] width 178 height 13
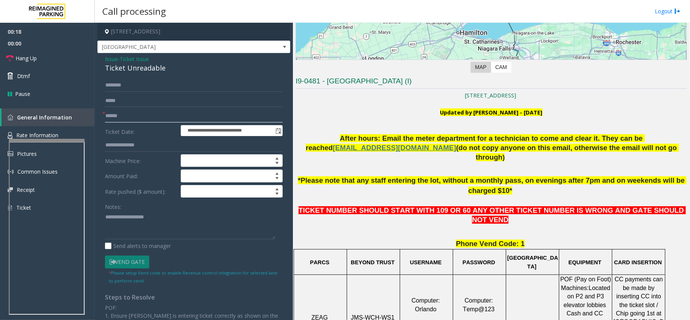
click at [142, 116] on input "text" at bounding box center [194, 115] width 178 height 13
click at [125, 114] on input "text" at bounding box center [194, 115] width 178 height 13
click at [142, 120] on input "text" at bounding box center [194, 115] width 178 height 13
click at [127, 114] on input "text" at bounding box center [194, 115] width 178 height 13
type input "********"
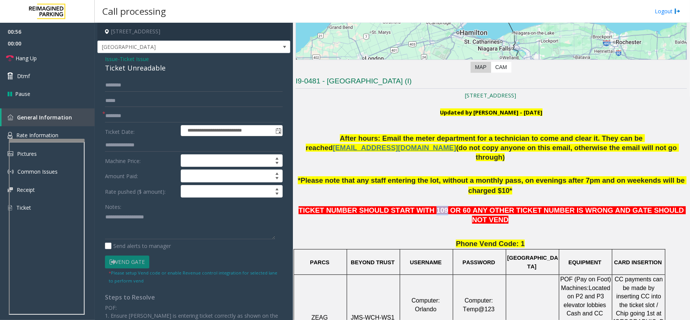
drag, startPoint x: 422, startPoint y: 199, endPoint x: 433, endPoint y: 203, distance: 11.4
click at [433, 206] on span "TICKET NUMBER SHOULD START WITH 109 OR 60 ANY OTHER TICKET NUMBER IS WRONG AND …" at bounding box center [492, 214] width 387 height 17
drag, startPoint x: 450, startPoint y: 200, endPoint x: 464, endPoint y: 197, distance: 13.9
click at [464, 206] on span "TICKET NUMBER SHOULD START WITH 109 OR 60 ANY OTHER TICKET NUMBER IS WRONG AND …" at bounding box center [492, 214] width 387 height 17
click at [129, 70] on div "Ticket Unreadable" at bounding box center [194, 68] width 178 height 10
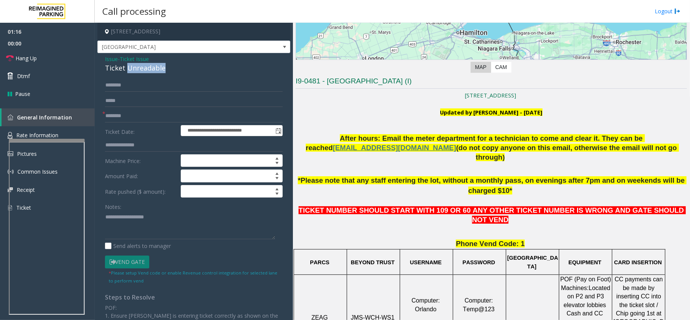
click at [129, 70] on div "Ticket Unreadable" at bounding box center [194, 68] width 178 height 10
copy div "Ticket Unreadable"
click at [160, 222] on textarea at bounding box center [190, 225] width 170 height 28
paste textarea "**********"
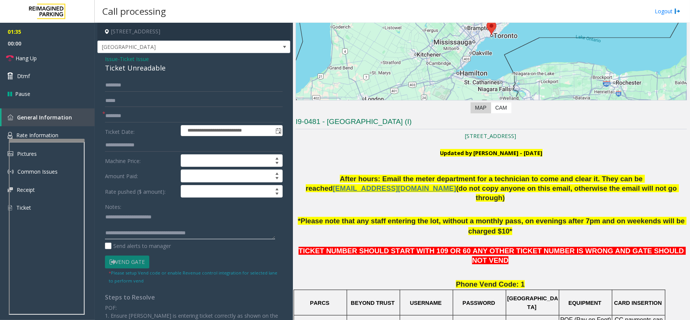
scroll to position [107, 0]
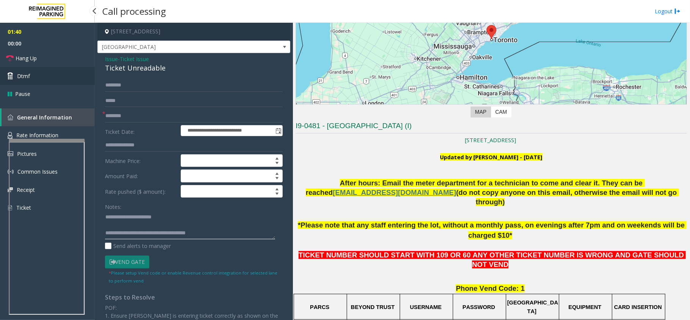
type textarea "**********"
click at [46, 78] on link "Dtmf" at bounding box center [47, 76] width 95 height 18
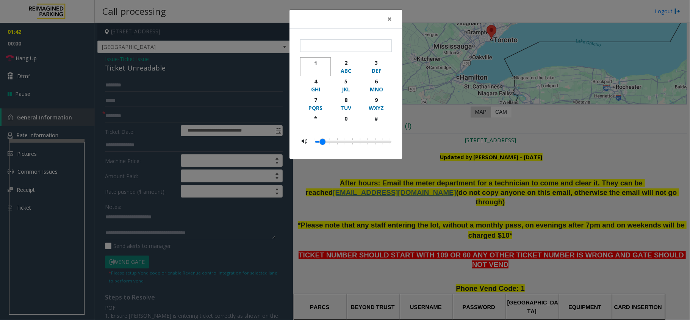
click at [323, 61] on div "1" at bounding box center [315, 63] width 21 height 8
type input "*"
click at [395, 19] on button "×" at bounding box center [389, 19] width 15 height 19
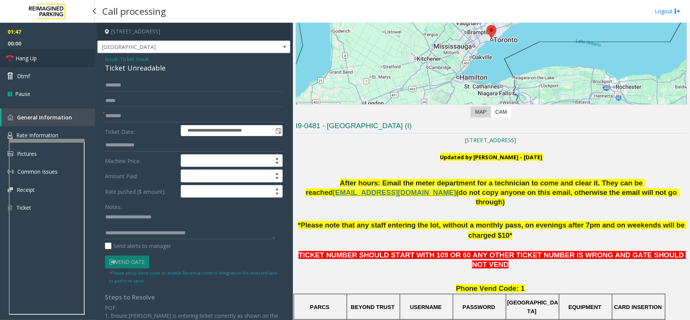
click at [32, 49] on link "Hang Up" at bounding box center [47, 58] width 95 height 18
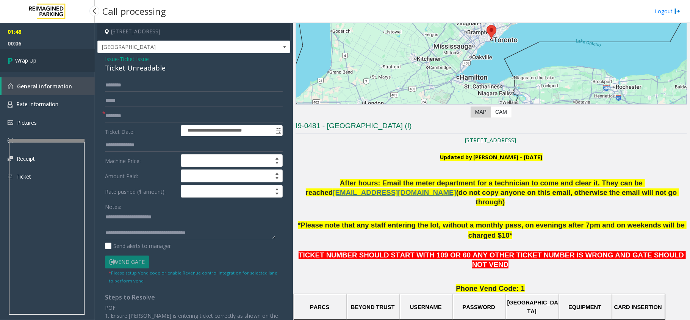
click at [64, 56] on link "Wrap Up" at bounding box center [47, 60] width 95 height 22
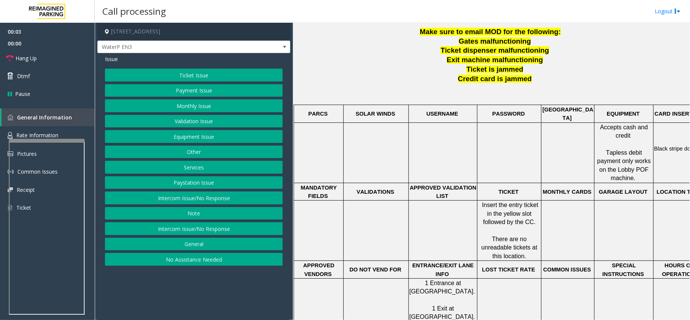
scroll to position [115, 0]
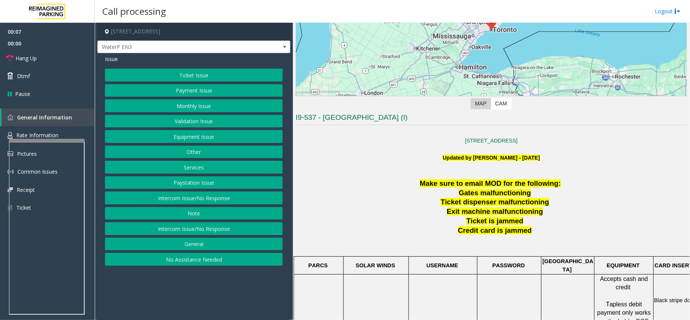
click at [205, 198] on button "Intercom Issue/No Response" at bounding box center [194, 197] width 178 height 13
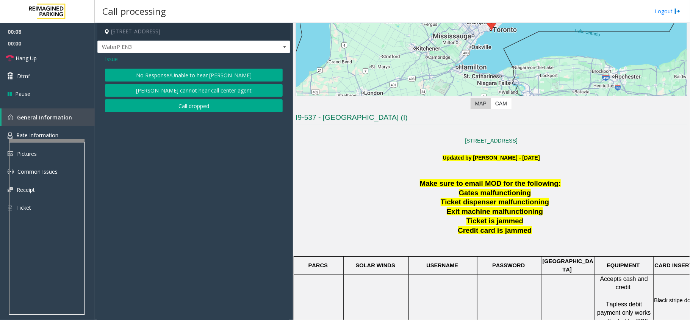
click at [108, 53] on div "Issue No Response/Unable to hear parker Parker cannot hear call center agent Ca…" at bounding box center [193, 84] width 193 height 63
click at [110, 58] on span "Issue" at bounding box center [111, 59] width 13 height 8
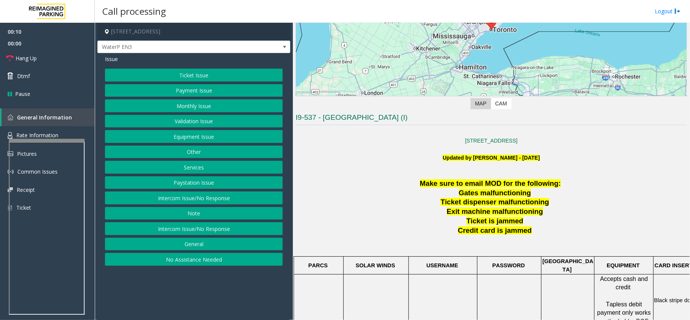
click at [197, 232] on button "Intercom Issue/No Response" at bounding box center [194, 228] width 178 height 13
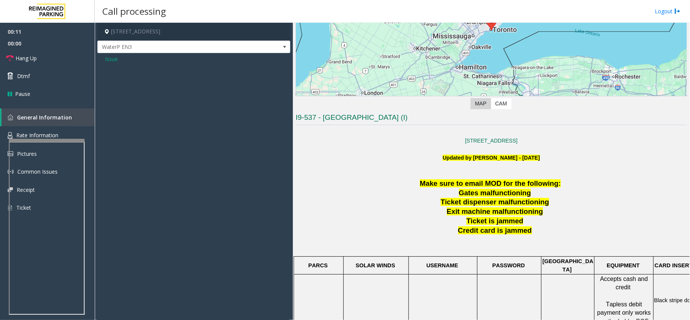
click at [103, 63] on div "Issue" at bounding box center [193, 61] width 193 height 17
click at [108, 63] on span "Issue" at bounding box center [111, 59] width 13 height 8
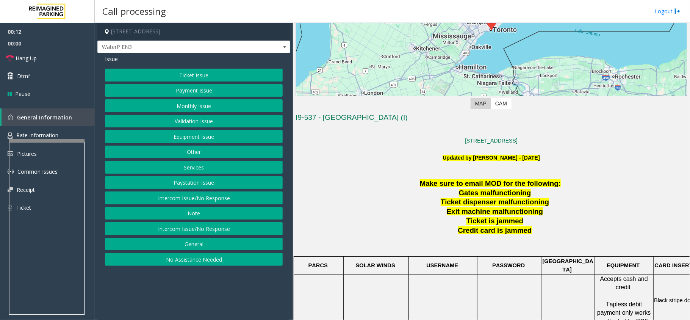
click at [174, 196] on button "Intercom Issue/No Response" at bounding box center [194, 197] width 178 height 13
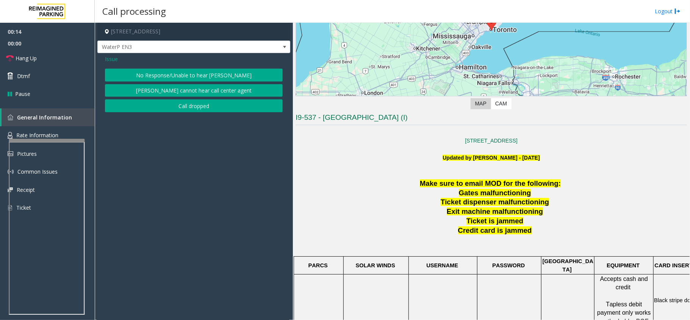
click at [111, 56] on span "Issue" at bounding box center [111, 59] width 13 height 8
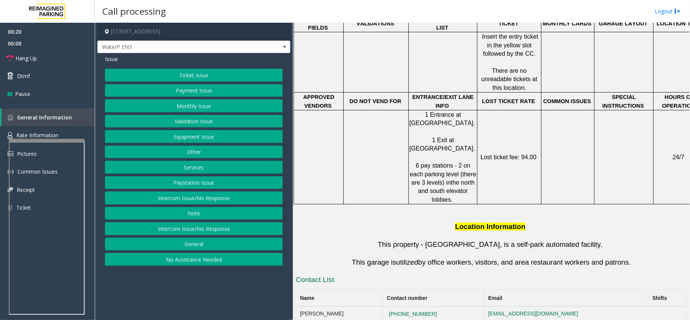
scroll to position [368, 0]
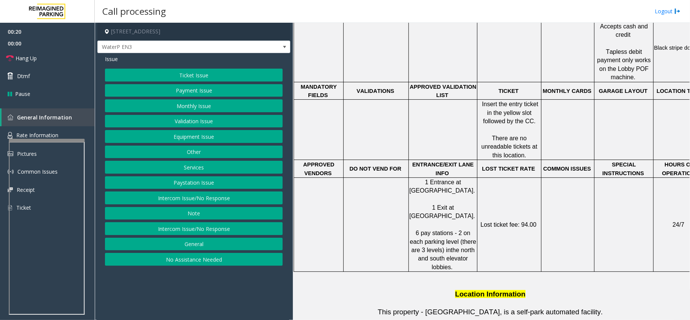
click at [199, 245] on button "General" at bounding box center [194, 244] width 178 height 13
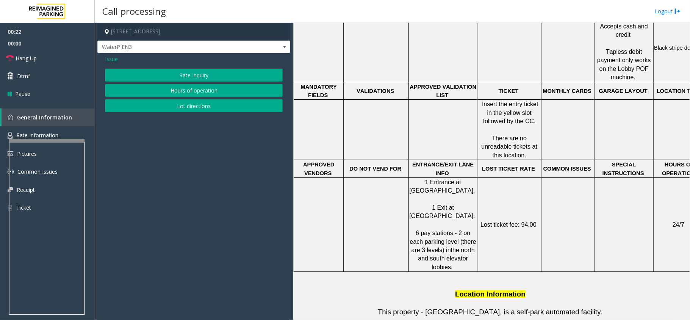
click at [112, 61] on span "Issue" at bounding box center [111, 59] width 13 height 8
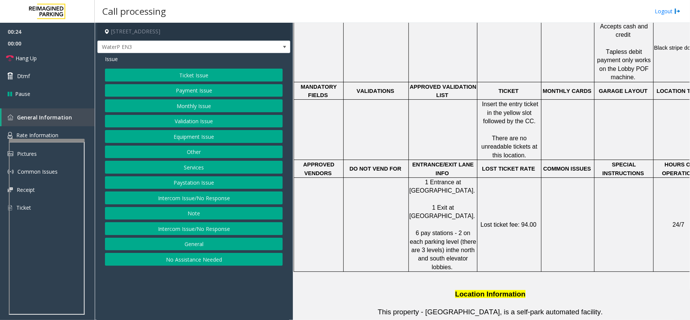
click at [205, 166] on button "Services" at bounding box center [194, 167] width 178 height 13
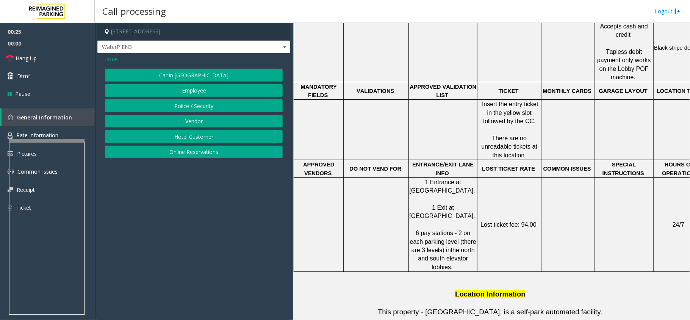
click at [199, 155] on button "Online Reservations" at bounding box center [194, 151] width 178 height 13
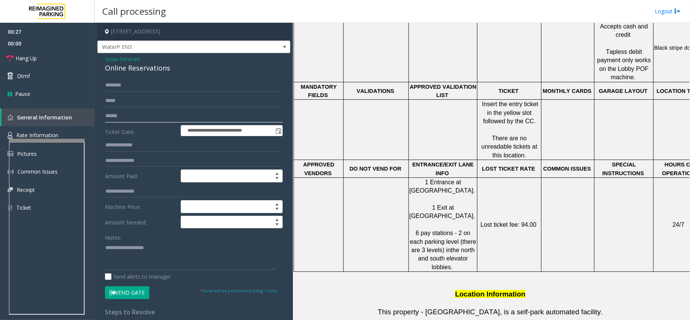
click at [132, 119] on input "text" at bounding box center [194, 115] width 178 height 13
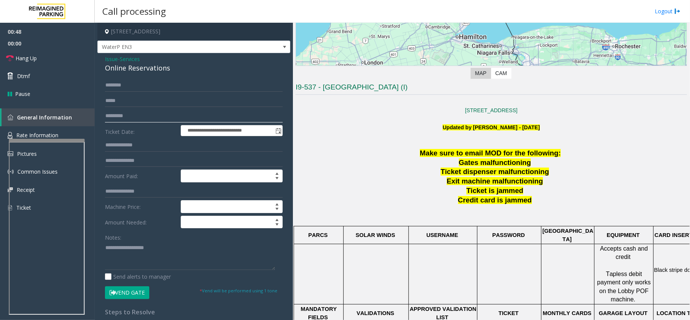
scroll to position [64, 0]
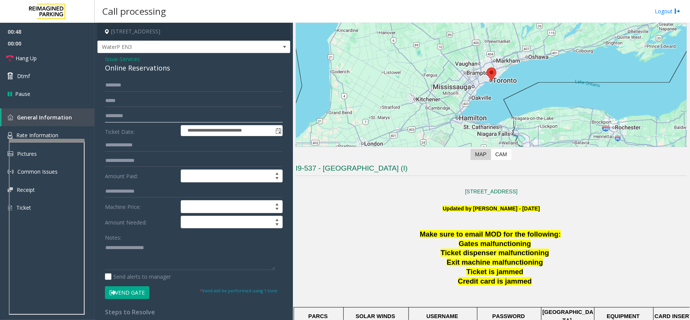
type input "*********"
click at [136, 69] on div "Online Reservations" at bounding box center [194, 68] width 178 height 10
copy div "Reservations"
click at [125, 64] on div "Online Reservations" at bounding box center [194, 68] width 178 height 10
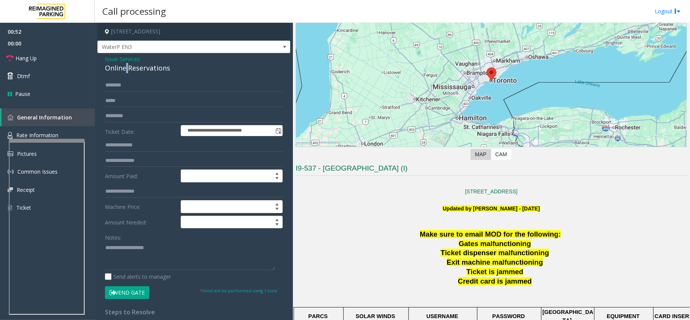
click at [125, 64] on div "Online Reservations" at bounding box center [194, 68] width 178 height 10
copy div "Online Reservations"
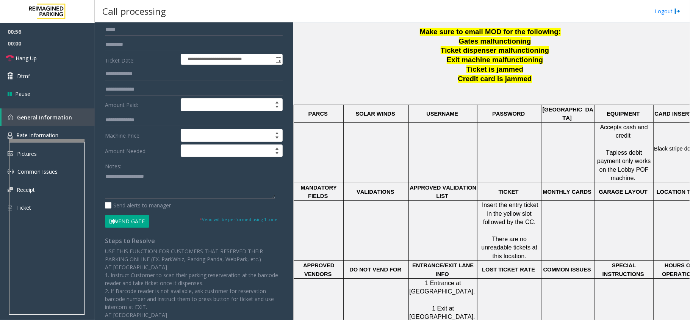
scroll to position [152, 0]
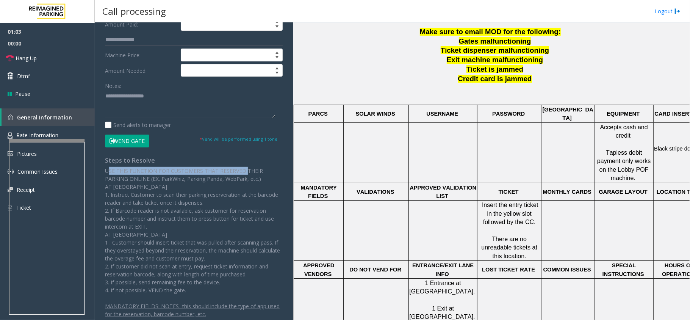
drag, startPoint x: 108, startPoint y: 173, endPoint x: 243, endPoint y: 176, distance: 135.3
click at [243, 176] on p "USE THIS FUNCTION FOR CUSTOMERS THAT RESERVED THEIR PARKING ONLINE (EX. ParkWhi…" at bounding box center [194, 230] width 178 height 127
click at [217, 195] on p "USE THIS FUNCTION FOR CUSTOMERS THAT RESERVED THEIR PARKING ONLINE (EX. ParkWhi…" at bounding box center [194, 230] width 178 height 127
click at [125, 140] on button "Vend Gate" at bounding box center [127, 141] width 44 height 13
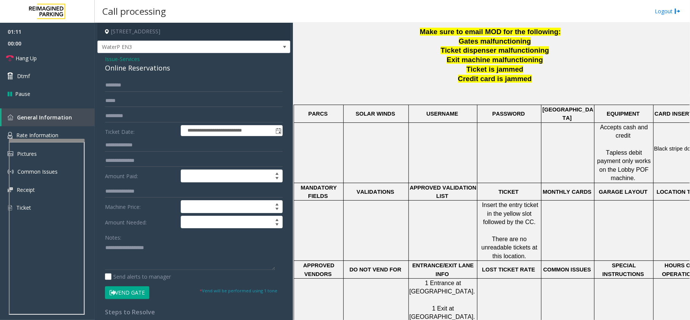
click at [128, 69] on div "Online Reservations" at bounding box center [194, 68] width 178 height 10
copy div "Online Reservations"
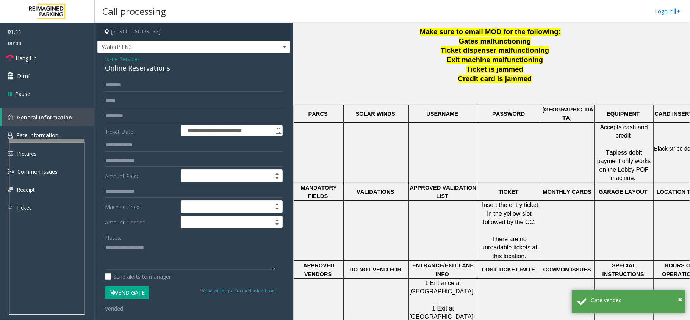
click at [134, 264] on textarea at bounding box center [190, 255] width 170 height 28
paste textarea "**********"
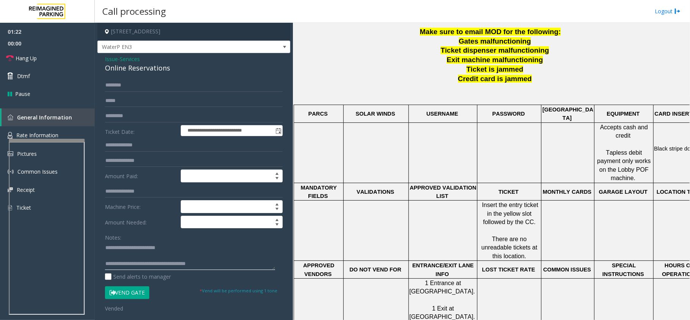
scroll to position [5, 0]
type textarea "**********"
click at [39, 67] on link "Dtmf" at bounding box center [47, 76] width 95 height 18
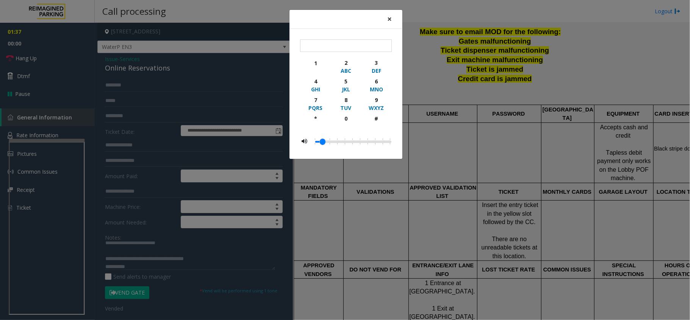
click at [395, 17] on button "×" at bounding box center [389, 19] width 15 height 19
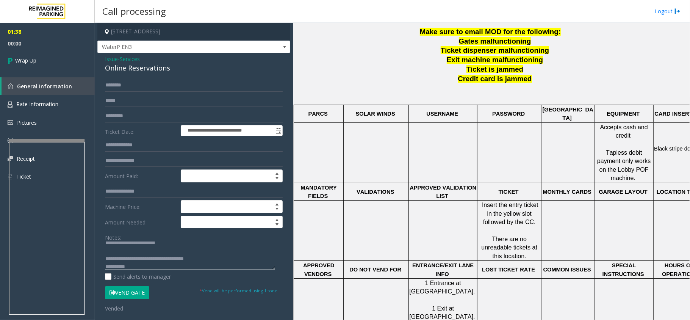
click at [134, 266] on textarea at bounding box center [190, 255] width 170 height 28
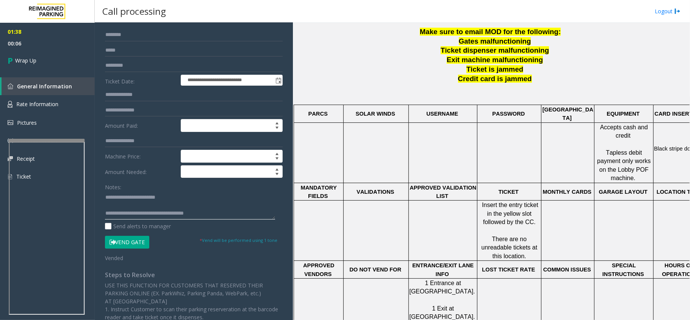
scroll to position [0, 0]
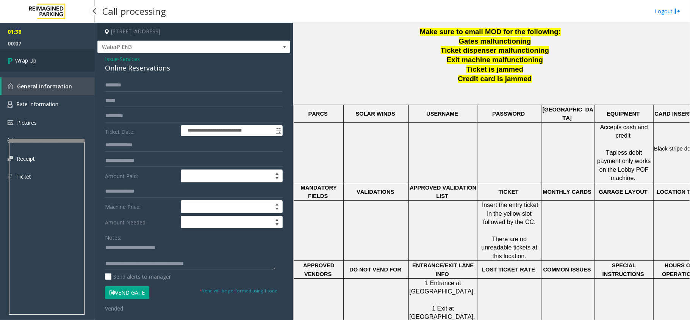
click at [58, 52] on link "Wrap Up" at bounding box center [47, 60] width 95 height 22
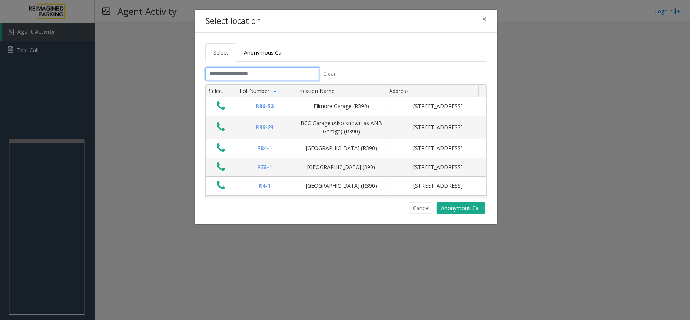
click at [261, 79] on input "text" at bounding box center [262, 73] width 114 height 13
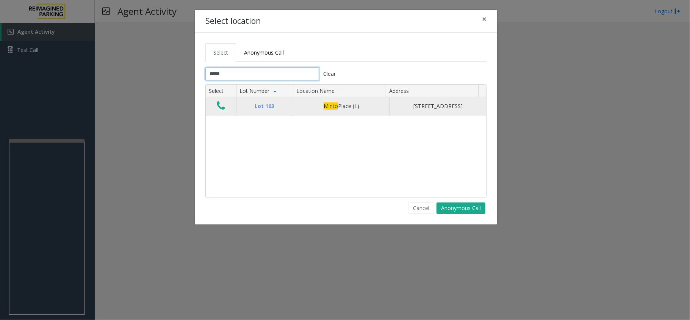
type input "*****"
click at [220, 111] on icon "Data table" at bounding box center [221, 105] width 8 height 11
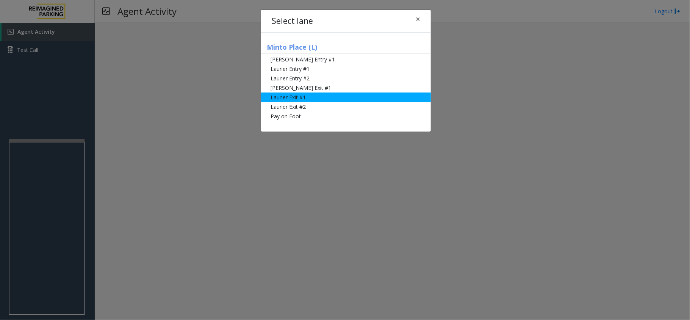
click at [313, 93] on li "Laurier Exit #1" at bounding box center [346, 96] width 170 height 9
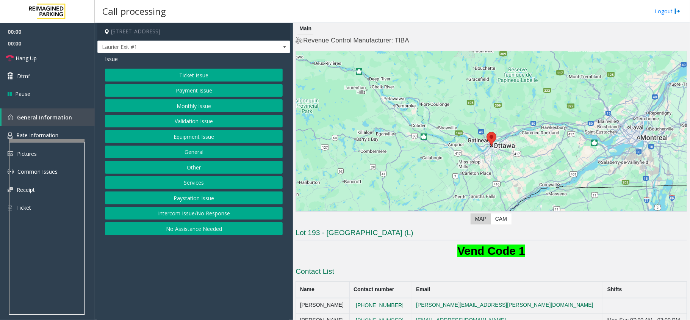
click at [191, 107] on button "Monthly Issue" at bounding box center [194, 105] width 178 height 13
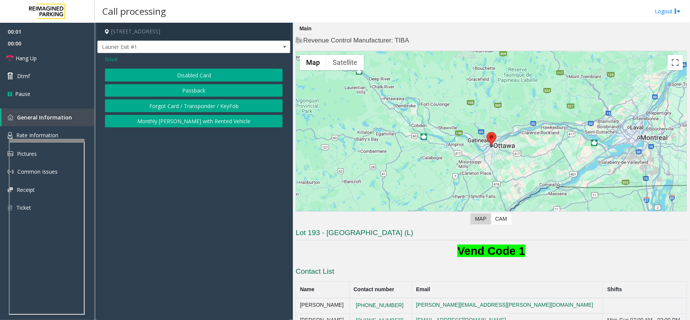
click at [187, 74] on button "Disabled Card" at bounding box center [194, 75] width 178 height 13
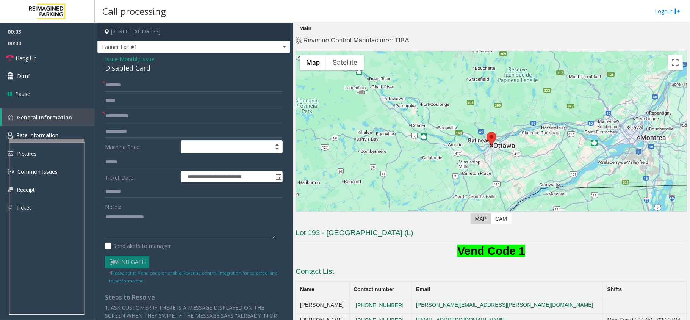
click at [111, 58] on span "Issue" at bounding box center [111, 59] width 13 height 8
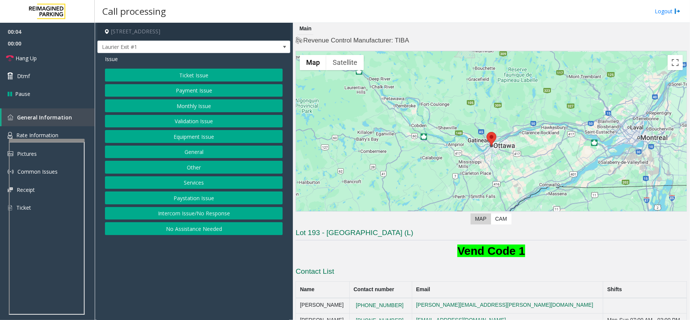
click at [191, 106] on button "Monthly Issue" at bounding box center [194, 105] width 178 height 13
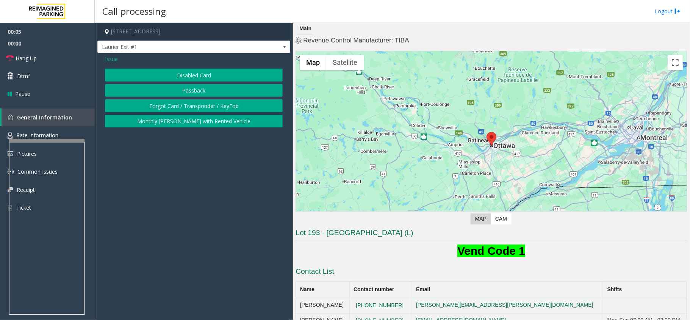
click at [180, 107] on button "Forgot Card / Transponder / KeyFob" at bounding box center [194, 105] width 178 height 13
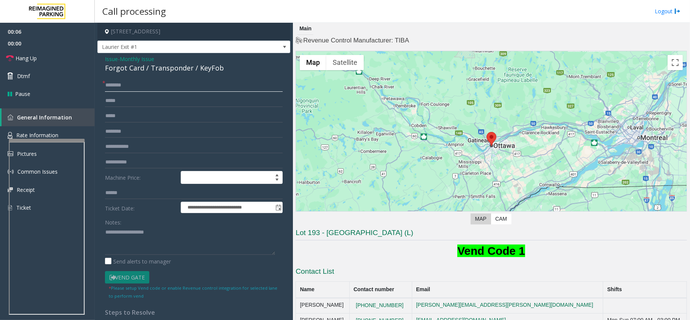
click at [125, 90] on input "text" at bounding box center [194, 85] width 178 height 13
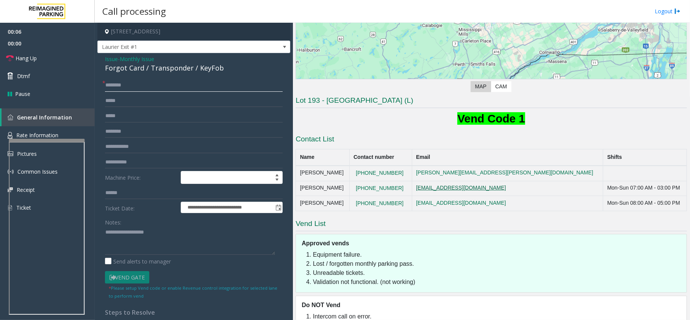
scroll to position [149, 0]
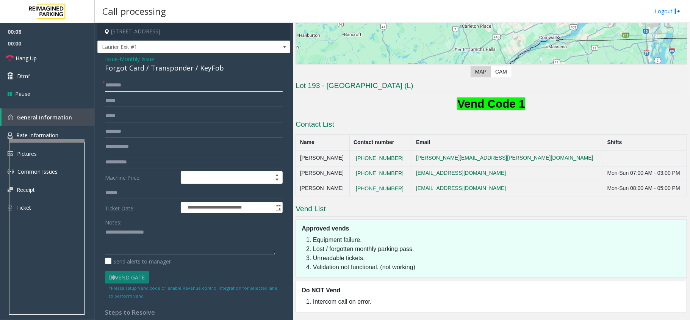
click at [114, 85] on input "text" at bounding box center [194, 85] width 178 height 13
type input "******"
drag, startPoint x: 144, startPoint y: 67, endPoint x: 102, endPoint y: 70, distance: 42.2
click at [102, 70] on div "**********" at bounding box center [193, 233] width 193 height 361
copy div "Forgot Card"
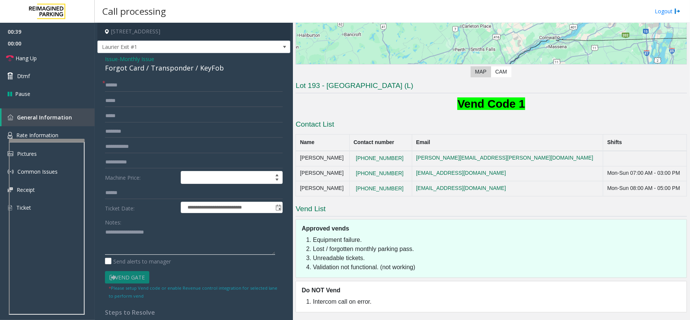
click at [147, 240] on textarea at bounding box center [190, 240] width 170 height 28
paste textarea "**********"
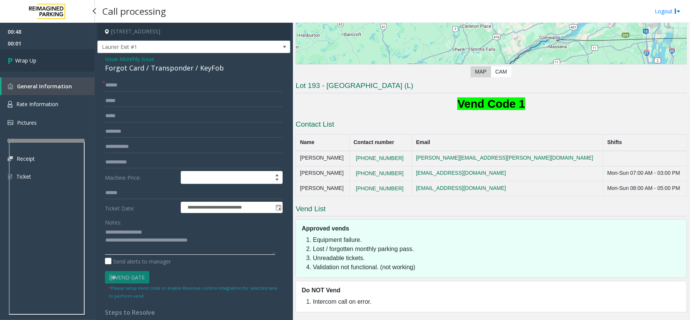
type textarea "**********"
click at [61, 49] on link "Wrap Up" at bounding box center [47, 60] width 95 height 22
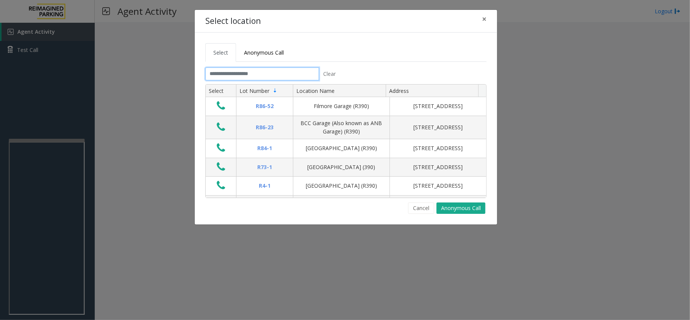
click at [223, 76] on input "text" at bounding box center [262, 73] width 114 height 13
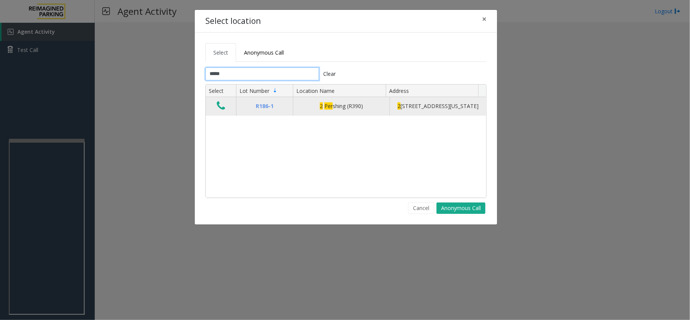
type input "*****"
click at [222, 111] on icon "Data table" at bounding box center [221, 105] width 8 height 11
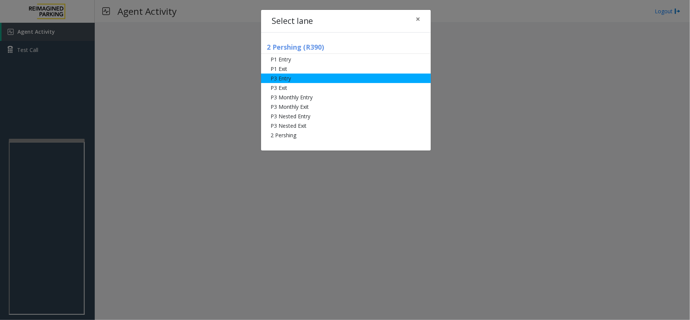
click at [286, 77] on li "P3 Entry" at bounding box center [346, 78] width 170 height 9
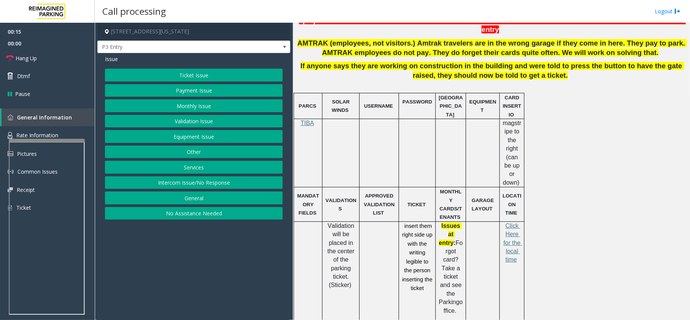
scroll to position [86, 0]
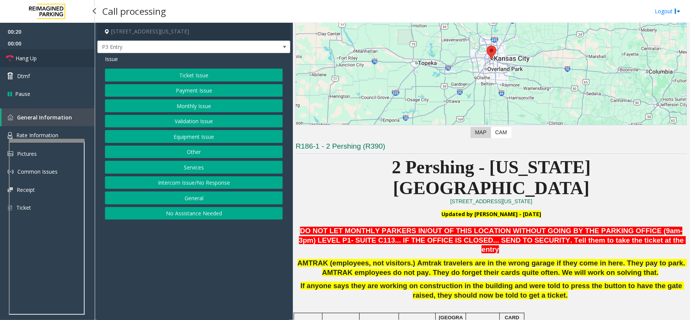
click at [61, 49] on link "Hang Up" at bounding box center [47, 58] width 95 height 18
click at [204, 171] on button "Services" at bounding box center [194, 167] width 178 height 13
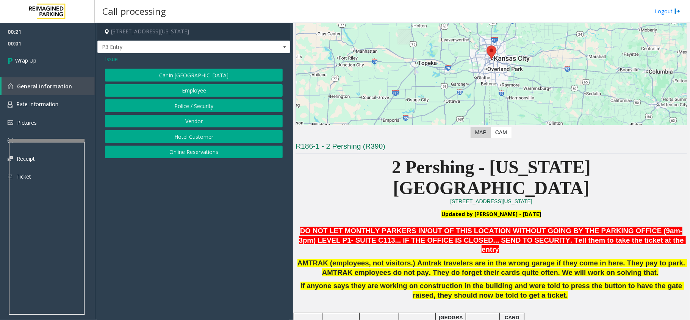
click at [111, 58] on span "Issue" at bounding box center [111, 59] width 13 height 8
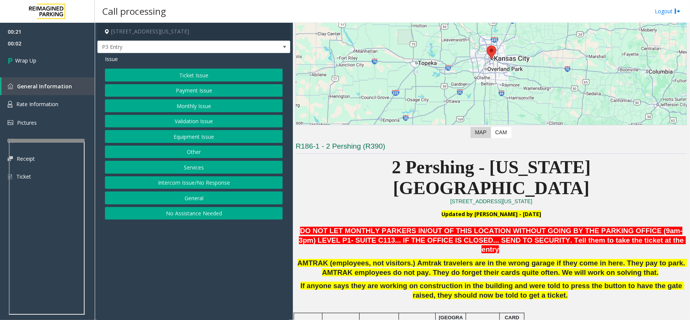
click at [192, 203] on button "General" at bounding box center [194, 197] width 178 height 13
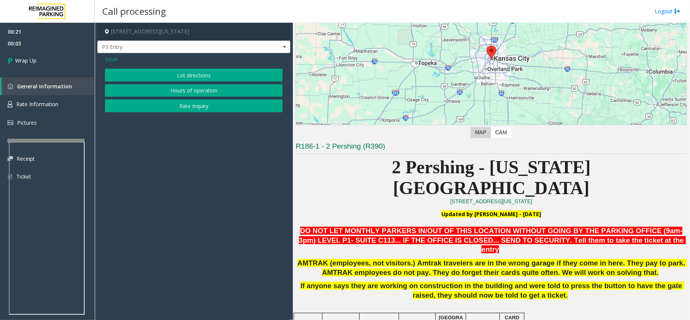
click at [179, 79] on button "Lot directions" at bounding box center [194, 75] width 178 height 13
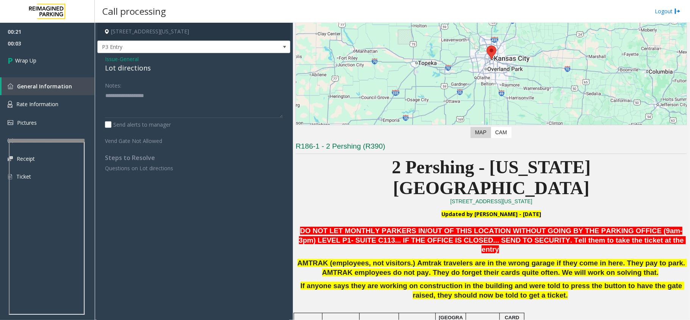
click at [135, 70] on div "Lot directions" at bounding box center [194, 68] width 178 height 10
copy div "Lot directions"
click at [128, 93] on textarea at bounding box center [194, 103] width 178 height 28
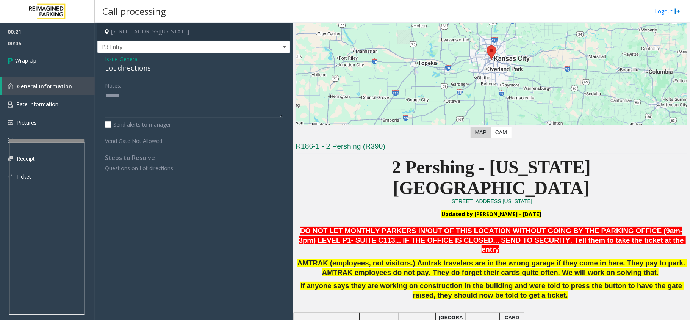
paste textarea "**********"
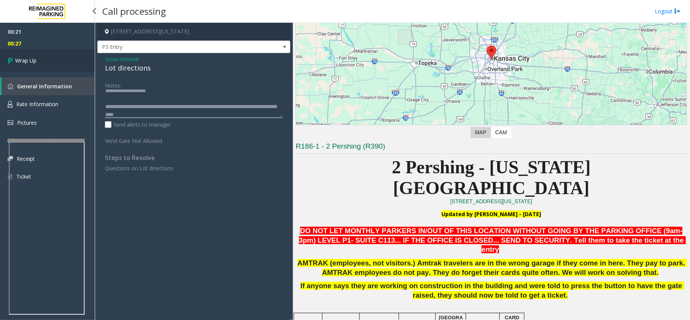
type textarea "**********"
click at [67, 55] on link "Wrap Up" at bounding box center [47, 60] width 95 height 22
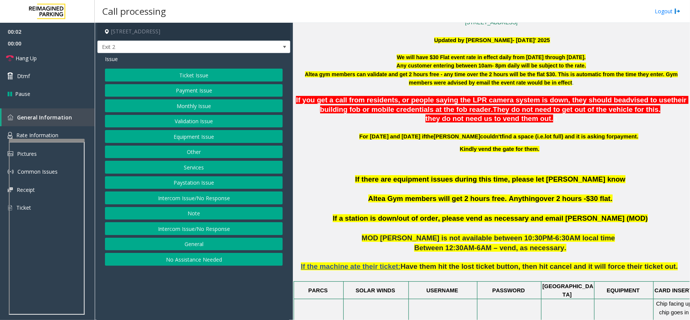
scroll to position [252, 0]
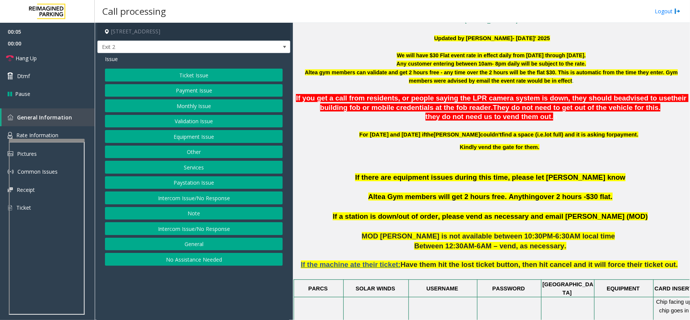
click at [176, 124] on button "Validation Issue" at bounding box center [194, 121] width 178 height 13
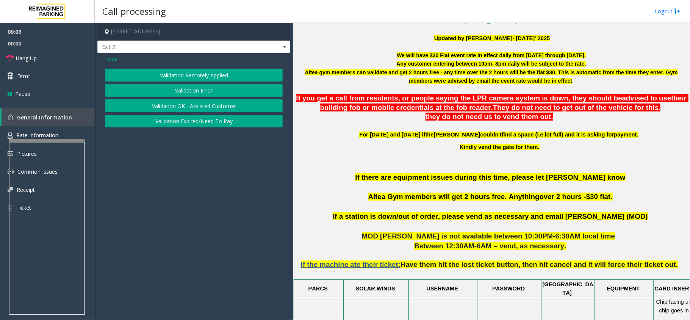
click at [190, 94] on button "Validation Error" at bounding box center [194, 90] width 178 height 13
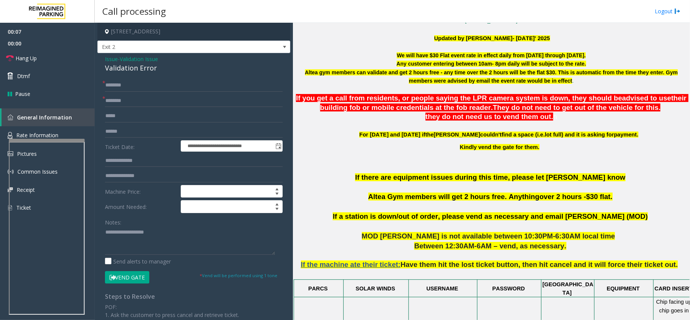
click at [135, 67] on div "Validation Error" at bounding box center [194, 68] width 178 height 10
click at [138, 234] on textarea at bounding box center [190, 240] width 170 height 28
paste textarea "**********"
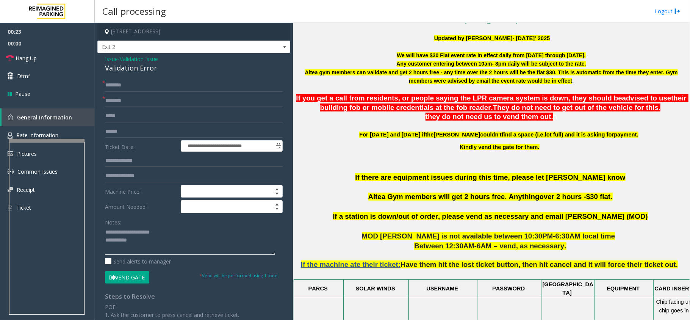
type textarea "**********"
drag, startPoint x: 308, startPoint y: 75, endPoint x: 325, endPoint y: 75, distance: 17.4
click at [325, 75] on p "Altea gym members can validate and get 2 hours free - any time over the 2 hours…" at bounding box center [491, 76] width 391 height 17
click at [131, 98] on input "text" at bounding box center [194, 100] width 178 height 13
paste input "*********"
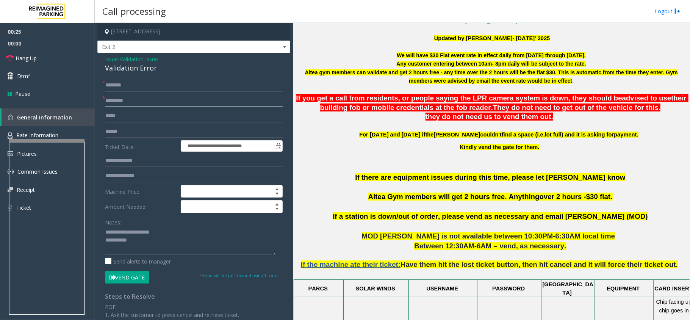
type input "*********"
click at [129, 134] on input "text" at bounding box center [194, 131] width 178 height 13
type input "*******"
click at [124, 86] on input "text" at bounding box center [194, 85] width 178 height 13
click at [131, 87] on input "text" at bounding box center [194, 85] width 178 height 13
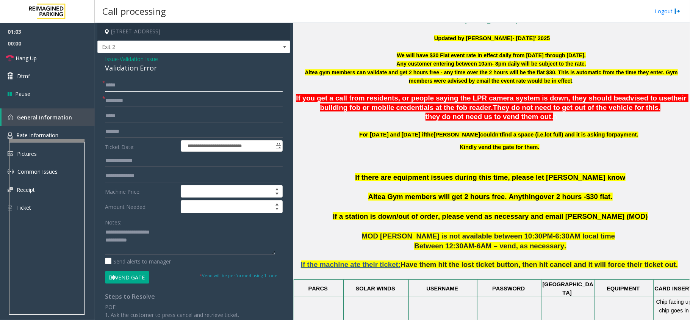
type input "*****"
click at [117, 160] on input "text" at bounding box center [194, 160] width 178 height 13
type input "******"
click at [146, 240] on textarea at bounding box center [190, 240] width 170 height 28
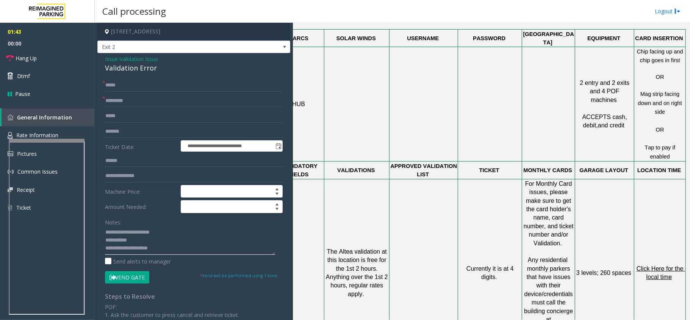
scroll to position [505, 27]
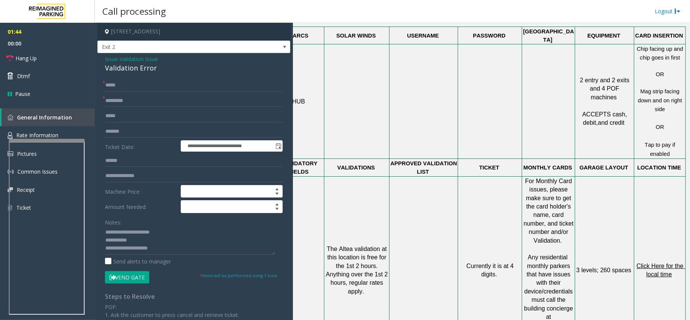
click at [574, 263] on span "Click Here for the local time" at bounding box center [661, 270] width 48 height 15
click at [139, 241] on textarea at bounding box center [190, 240] width 170 height 28
type textarea "**********"
click at [143, 266] on button "Vend Gate" at bounding box center [127, 277] width 44 height 13
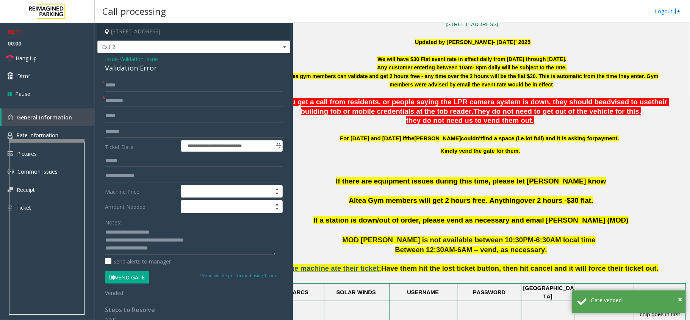
scroll to position [252, 27]
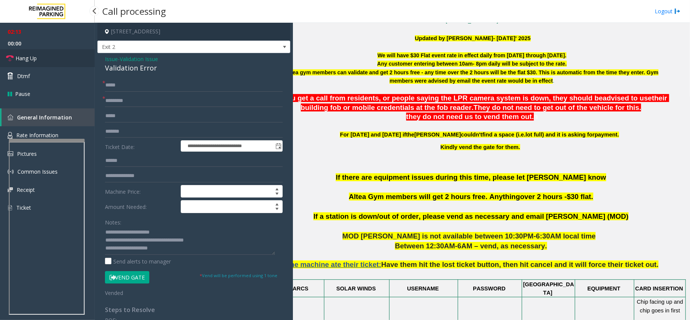
click at [31, 64] on link "Hang Up" at bounding box center [47, 58] width 95 height 18
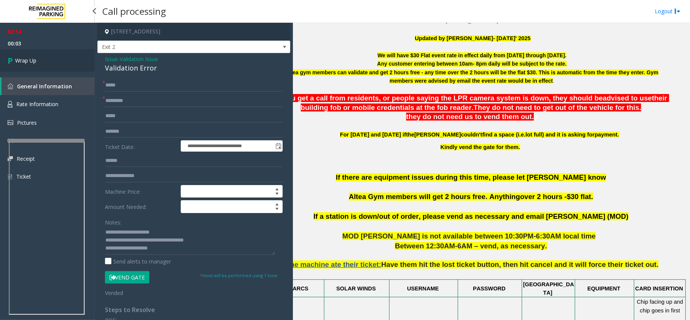
click at [31, 64] on link "Wrap Up" at bounding box center [47, 60] width 95 height 22
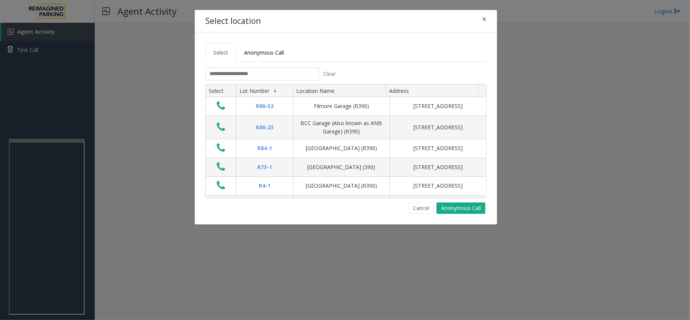
click at [268, 65] on tabset "Select Anonymous Call Clear Select Lot Number Location Name Address R86-52 Film…" at bounding box center [345, 128] width 281 height 171
click at [267, 76] on input "text" at bounding box center [262, 73] width 114 height 13
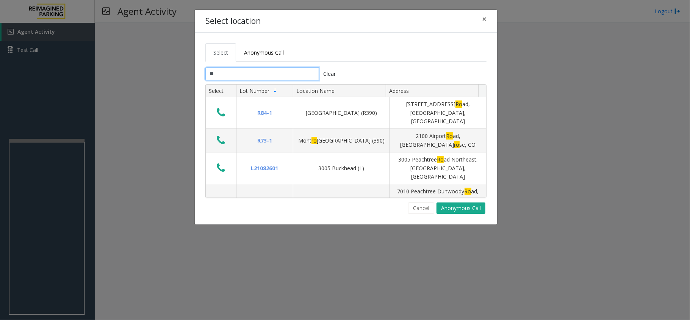
type input "*"
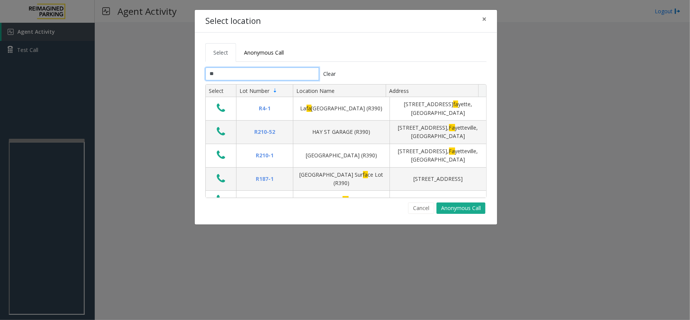
type input "*"
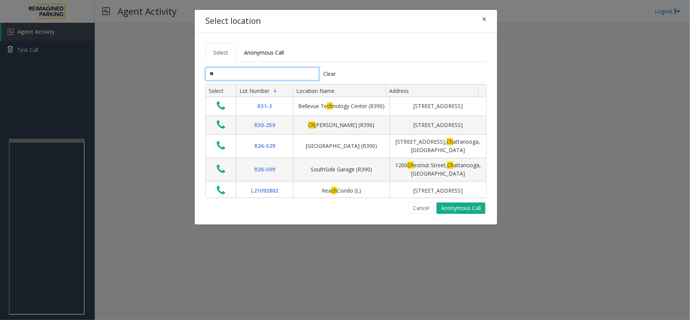
type input "*"
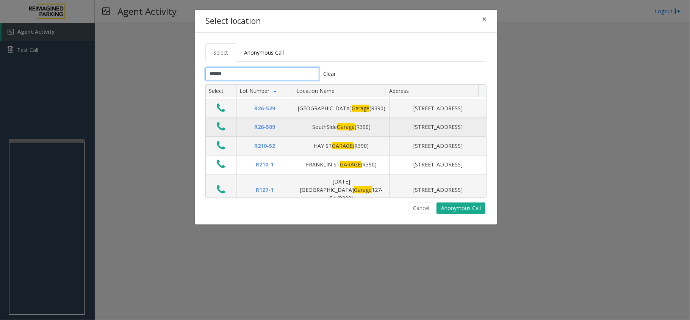
scroll to position [152, 0]
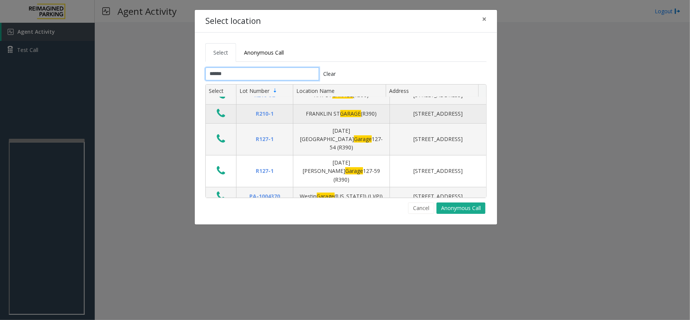
type input "******"
drag, startPoint x: 302, startPoint y: 136, endPoint x: 379, endPoint y: 139, distance: 76.9
click at [379, 118] on div "FRANKLIN ST GARAGE (R390)" at bounding box center [341, 113] width 87 height 8
drag, startPoint x: 391, startPoint y: 134, endPoint x: 441, endPoint y: 144, distance: 50.6
click at [441, 118] on div "[STREET_ADDRESS]" at bounding box center [437, 113] width 87 height 8
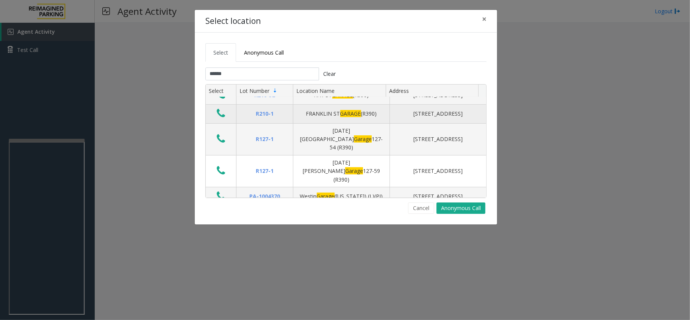
click at [354, 117] on span "GARAGE" at bounding box center [350, 113] width 21 height 7
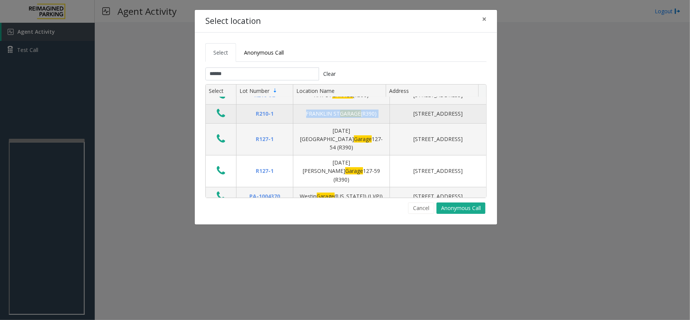
click at [354, 117] on span "GARAGE" at bounding box center [350, 113] width 21 height 7
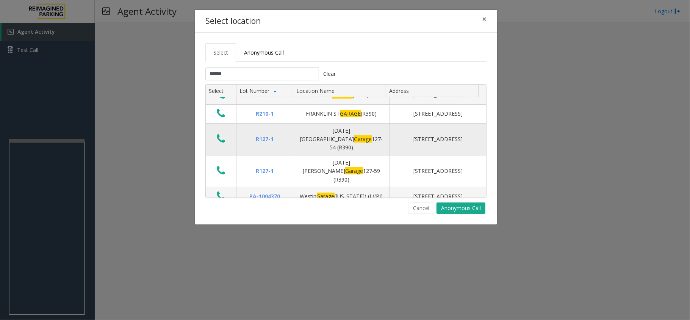
click at [355, 152] on div "Ascension Seton East Garage 127-54 (R390)" at bounding box center [341, 139] width 87 height 25
click at [246, 55] on span "Anonymous Call" at bounding box center [264, 52] width 40 height 7
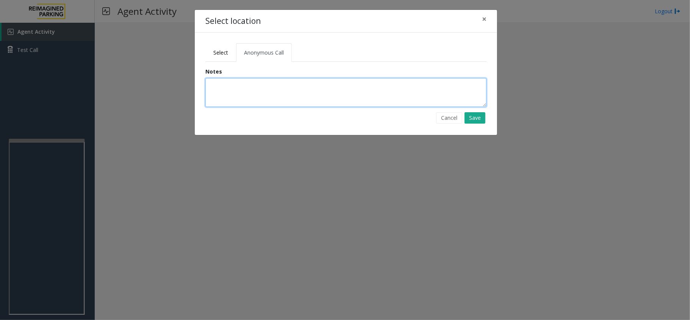
click at [255, 97] on textarea at bounding box center [345, 92] width 281 height 29
type textarea "**********"
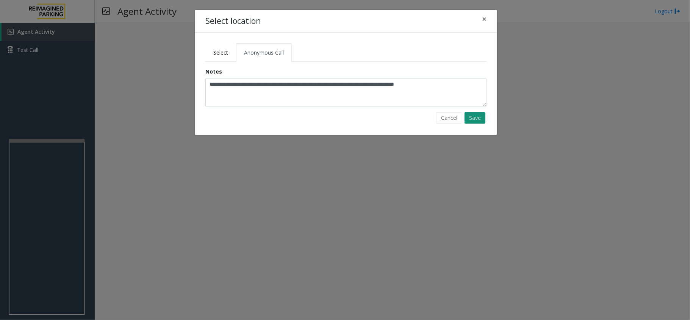
click at [476, 115] on button "Save" at bounding box center [475, 117] width 21 height 11
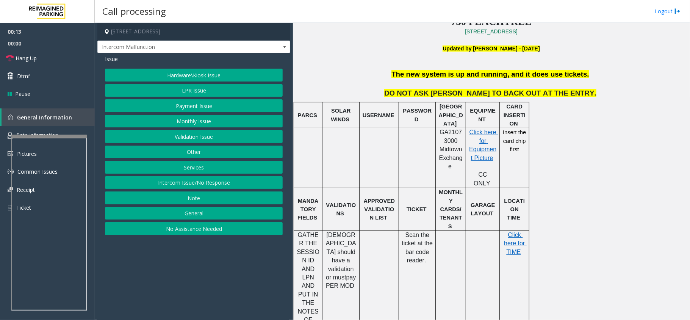
scroll to position [267, 0]
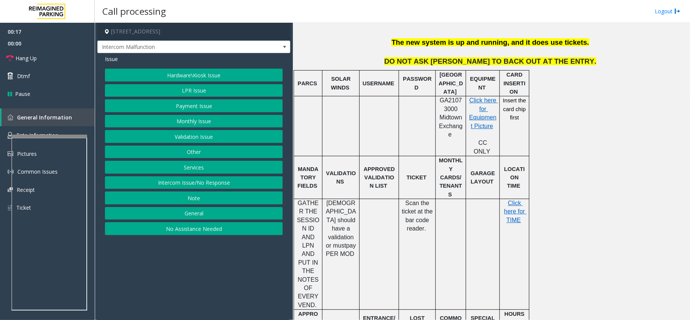
click at [192, 124] on button "Monthly Issue" at bounding box center [194, 121] width 178 height 13
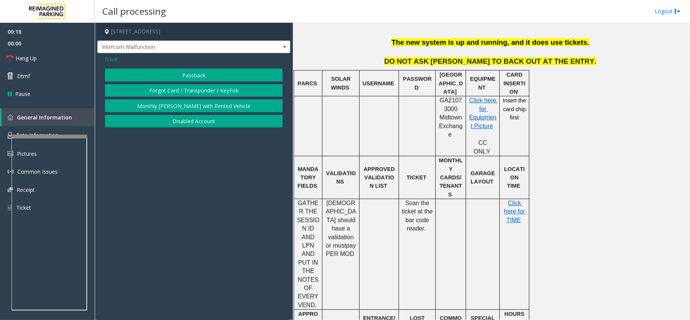
click at [185, 75] on button "Passback" at bounding box center [194, 75] width 178 height 13
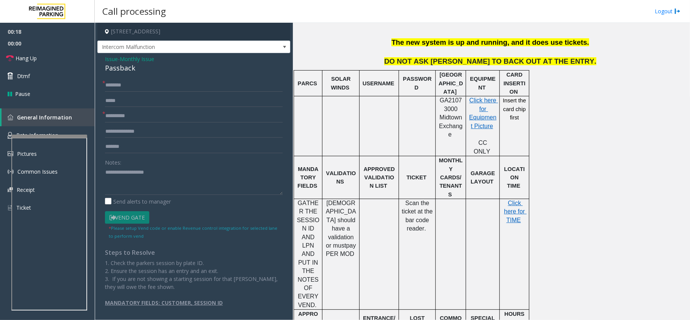
click at [113, 58] on span "Issue" at bounding box center [111, 59] width 13 height 8
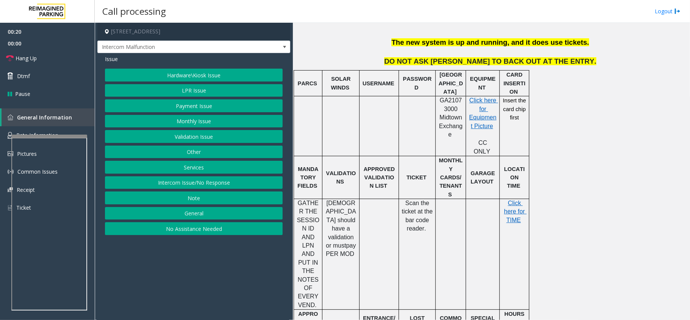
click at [195, 119] on button "Monthly Issue" at bounding box center [194, 121] width 178 height 13
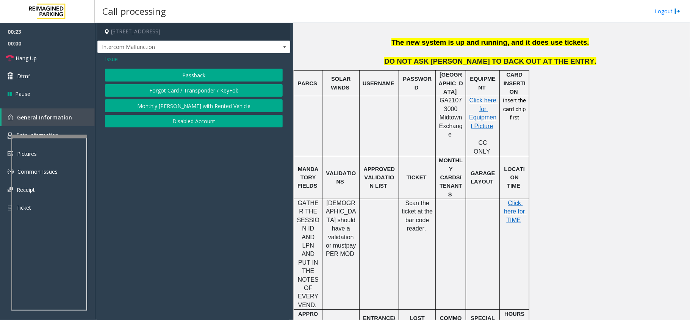
click at [187, 122] on button "Disabled Account" at bounding box center [194, 121] width 178 height 13
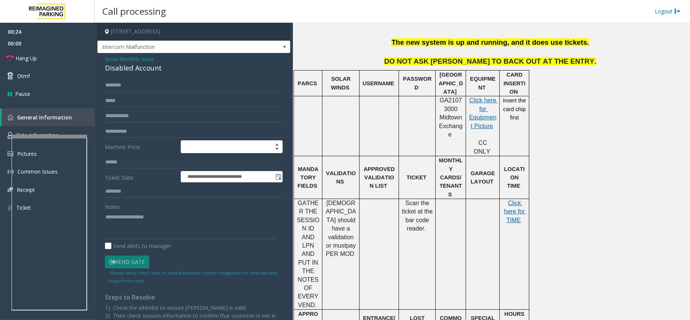
click at [114, 61] on span "Issue" at bounding box center [111, 59] width 13 height 8
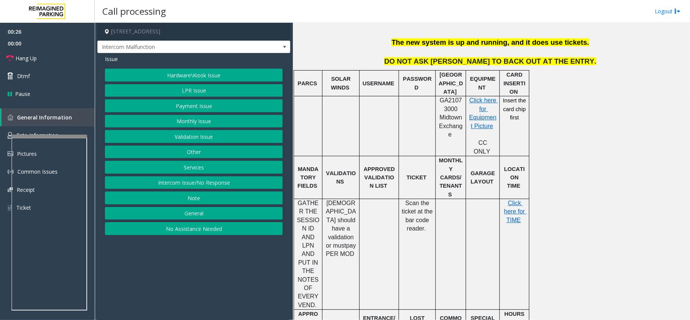
click at [197, 122] on button "Monthly Issue" at bounding box center [194, 121] width 178 height 13
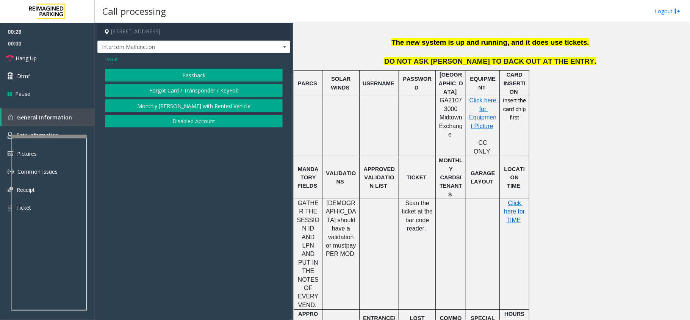
scroll to position [116, 0]
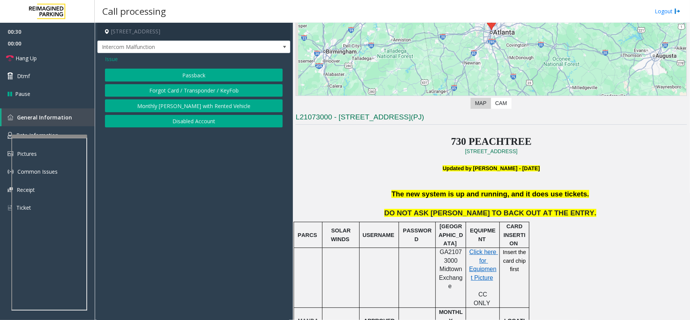
click at [111, 58] on span "Issue" at bounding box center [111, 59] width 13 height 8
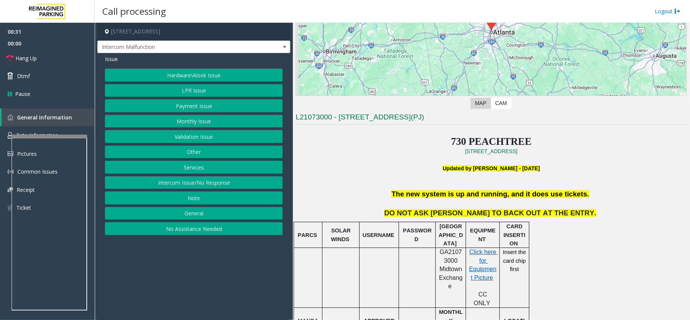
click at [196, 91] on button "LPR Issue" at bounding box center [194, 90] width 178 height 13
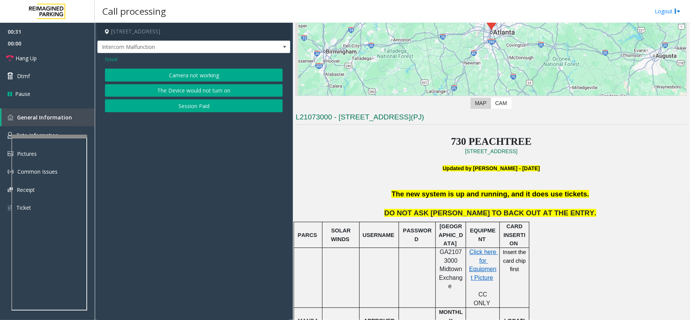
click at [194, 79] on button "Camera not working" at bounding box center [194, 75] width 178 height 13
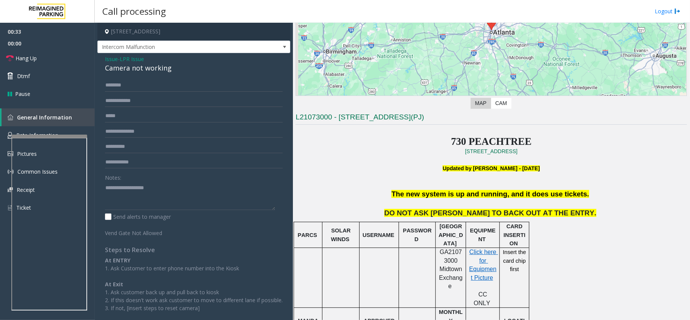
click at [155, 64] on div "Camera not working" at bounding box center [194, 68] width 178 height 10
copy div "Camera not working"
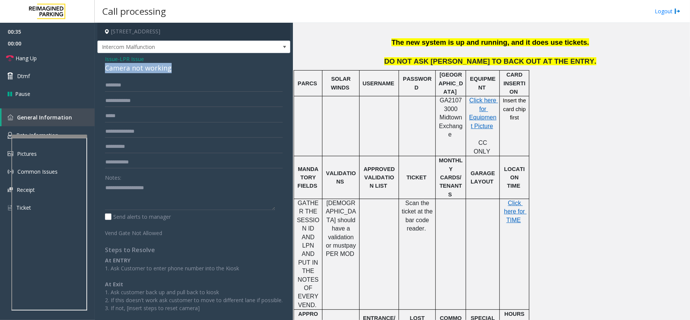
scroll to position [217, 0]
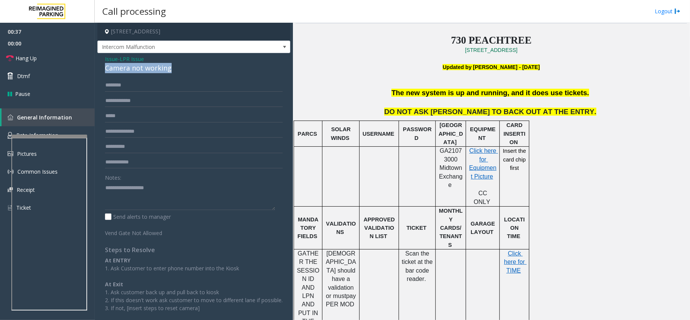
copy div "Camera not working"
click at [123, 193] on textarea at bounding box center [190, 195] width 170 height 28
paste textarea "**********"
click at [34, 64] on link "Hang Up" at bounding box center [47, 58] width 95 height 18
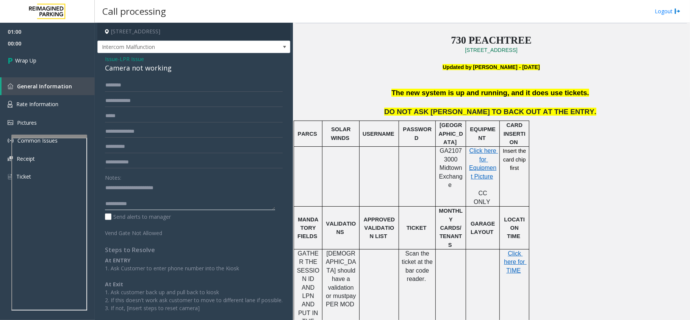
click at [152, 207] on textarea at bounding box center [190, 195] width 170 height 28
type textarea "**********"
click at [43, 58] on link "Wrap Up" at bounding box center [47, 60] width 95 height 22
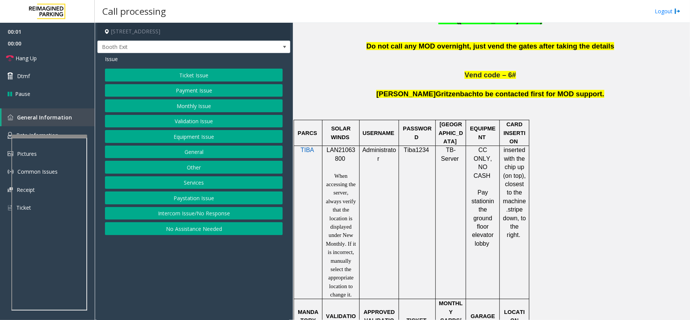
scroll to position [455, 0]
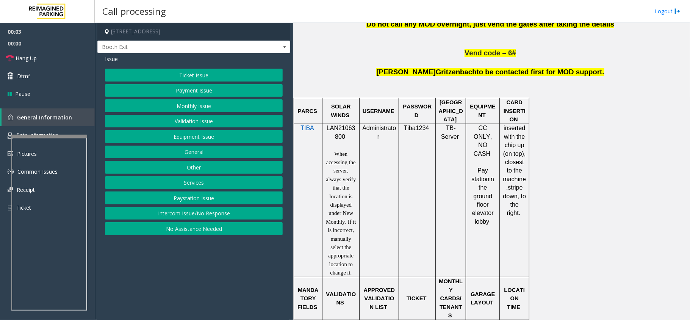
click at [339, 125] on span "LAN21063800" at bounding box center [341, 132] width 29 height 15
copy p "LAN21063800"
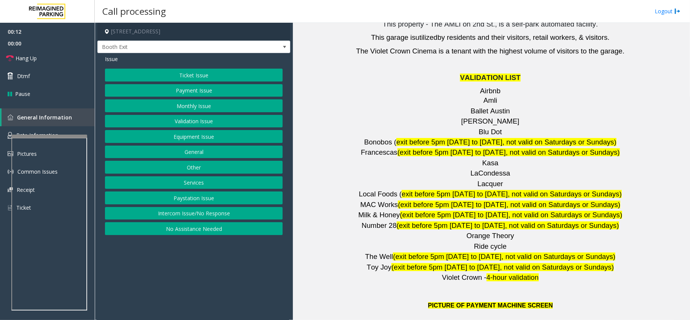
scroll to position [1010, 0]
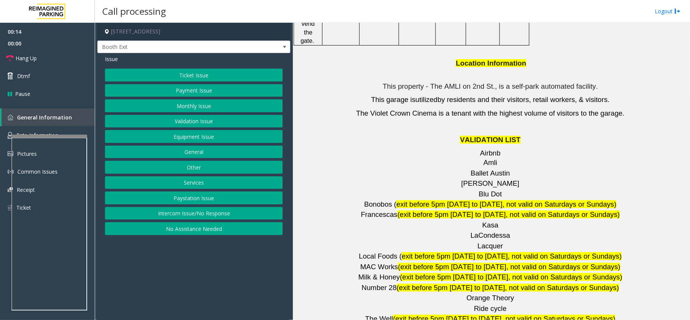
click at [487, 179] on span "Barry's" at bounding box center [490, 183] width 58 height 8
copy p "Barry's"
click at [161, 128] on button "Validation Issue" at bounding box center [194, 121] width 178 height 13
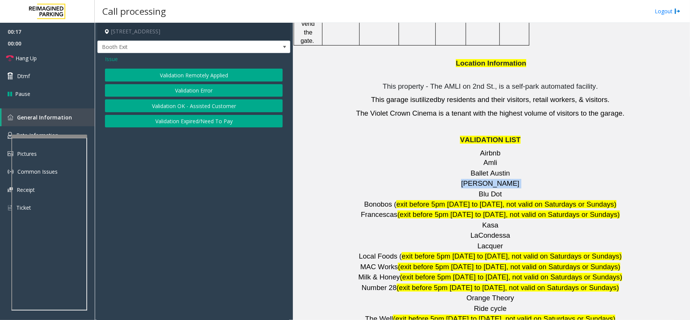
click at [184, 87] on button "Validation Error" at bounding box center [194, 90] width 178 height 13
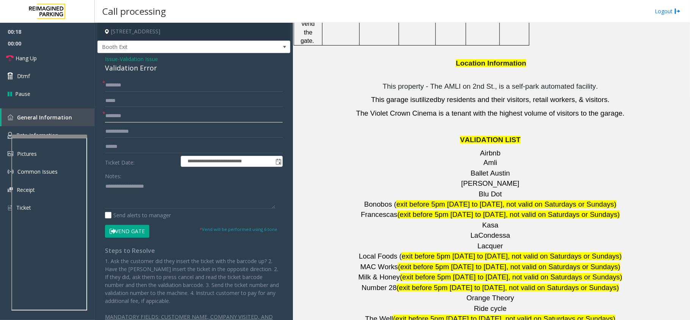
paste input "*******"
type input "*******"
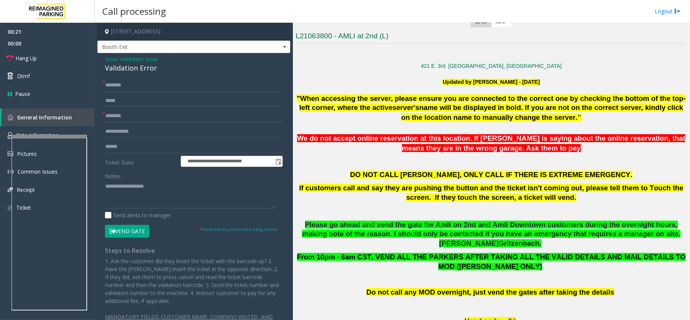
scroll to position [152, 0]
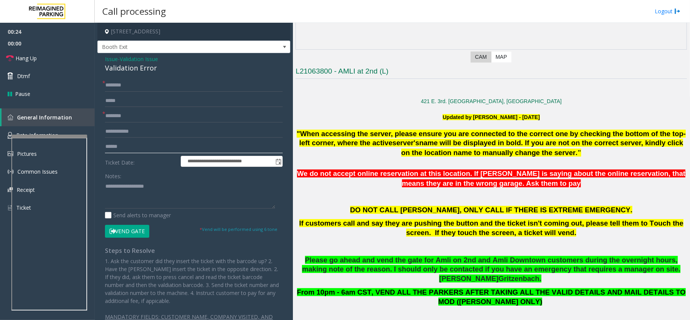
click at [126, 141] on input "text" at bounding box center [194, 146] width 178 height 13
type input "*"
click at [149, 151] on input "*******" at bounding box center [194, 146] width 178 height 13
type input "*******"
click at [137, 89] on input "text" at bounding box center [194, 85] width 178 height 13
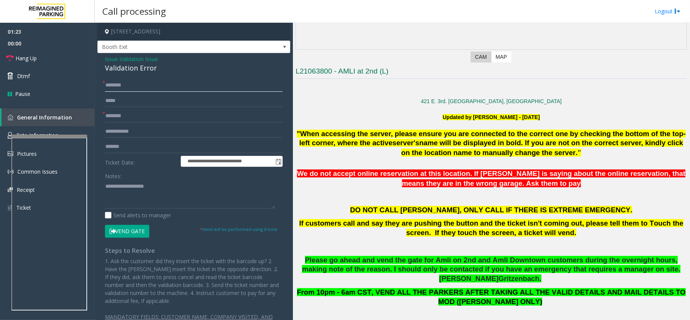
click at [141, 85] on input "text" at bounding box center [194, 85] width 178 height 13
click at [120, 87] on input "text" at bounding box center [194, 85] width 178 height 13
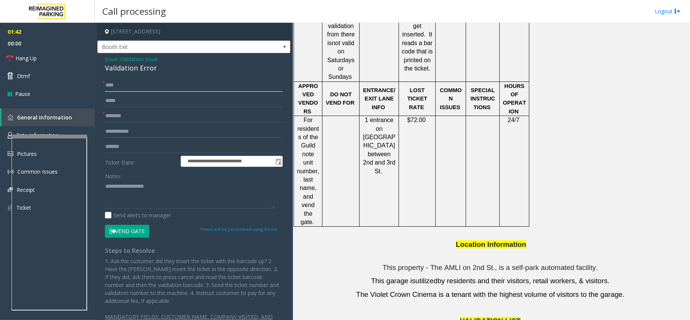
scroll to position [960, 0]
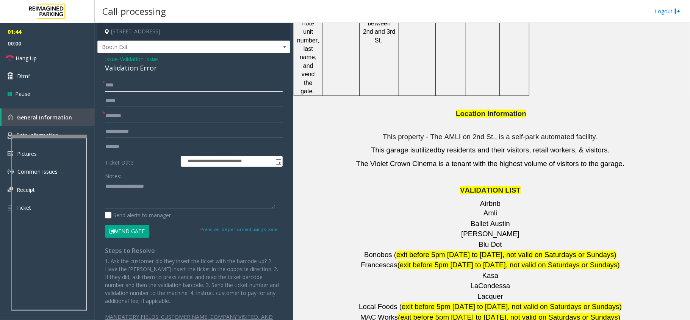
type input "****"
click at [132, 196] on textarea at bounding box center [190, 194] width 170 height 28
type textarea "**********"
drag, startPoint x: 143, startPoint y: 190, endPoint x: 101, endPoint y: 192, distance: 42.1
click at [101, 192] on div "**********" at bounding box center [193, 208] width 189 height 258
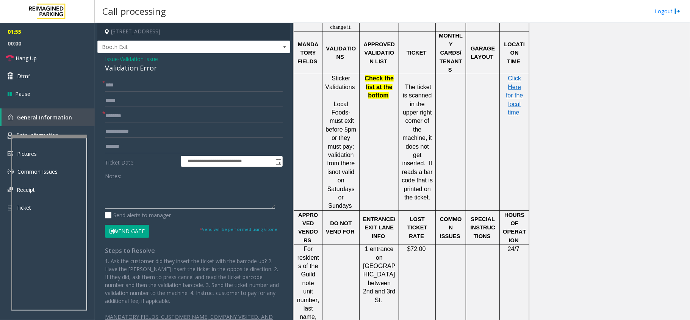
scroll to position [657, 0]
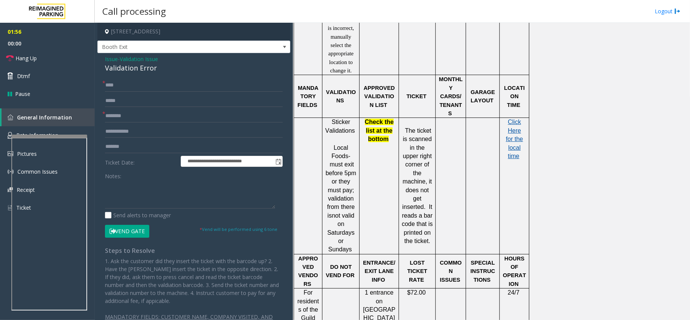
click at [508, 119] on span "Click Here for the local time" at bounding box center [514, 139] width 17 height 41
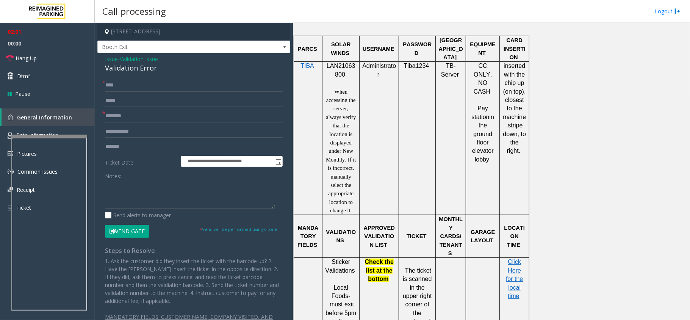
scroll to position [505, 0]
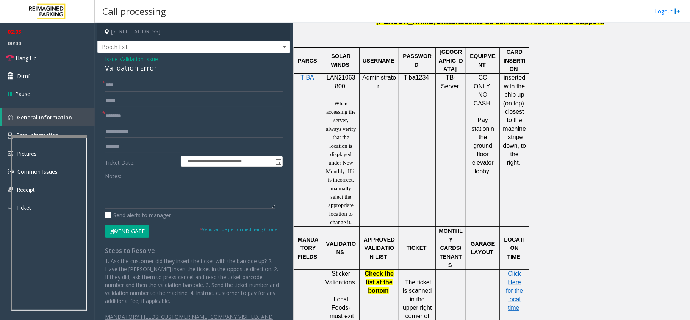
click at [136, 72] on div "Validation Error" at bounding box center [194, 68] width 178 height 10
copy div "Validation Error"
click at [138, 187] on textarea at bounding box center [190, 194] width 170 height 28
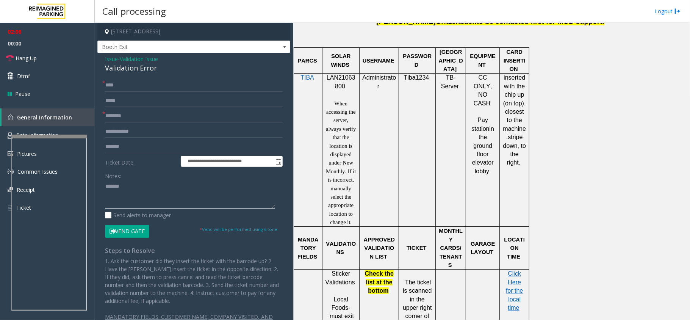
paste textarea "**********"
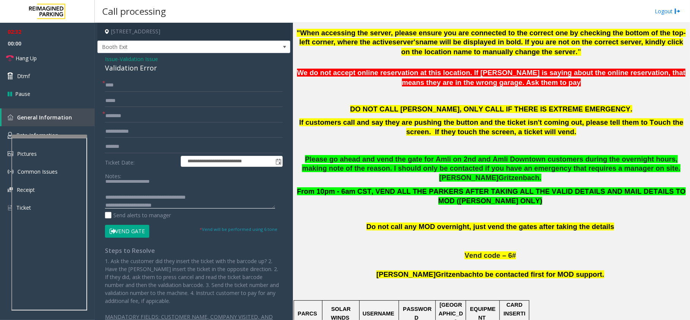
scroll to position [0, 0]
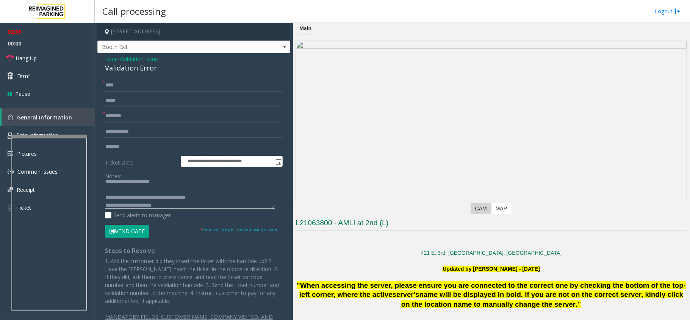
type textarea "**********"
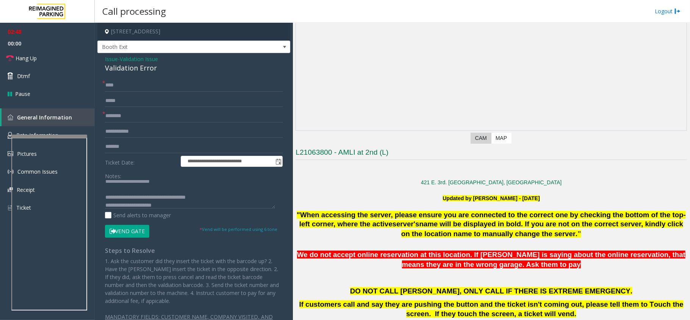
scroll to position [202, 0]
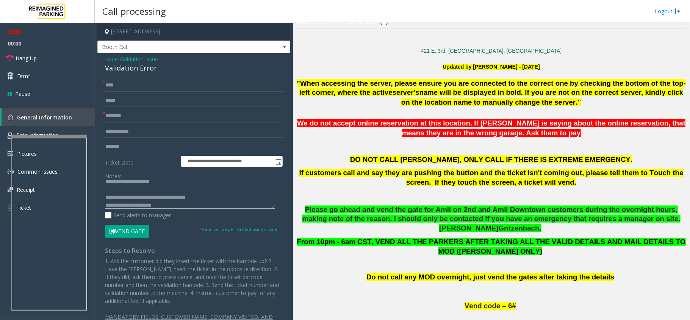
click at [181, 192] on textarea at bounding box center [190, 194] width 170 height 28
click at [17, 51] on link "Hang Up" at bounding box center [47, 58] width 95 height 18
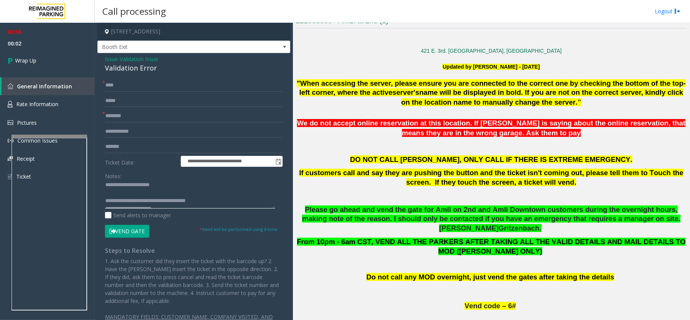
click at [181, 200] on textarea at bounding box center [190, 194] width 170 height 28
click at [19, 53] on link "Wrap Up" at bounding box center [47, 60] width 95 height 22
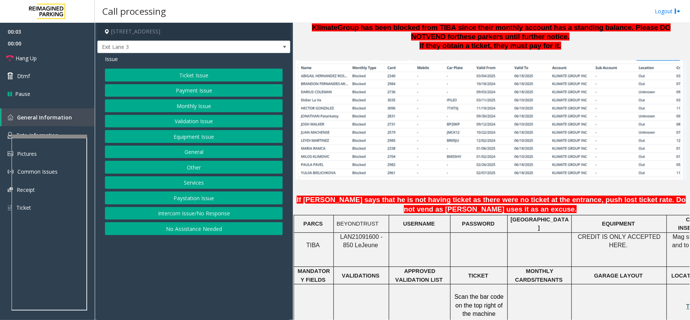
scroll to position [606, 0]
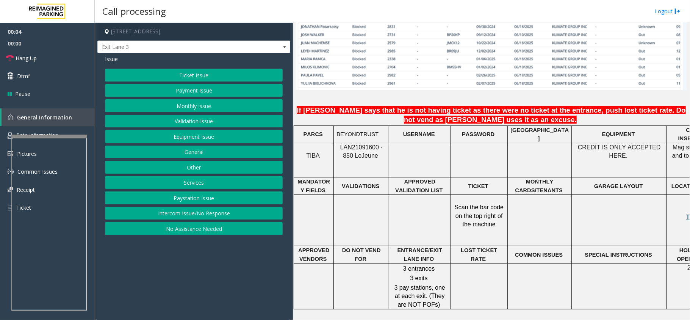
click at [361, 144] on span "LAN21091600 - 850 Le" at bounding box center [361, 151] width 42 height 15
copy p "LAN21091600 - 850 Le Jeune"
click at [176, 108] on button "Monthly Issue" at bounding box center [194, 105] width 178 height 13
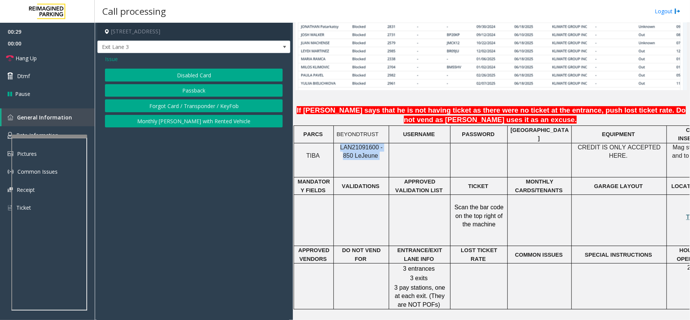
click at [193, 89] on button "Passback" at bounding box center [194, 90] width 178 height 13
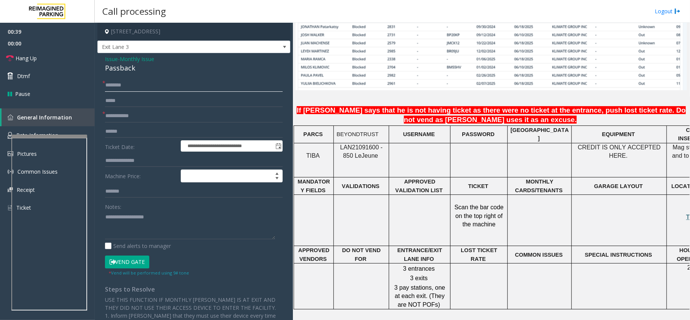
click at [117, 84] on input "text" at bounding box center [194, 85] width 178 height 13
paste input "*****"
type input "**********"
type input "****"
click at [114, 83] on input "**********" at bounding box center [194, 85] width 178 height 13
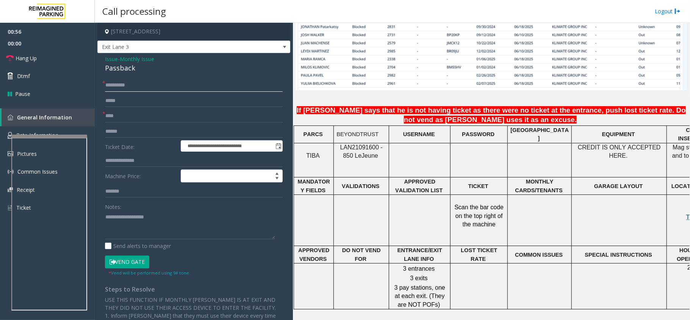
click at [114, 83] on input "**********" at bounding box center [194, 85] width 178 height 13
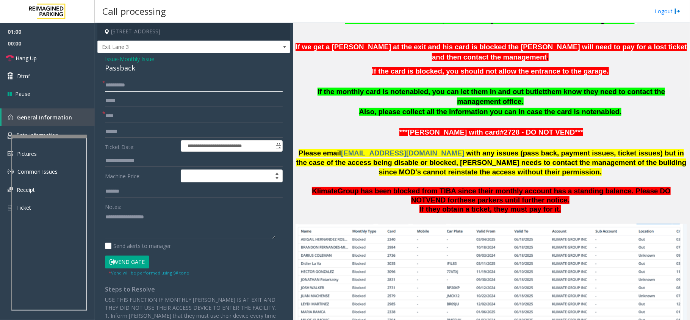
scroll to position [202, 0]
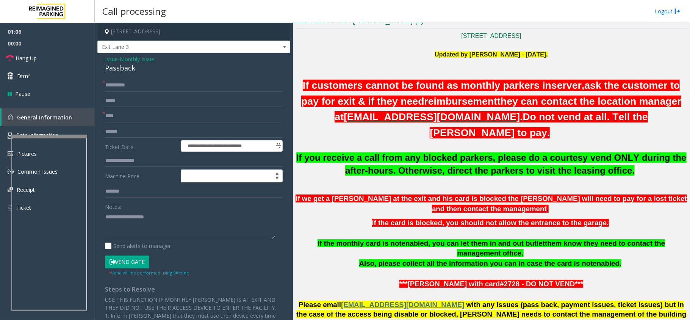
click at [110, 68] on div "Passback" at bounding box center [194, 68] width 178 height 10
copy div "Passback"
click at [189, 228] on textarea at bounding box center [190, 225] width 170 height 28
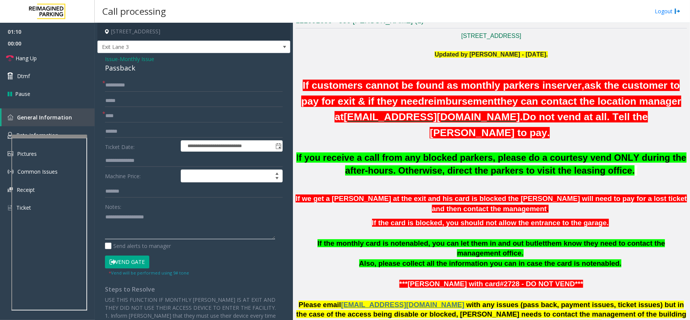
click at [208, 223] on textarea at bounding box center [190, 225] width 170 height 28
paste textarea "********"
type textarea "**********"
click at [51, 61] on link "Hang Up" at bounding box center [47, 58] width 95 height 18
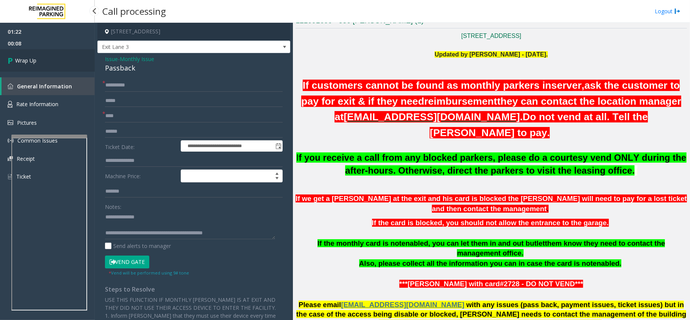
click at [63, 58] on link "Wrap Up" at bounding box center [47, 60] width 95 height 22
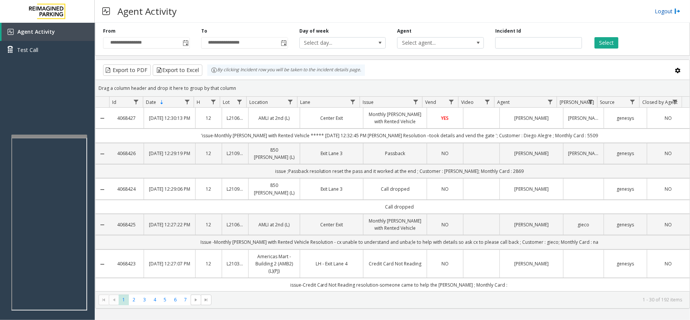
click at [666, 12] on link "Logout" at bounding box center [668, 11] width 26 height 8
